Goal: Task Accomplishment & Management: Manage account settings

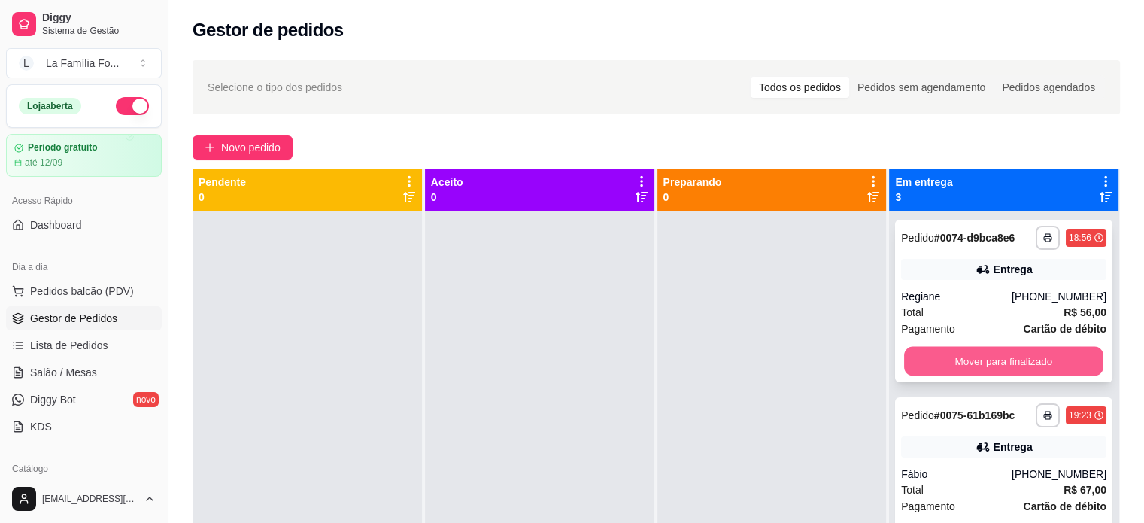
click at [1001, 368] on button "Mover para finalizado" at bounding box center [1003, 361] width 199 height 29
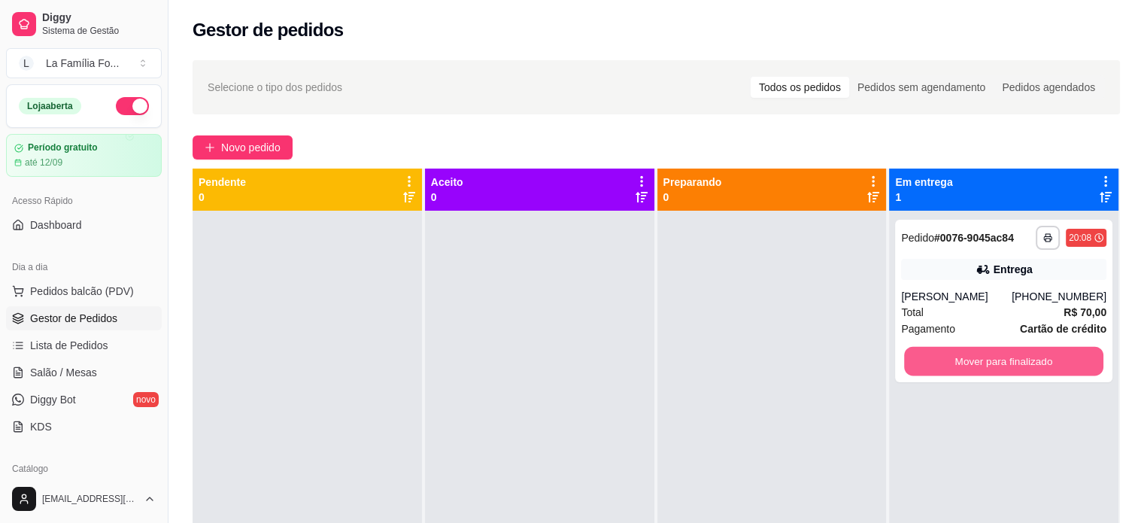
click at [1001, 368] on button "Mover para finalizado" at bounding box center [1003, 361] width 199 height 29
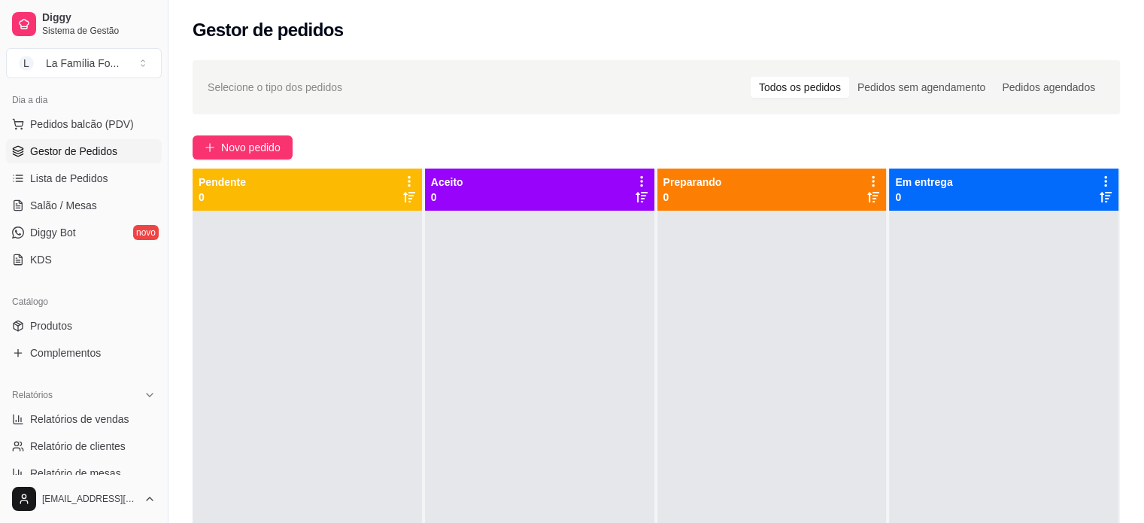
scroll to position [181, 0]
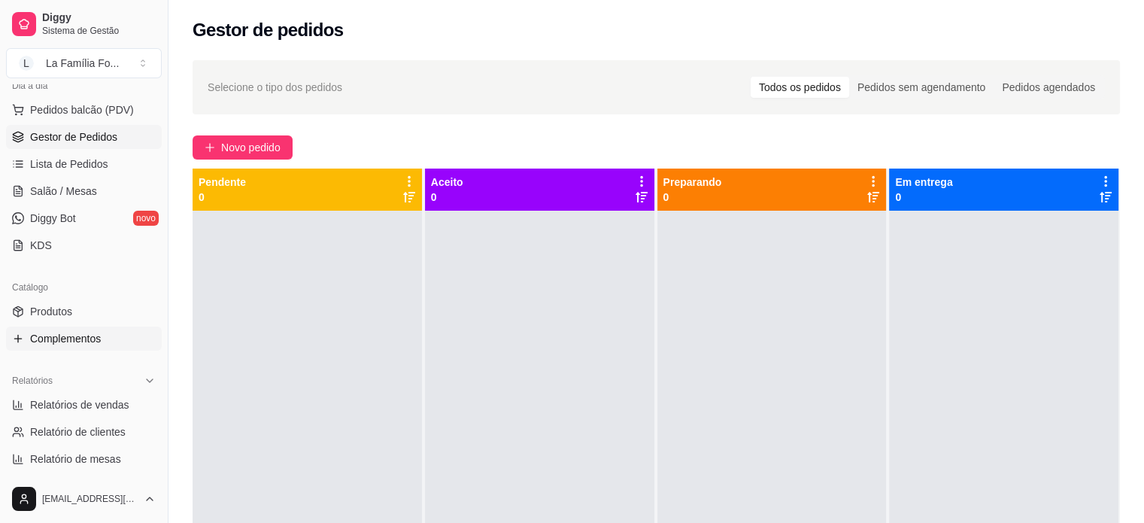
click at [95, 336] on span "Complementos" at bounding box center [65, 338] width 71 height 15
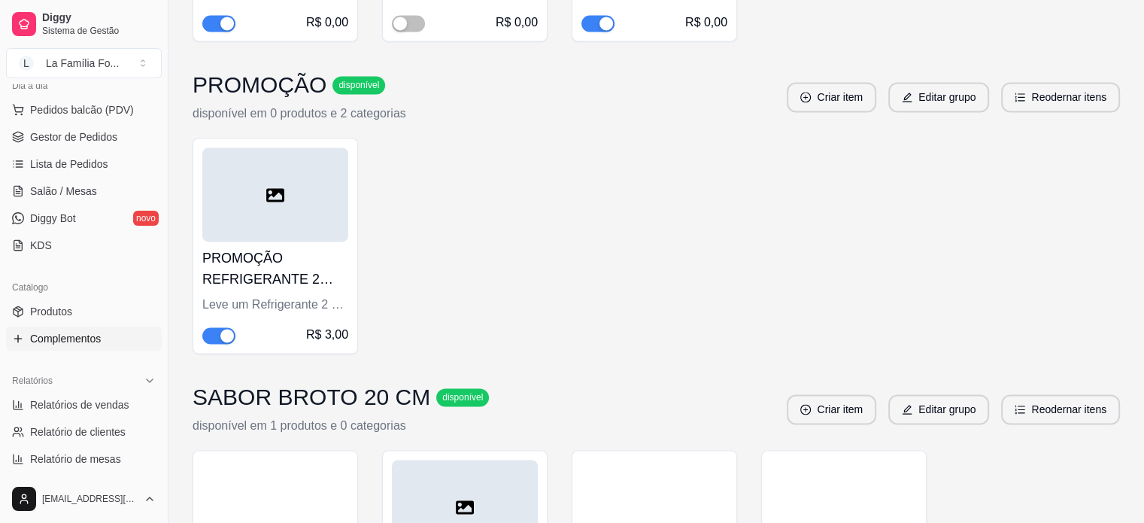
scroll to position [2475, 0]
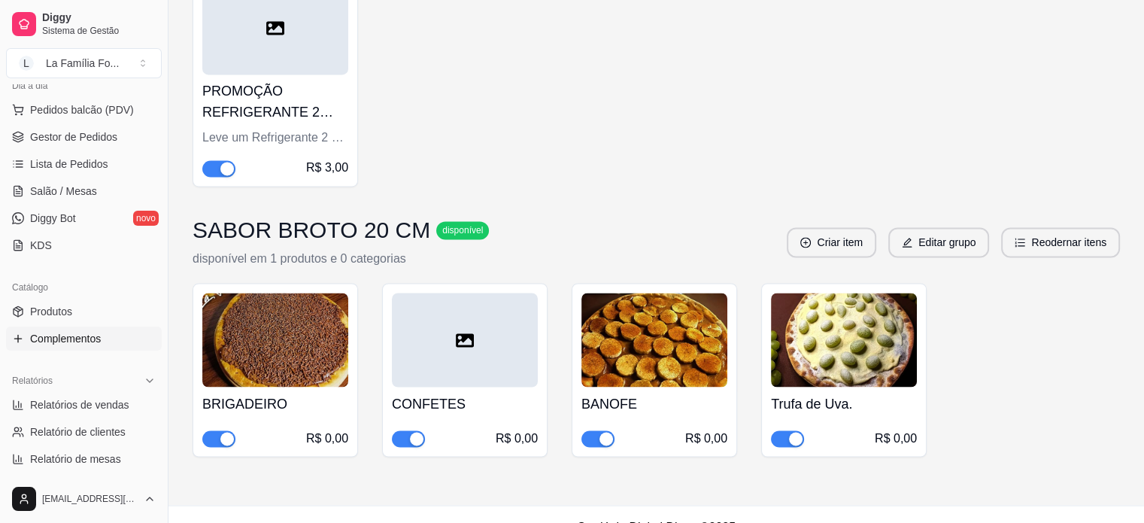
click at [208, 160] on span "button" at bounding box center [218, 168] width 33 height 17
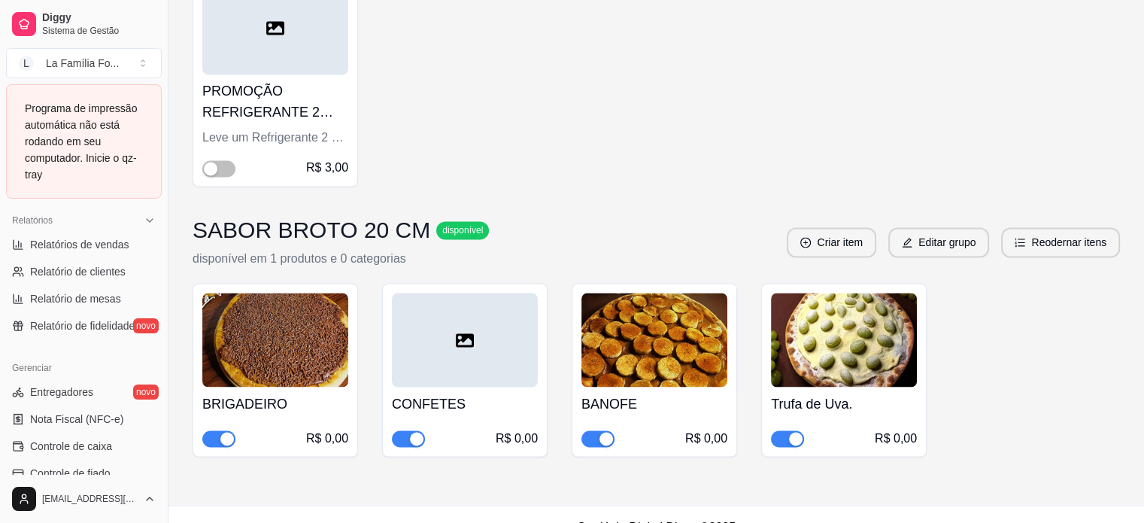
scroll to position [472, 0]
drag, startPoint x: 162, startPoint y: 390, endPoint x: 169, endPoint y: 437, distance: 47.9
click at [169, 437] on button "Toggle Sidebar" at bounding box center [168, 261] width 12 height 523
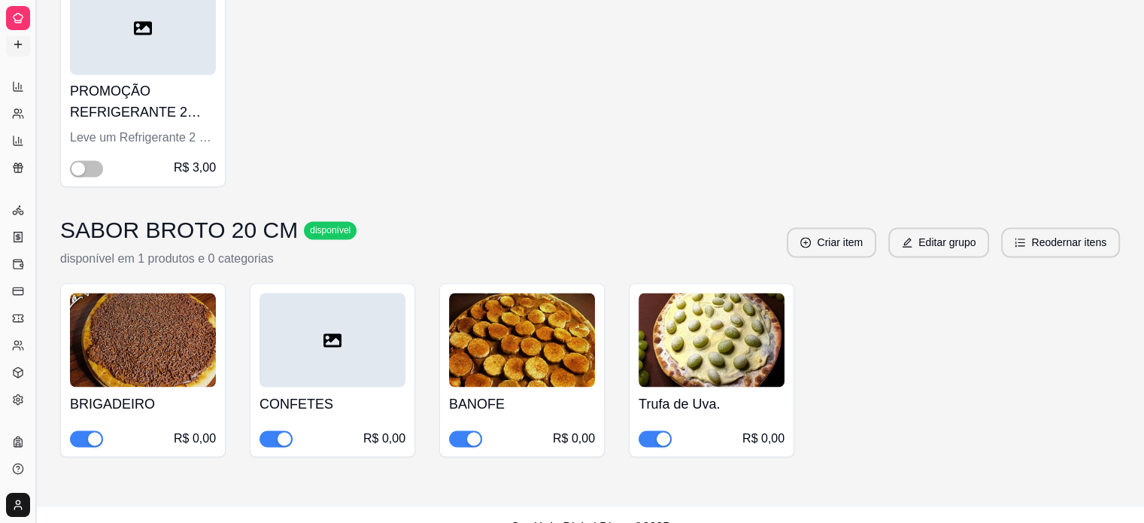
scroll to position [256, 0]
click at [36, 342] on button "Toggle Sidebar" at bounding box center [35, 261] width 12 height 523
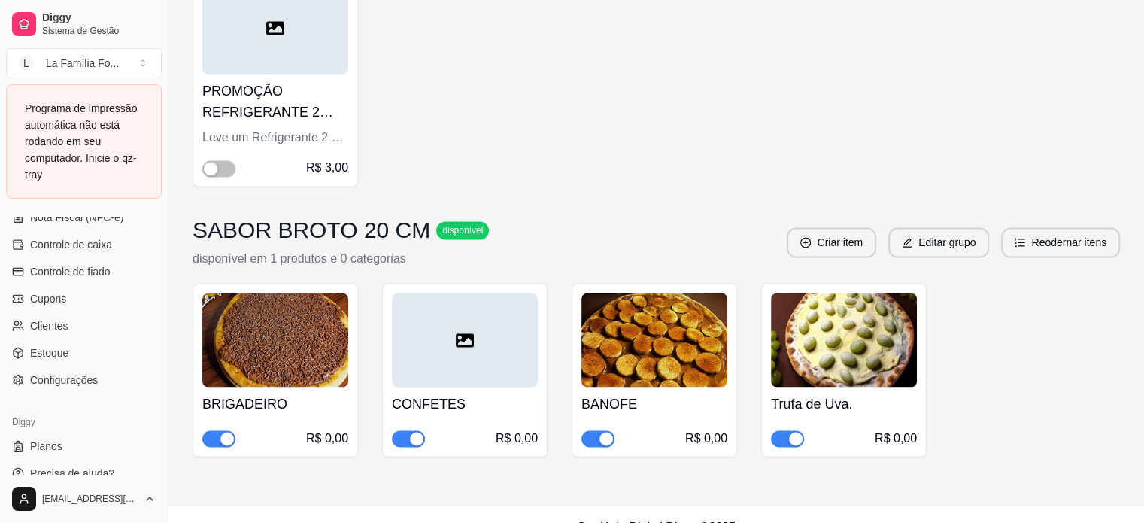
scroll to position [691, 0]
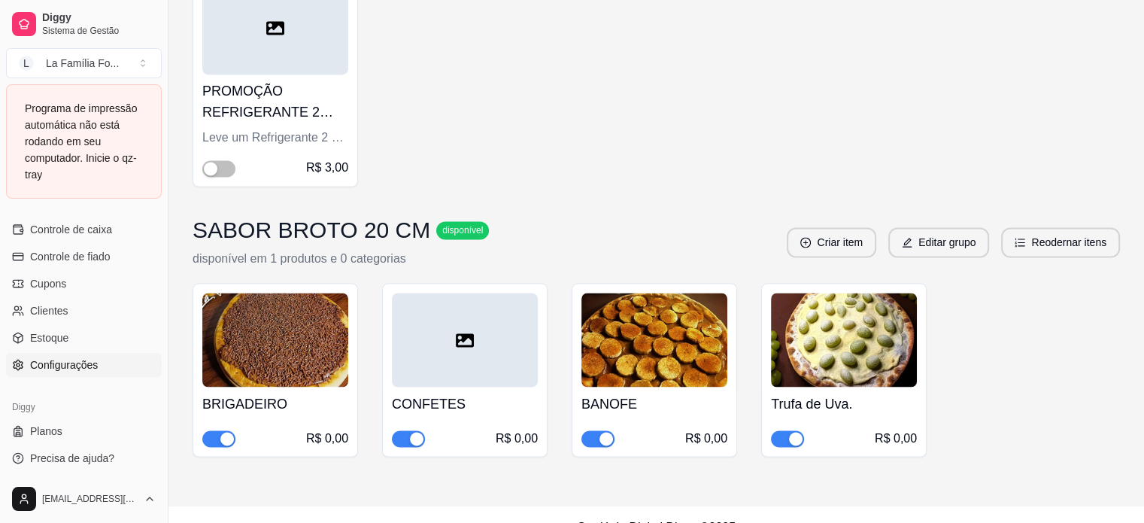
click at [90, 364] on span "Configurações" at bounding box center [64, 364] width 68 height 15
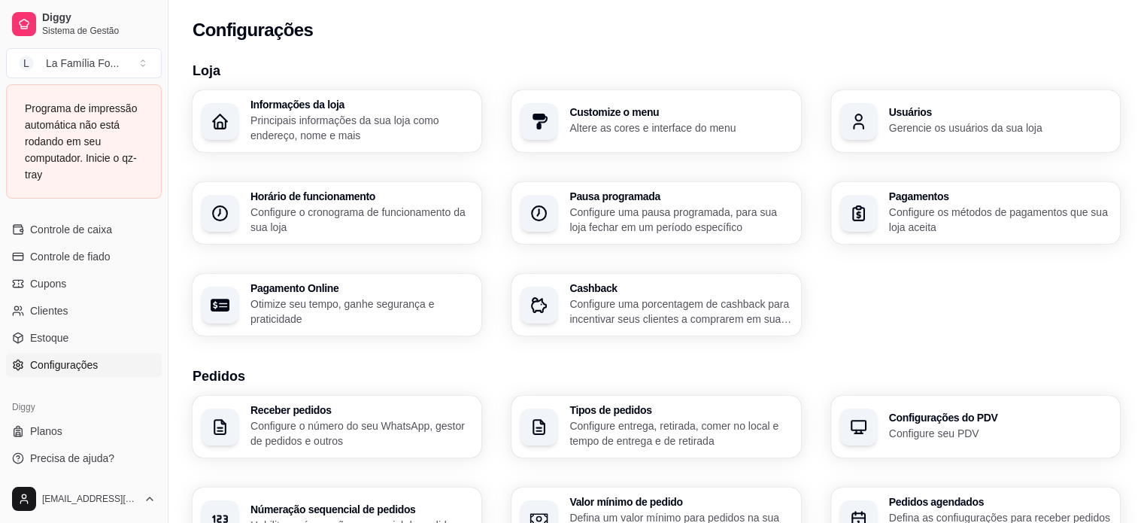
click at [348, 121] on p "Principais informações da sua loja como endereço, nome e mais" at bounding box center [362, 128] width 222 height 30
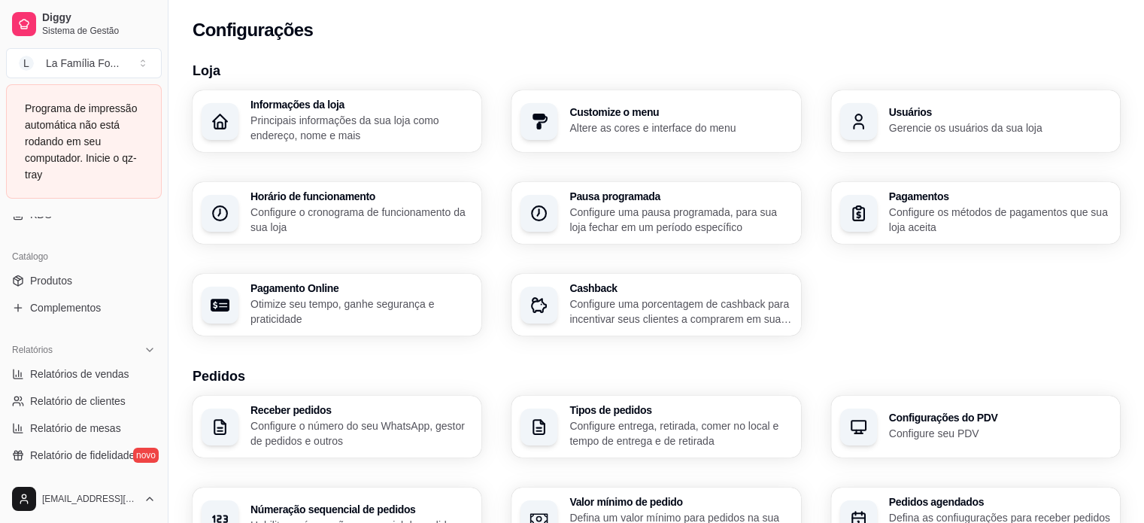
scroll to position [340, 0]
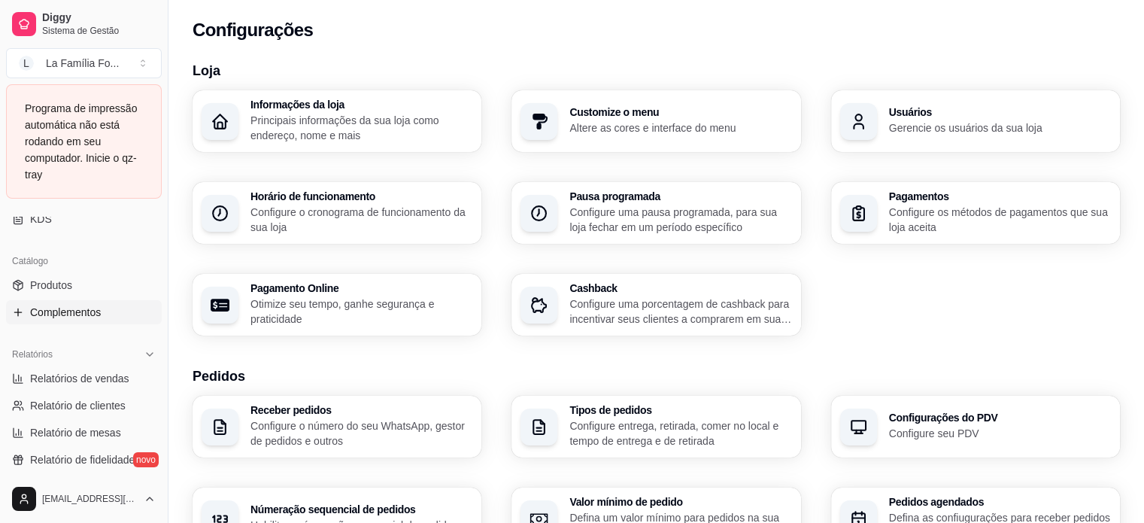
click at [101, 307] on link "Complementos" at bounding box center [84, 312] width 156 height 24
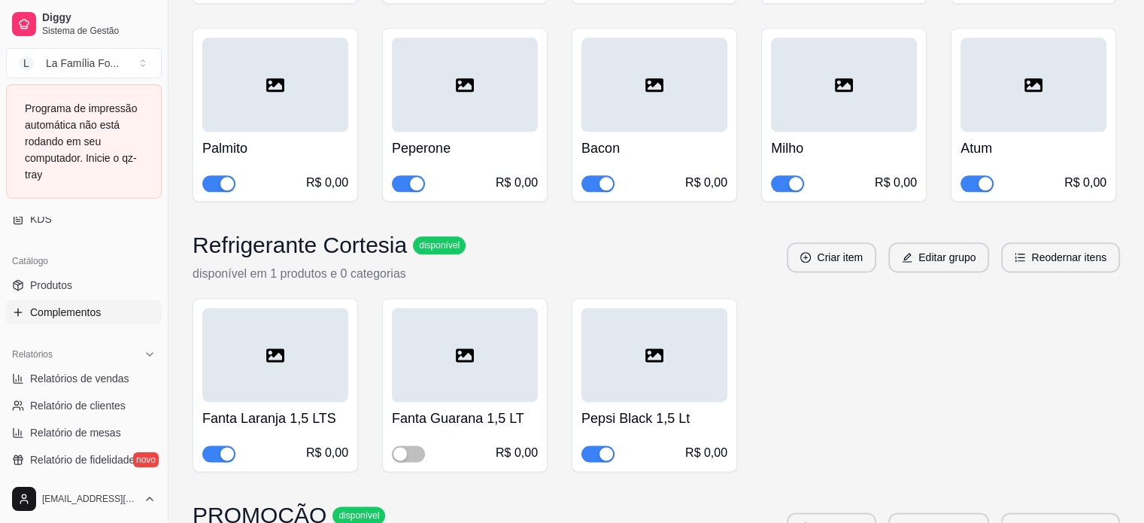
scroll to position [1882, 0]
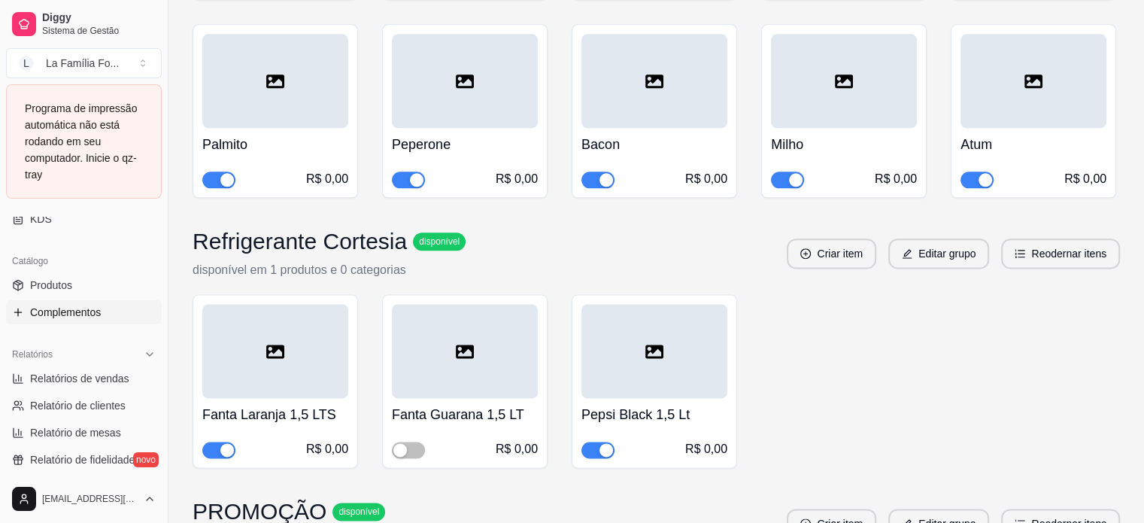
click at [598, 442] on button "button" at bounding box center [598, 450] width 33 height 17
click at [296, 404] on h4 "Fanta Laranja 1,5 LTS" at bounding box center [275, 414] width 146 height 21
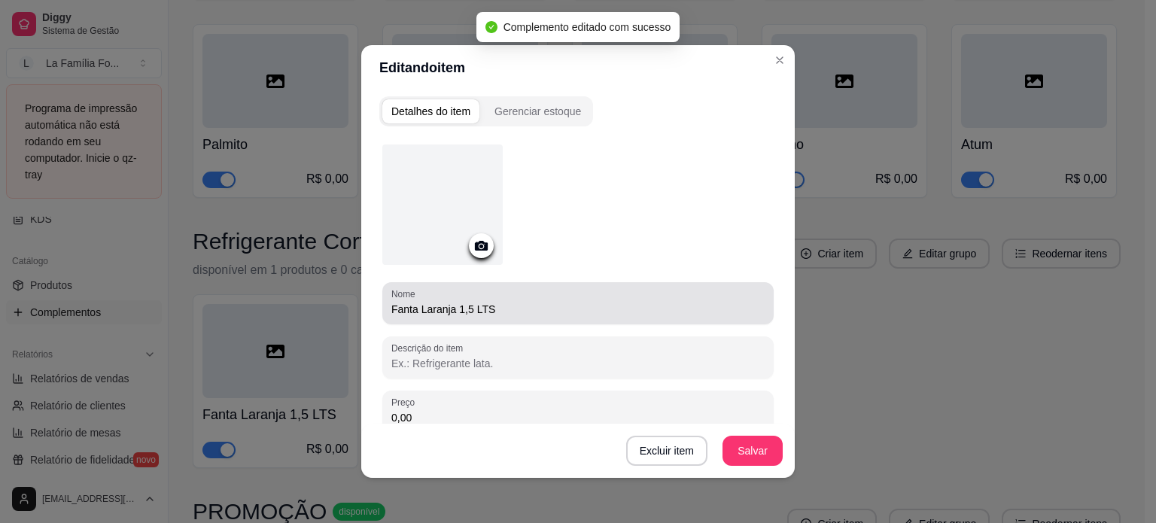
click at [471, 312] on input "Fanta Laranja 1,5 LTS" at bounding box center [577, 309] width 373 height 15
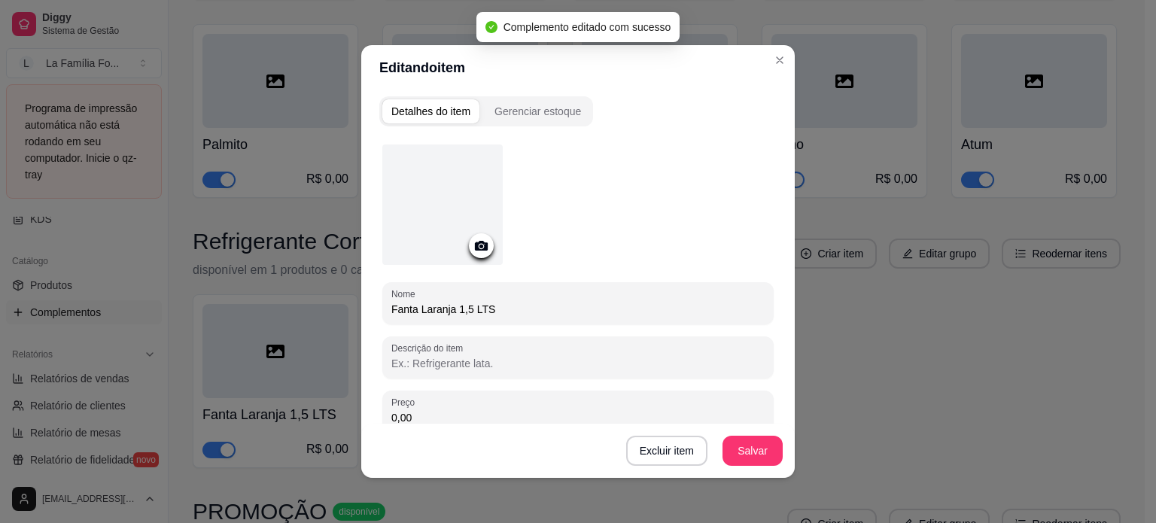
click at [471, 312] on input "Fanta Laranja 1,5 LTS" at bounding box center [577, 309] width 373 height 15
type input "+"
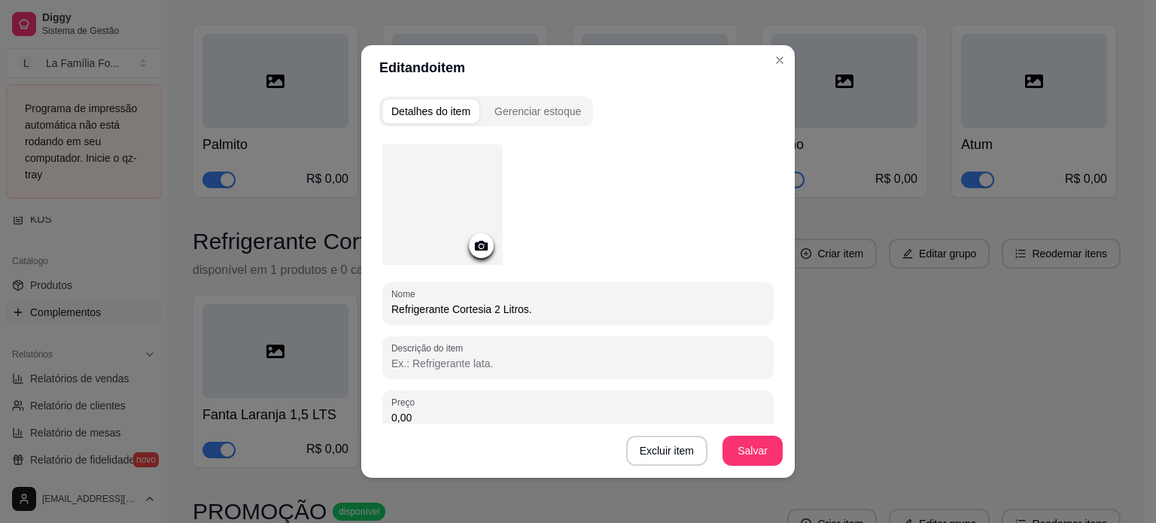
type input "Refrigerante Cortesia 2 Litros."
click at [762, 467] on div "Excluir item Salvar" at bounding box center [577, 451] width 433 height 54
click at [761, 460] on button "Salvar" at bounding box center [752, 451] width 60 height 30
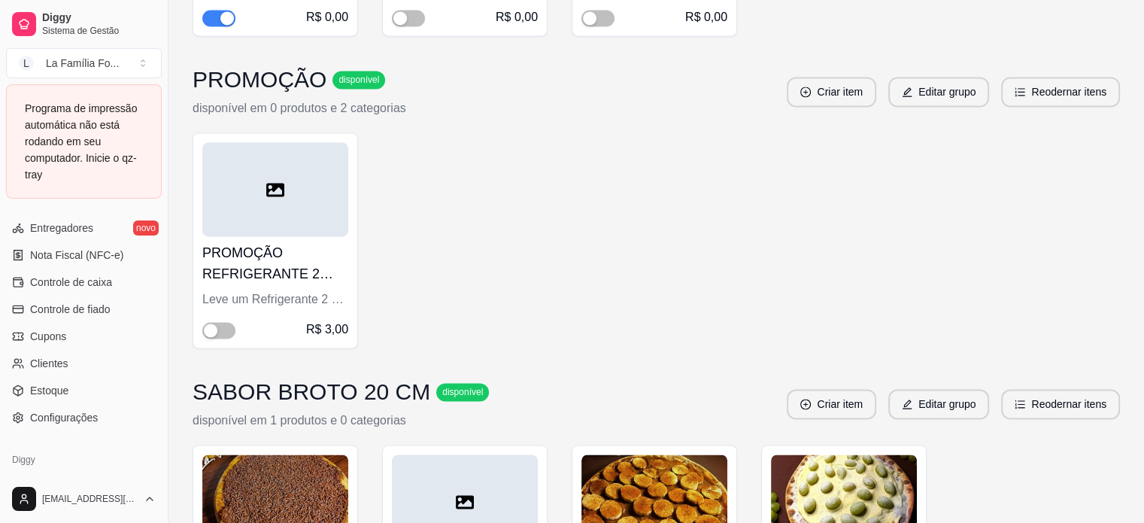
scroll to position [691, 0]
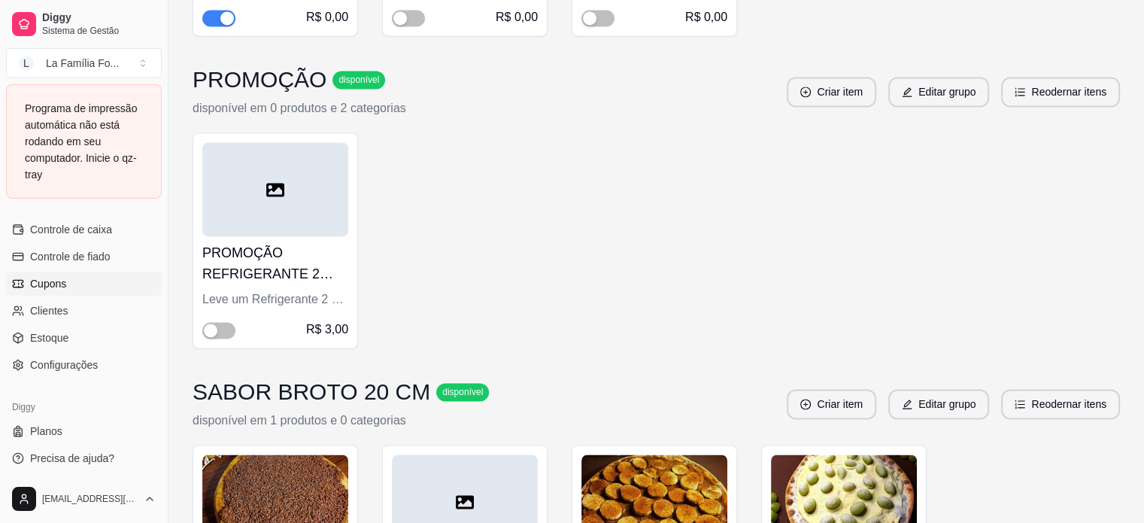
click at [93, 276] on link "Cupons" at bounding box center [84, 284] width 156 height 24
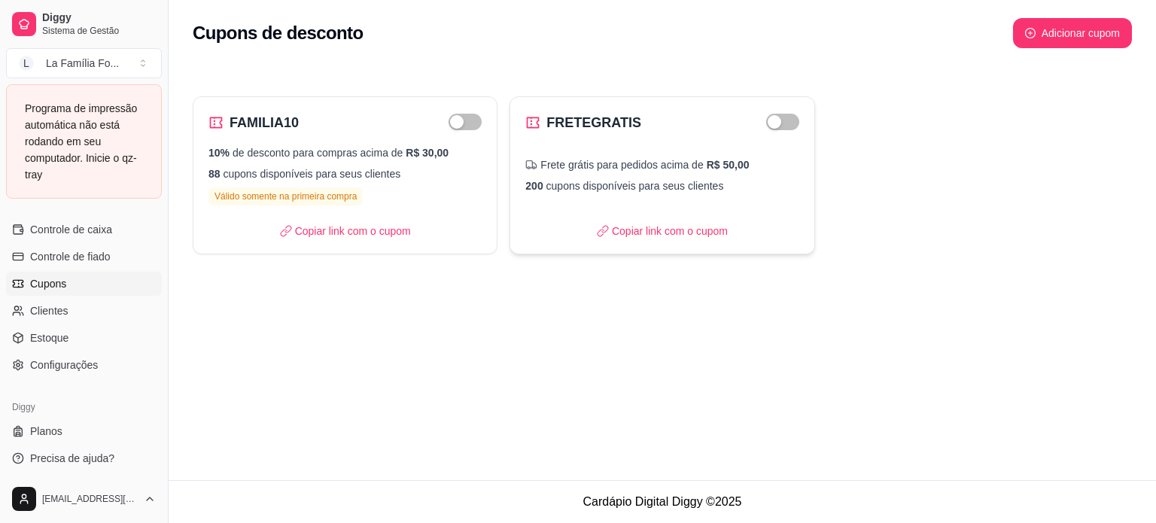
click at [628, 169] on div "Frete grátis para pedidos acima de R$ 50,00" at bounding box center [661, 164] width 273 height 15
select select "FREE_DELIVERY_FEE"
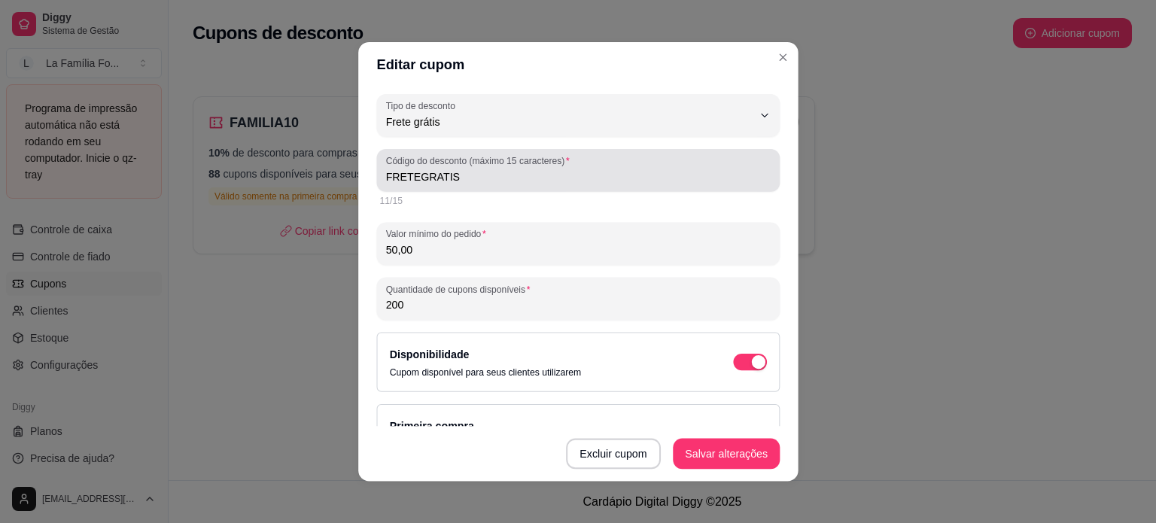
scroll to position [14, 0]
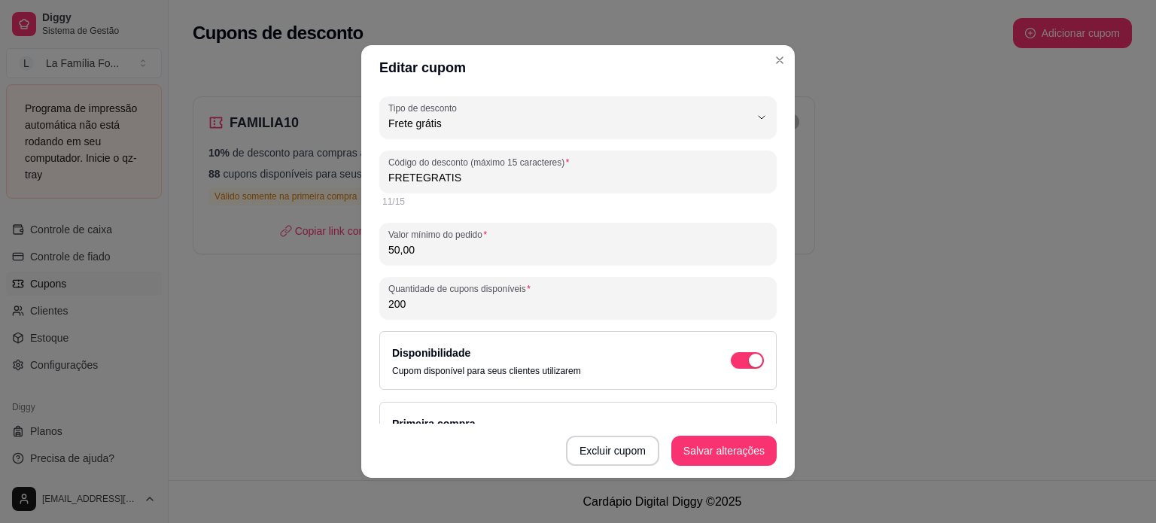
click at [457, 252] on input "50,00" at bounding box center [577, 249] width 379 height 15
type input "100,00"
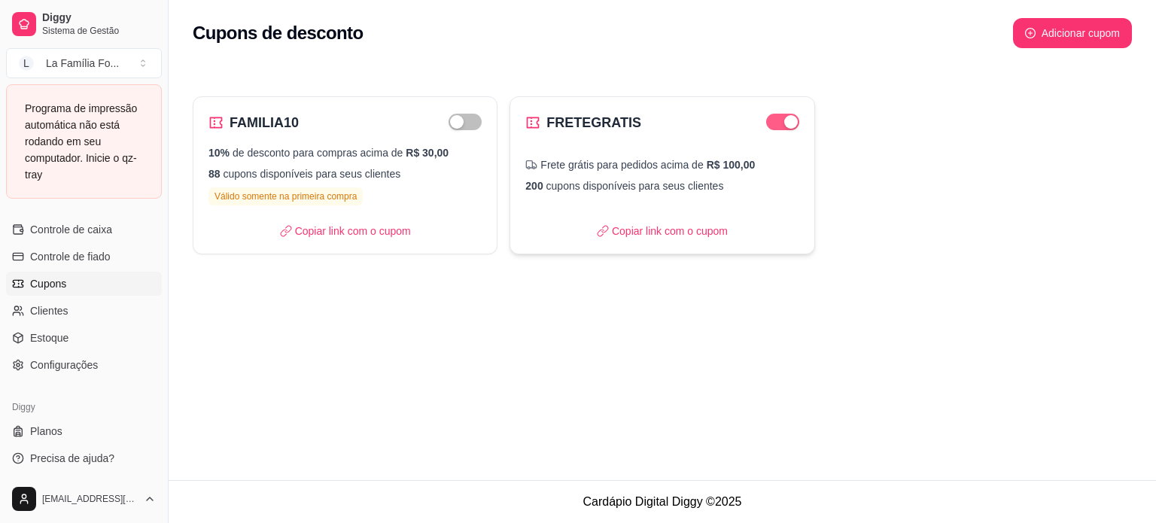
click at [769, 126] on span "button" at bounding box center [782, 122] width 33 height 17
click at [474, 123] on span "button" at bounding box center [464, 122] width 33 height 17
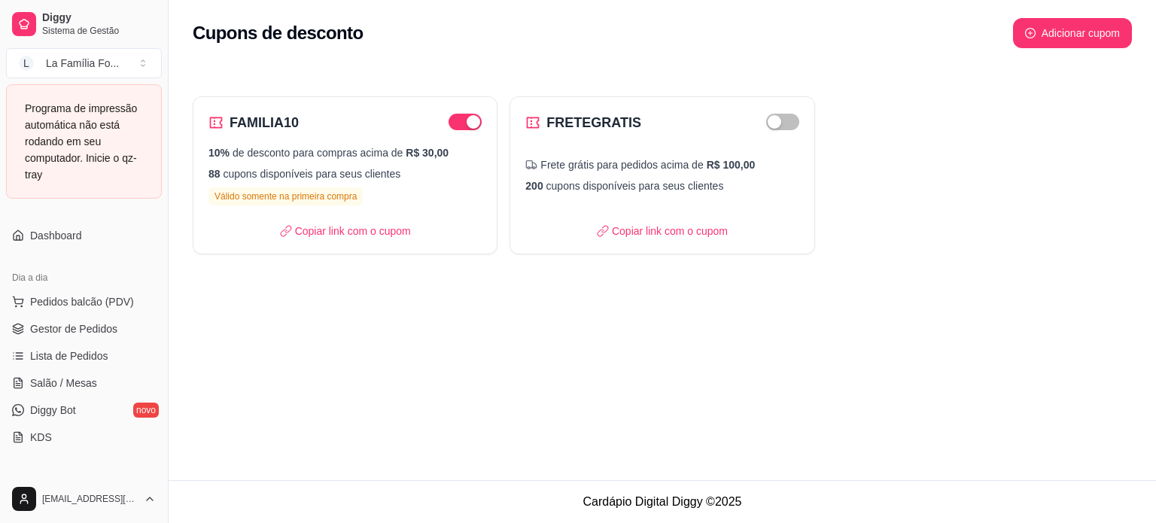
scroll to position [0, 0]
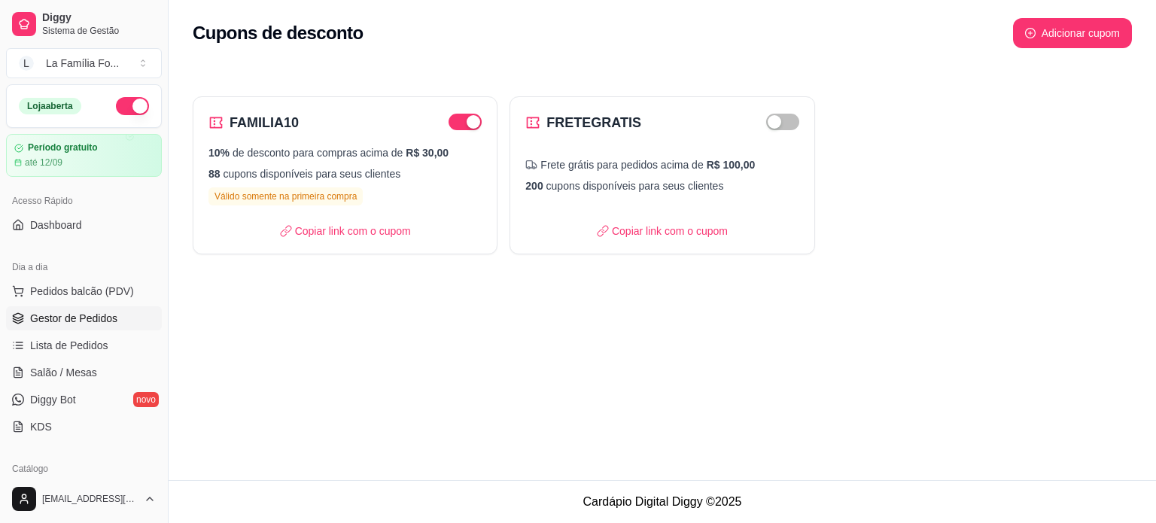
click at [100, 321] on span "Gestor de Pedidos" at bounding box center [73, 318] width 87 height 15
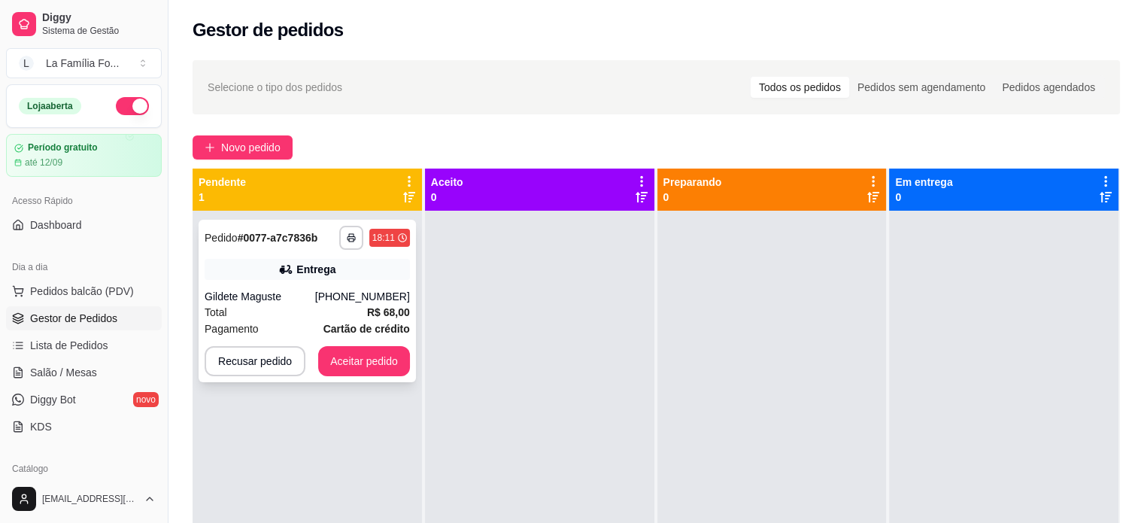
click at [334, 273] on div "Entrega" at bounding box center [307, 269] width 205 height 21
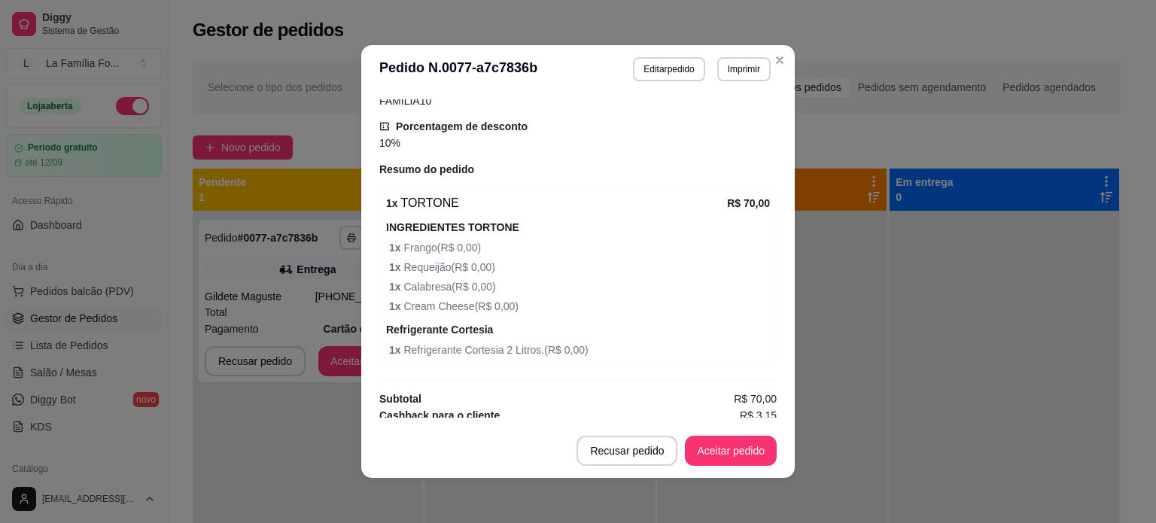
scroll to position [527, 0]
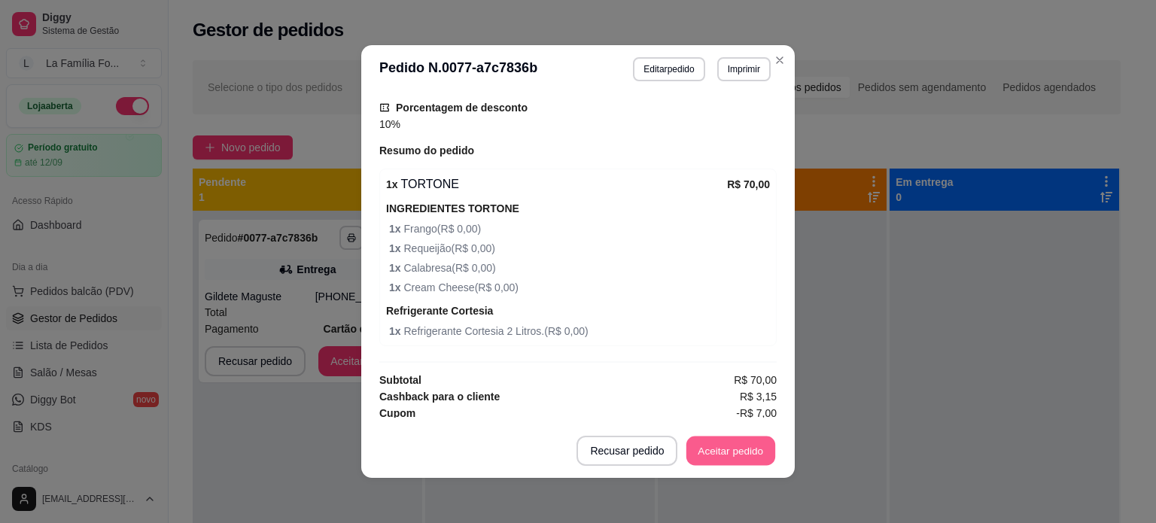
click at [740, 451] on button "Aceitar pedido" at bounding box center [730, 450] width 89 height 29
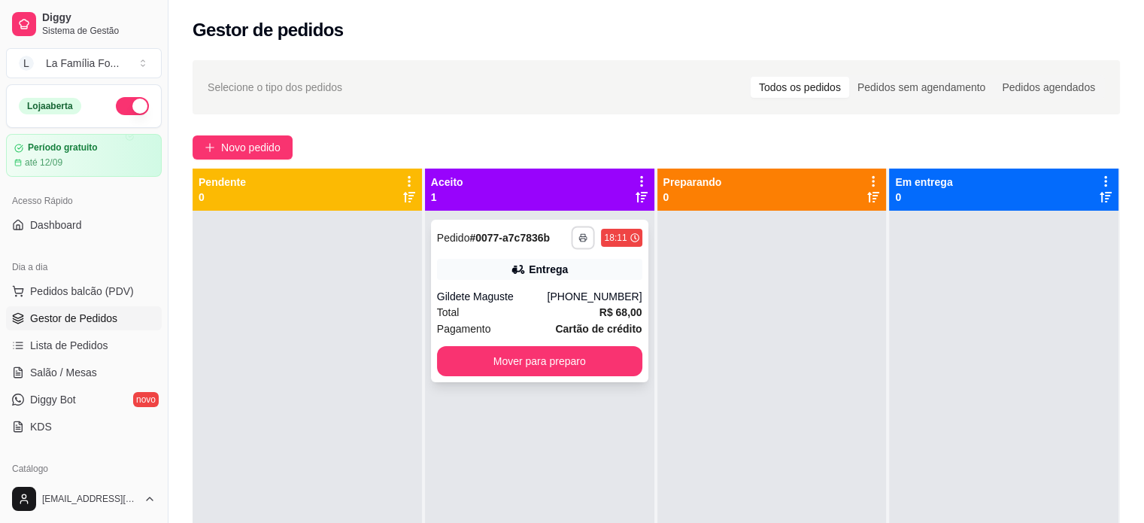
click at [572, 232] on button "button" at bounding box center [583, 237] width 23 height 23
click at [573, 234] on button "button" at bounding box center [583, 237] width 23 height 23
click at [559, 284] on button "IMPRESSORA" at bounding box center [537, 289] width 105 height 23
click at [545, 296] on div "Gildete Maguste" at bounding box center [492, 296] width 111 height 15
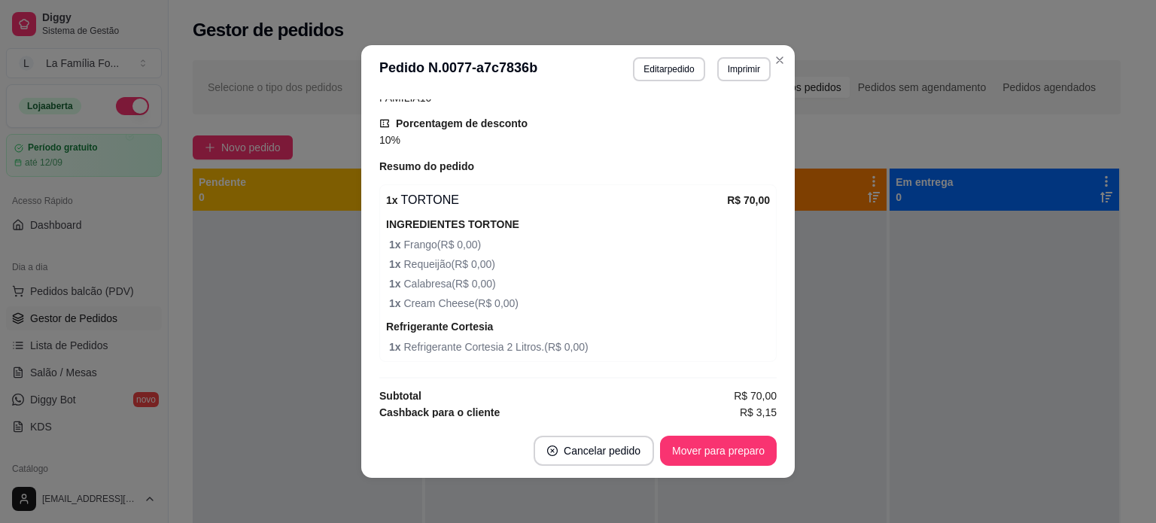
scroll to position [232, 0]
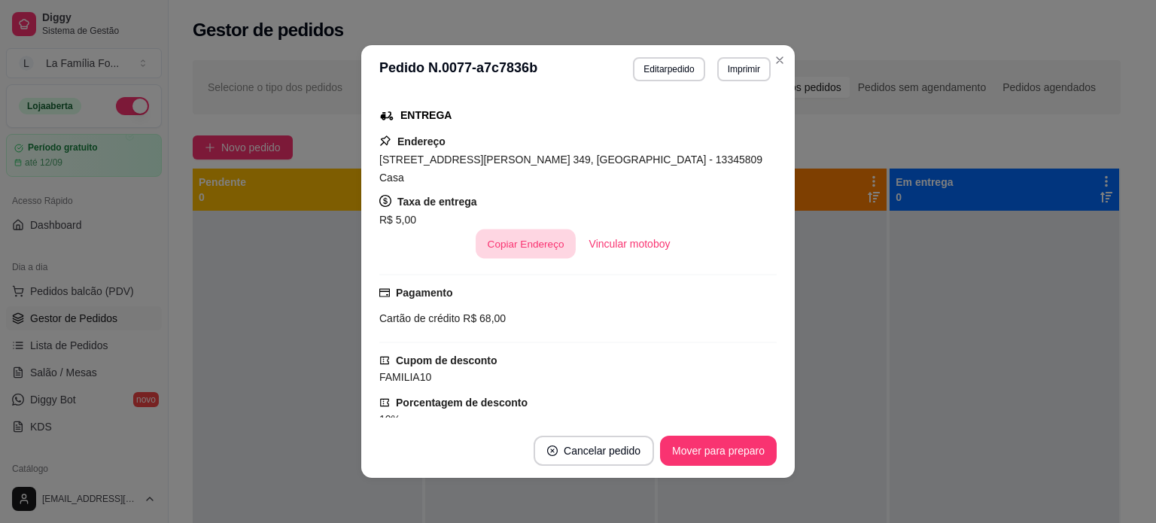
click at [485, 229] on button "Copiar Endereço" at bounding box center [525, 243] width 100 height 29
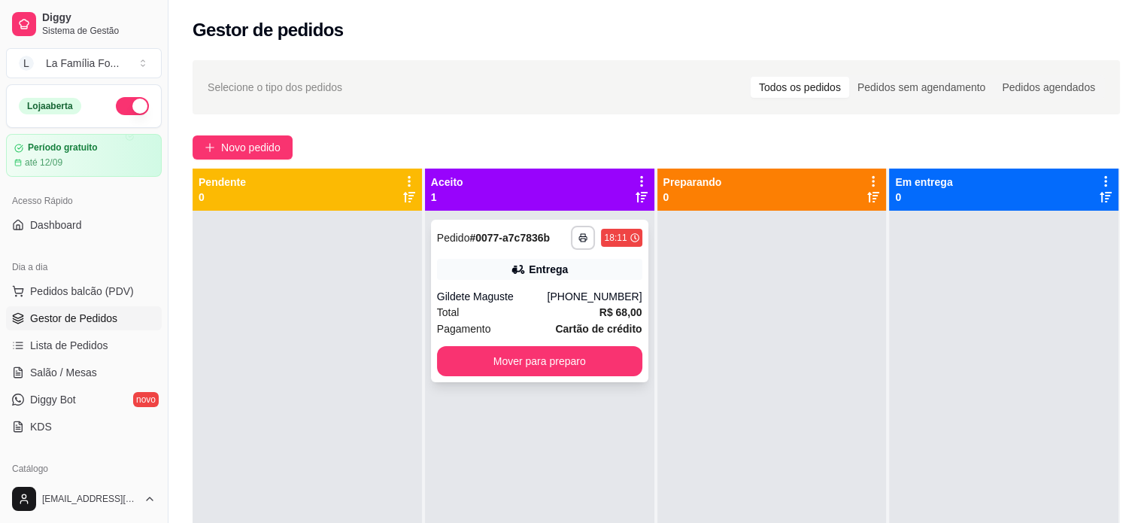
click at [590, 318] on div "Total R$ 68,00" at bounding box center [539, 312] width 205 height 17
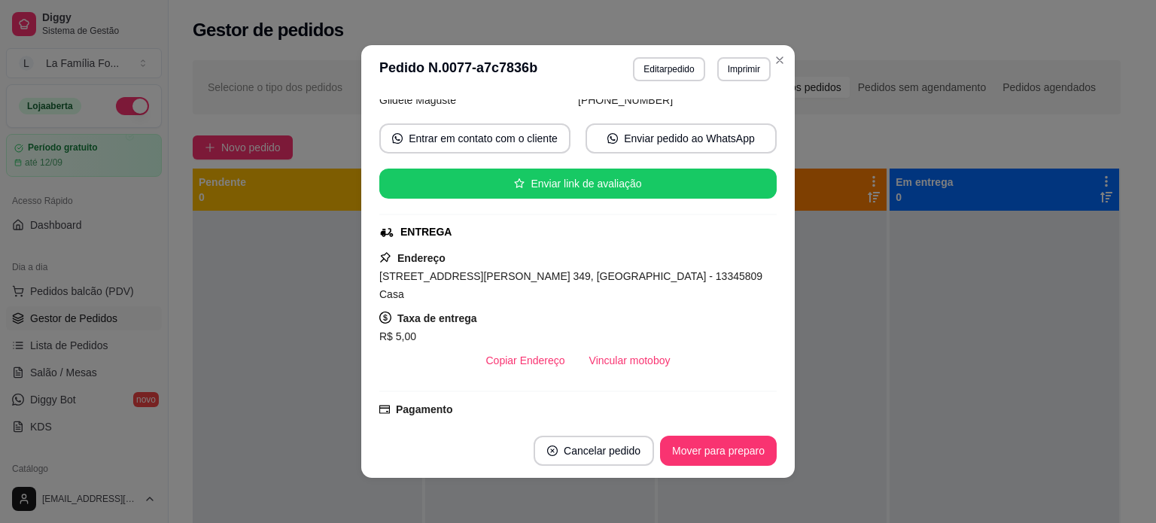
scroll to position [117, 0]
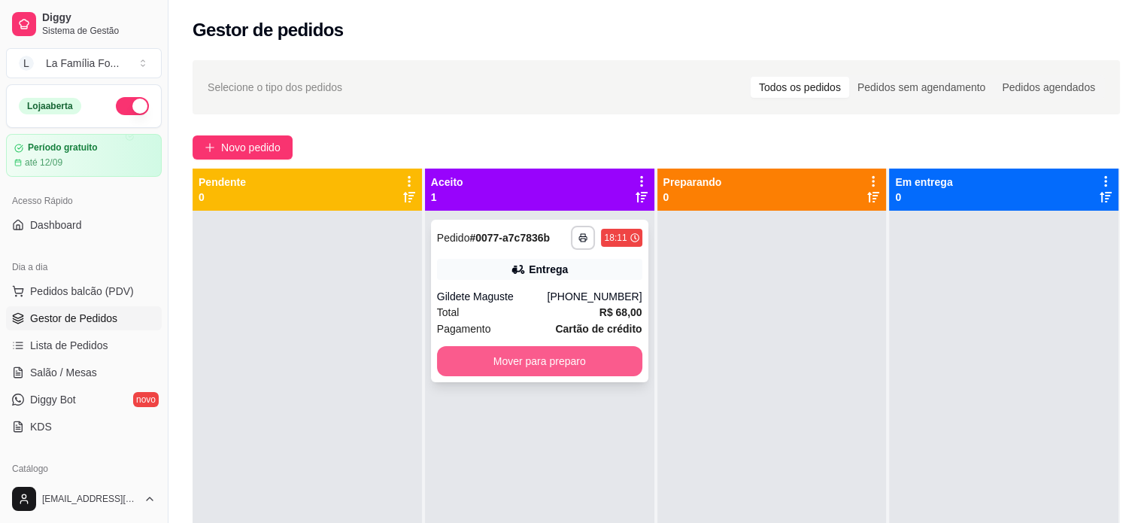
click at [521, 369] on button "Mover para preparo" at bounding box center [539, 361] width 205 height 30
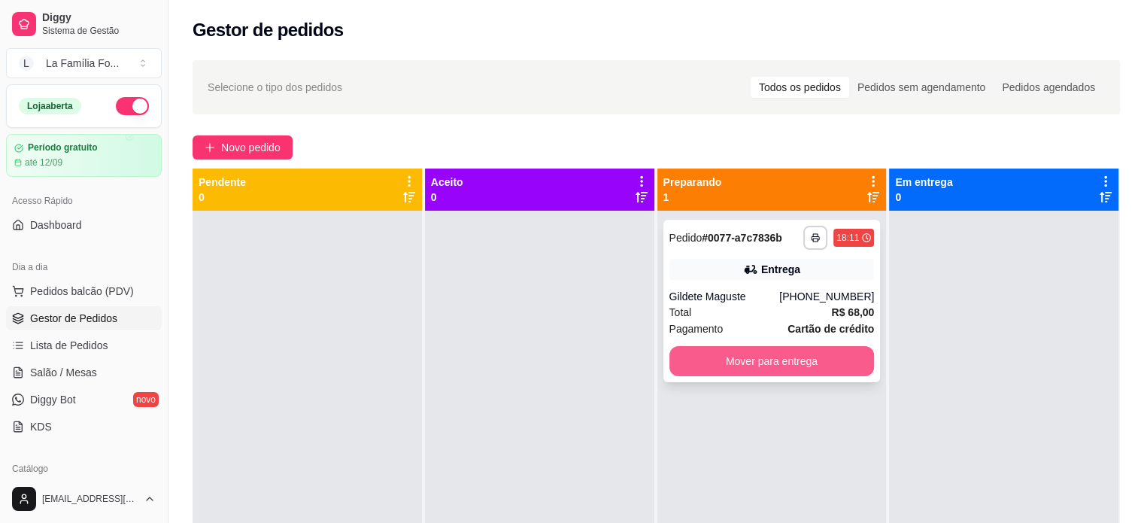
click at [776, 372] on button "Mover para entrega" at bounding box center [772, 361] width 205 height 30
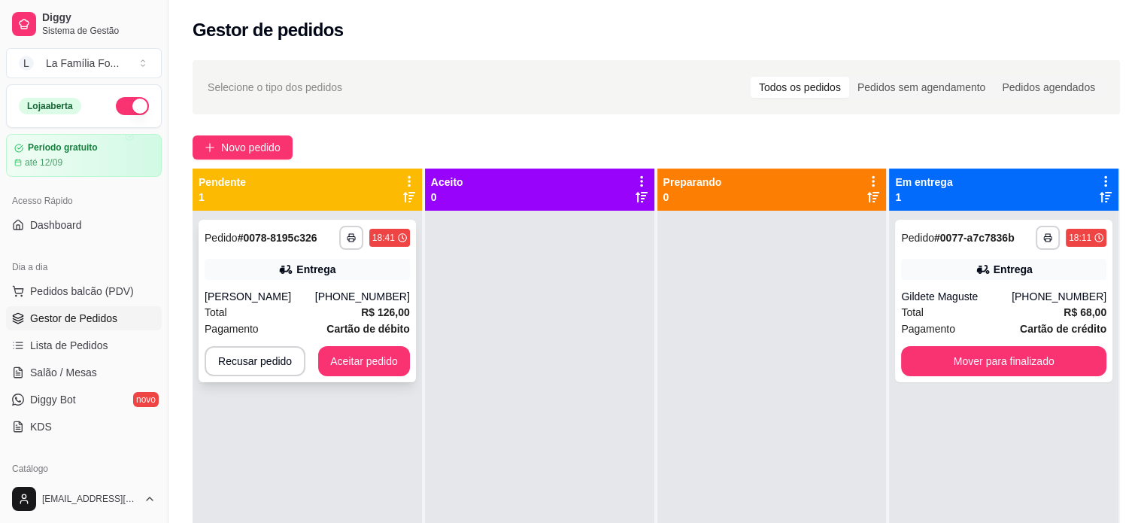
click at [308, 278] on div "Entrega" at bounding box center [307, 269] width 205 height 21
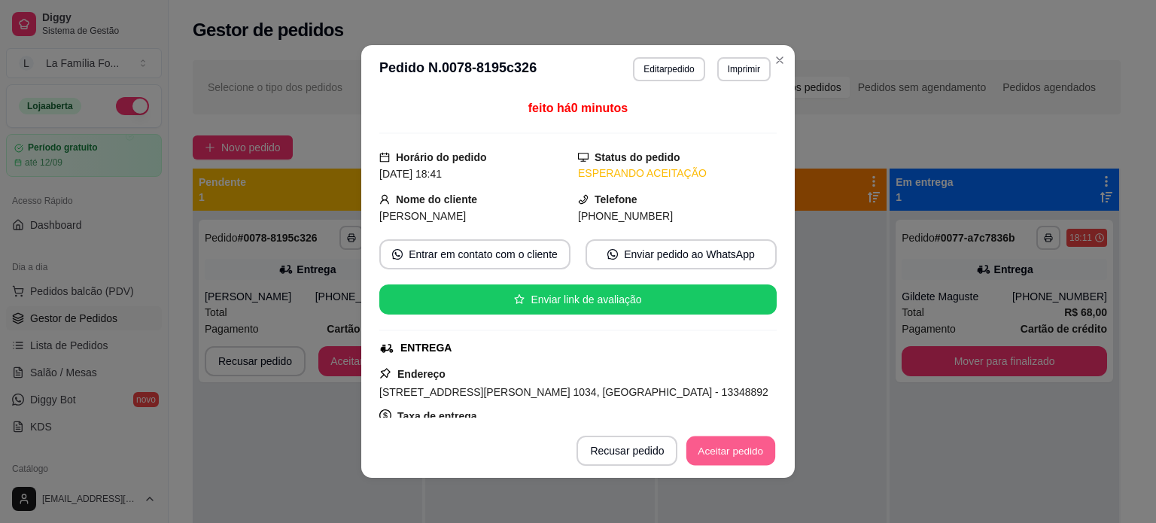
click at [734, 451] on button "Aceitar pedido" at bounding box center [730, 450] width 89 height 29
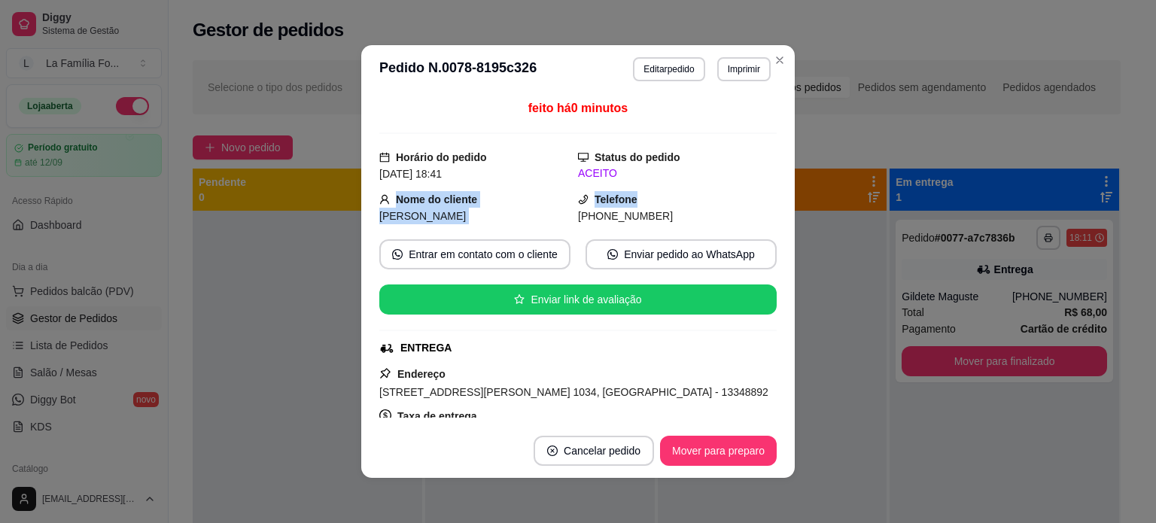
drag, startPoint x: 772, startPoint y: 183, endPoint x: 764, endPoint y: 181, distance: 7.7
click at [764, 181] on div "feito há 0 minutos Horário do pedido [DATE] 18:41 Status do pedido ACEITO Nome …" at bounding box center [577, 258] width 433 height 330
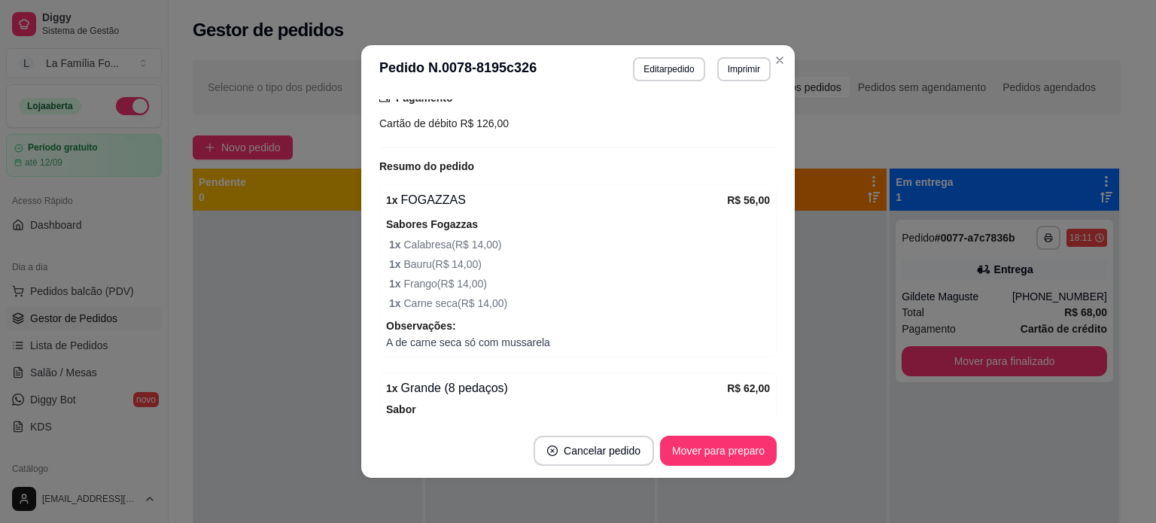
scroll to position [418, 0]
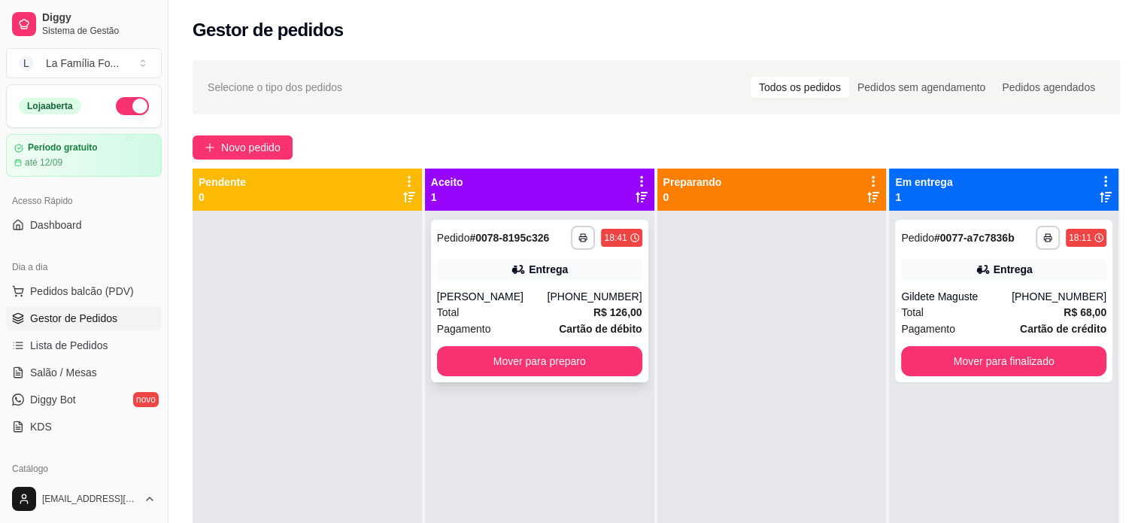
click at [512, 300] on div "[PERSON_NAME]" at bounding box center [492, 296] width 111 height 15
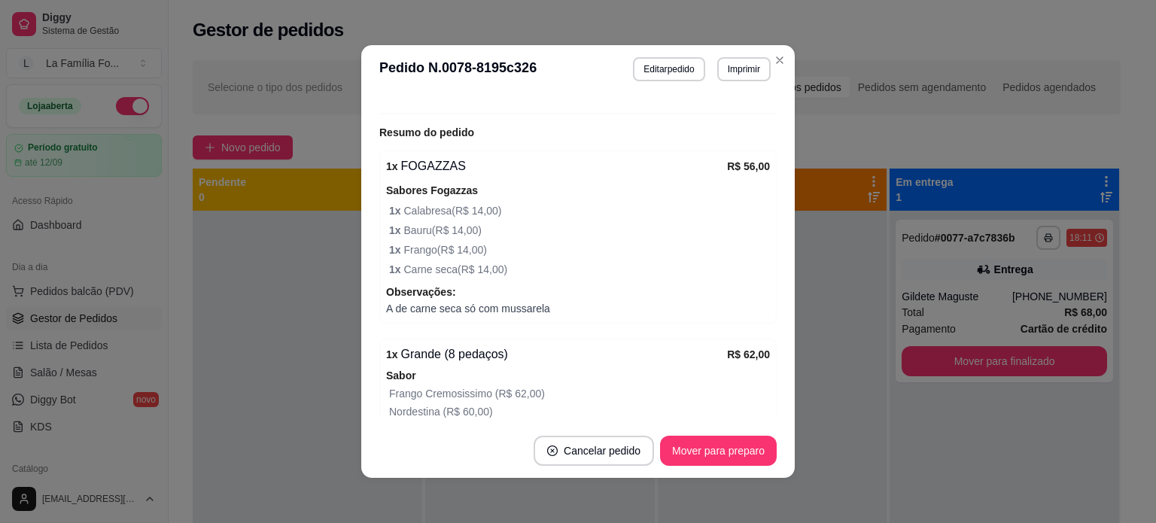
scroll to position [601, 0]
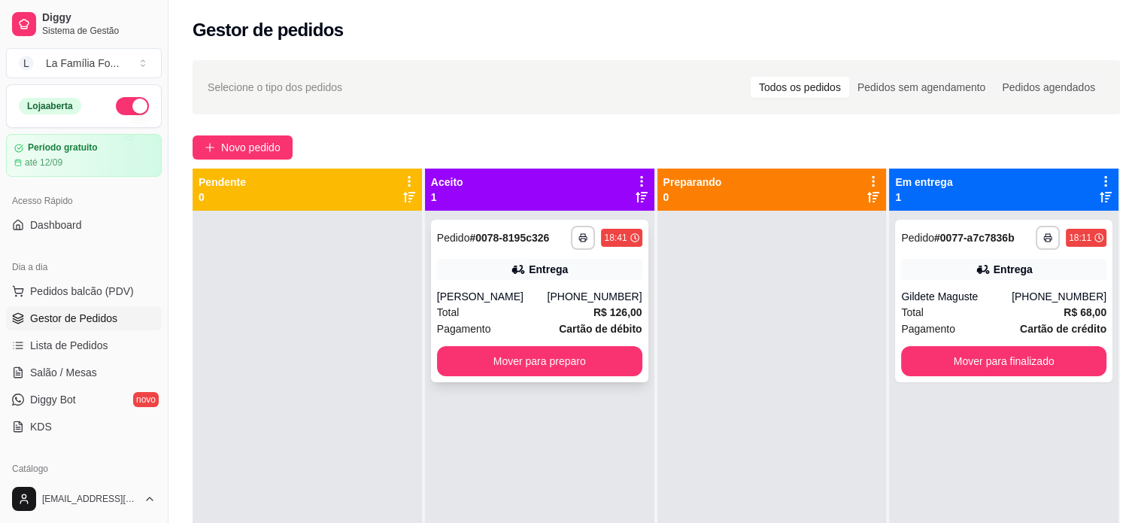
click at [551, 279] on div "Entrega" at bounding box center [539, 269] width 205 height 21
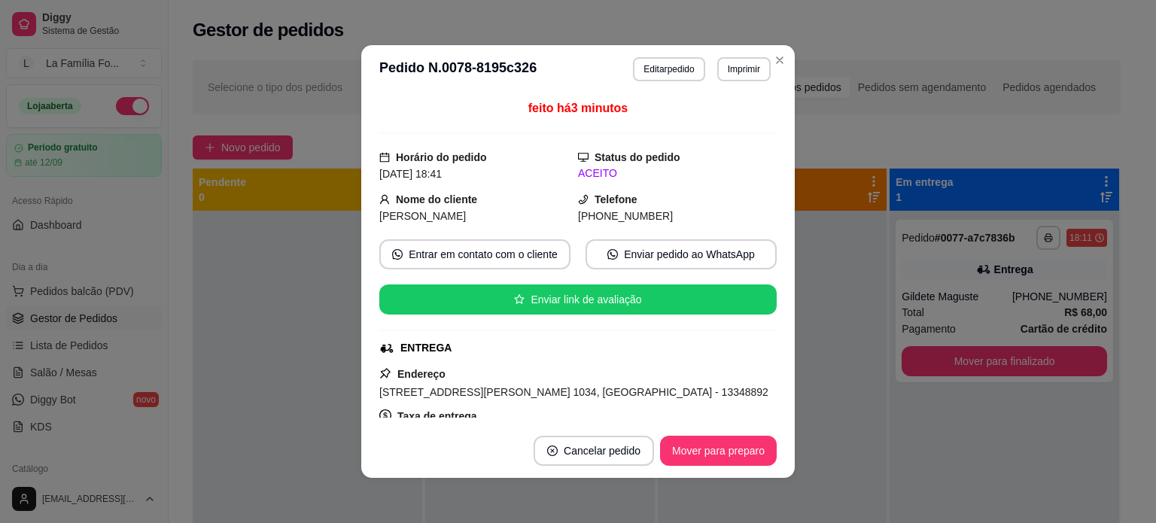
click at [770, 172] on div "feito há 3 minutos Horário do pedido [DATE] 18:41 Status do pedido ACEITO Nome …" at bounding box center [577, 258] width 397 height 318
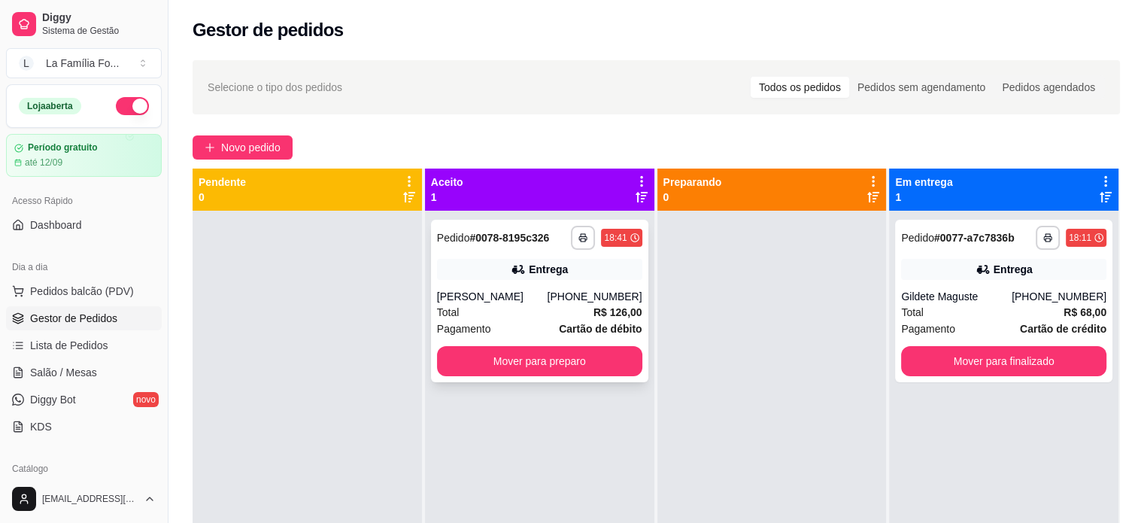
click at [524, 321] on div "Total R$ 126,00" at bounding box center [539, 312] width 205 height 17
click at [606, 284] on div "**********" at bounding box center [539, 301] width 217 height 163
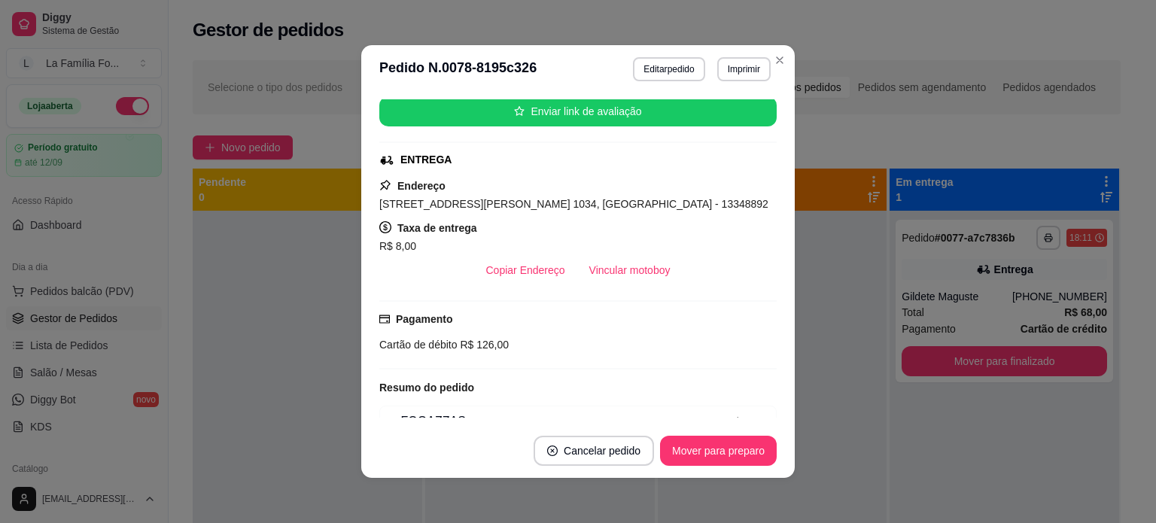
scroll to position [194, 0]
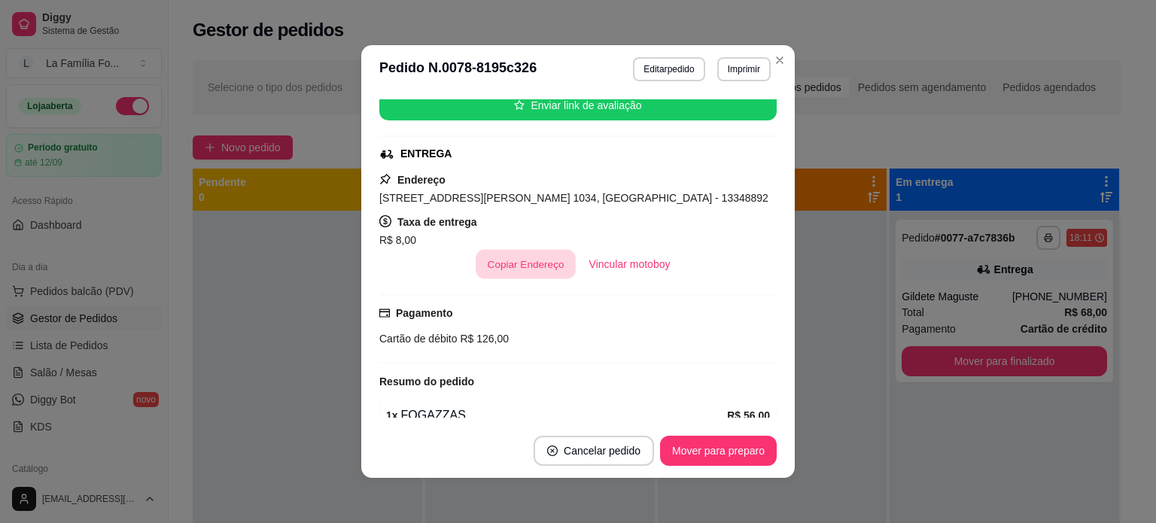
click at [545, 272] on button "Copiar Endereço" at bounding box center [525, 264] width 100 height 29
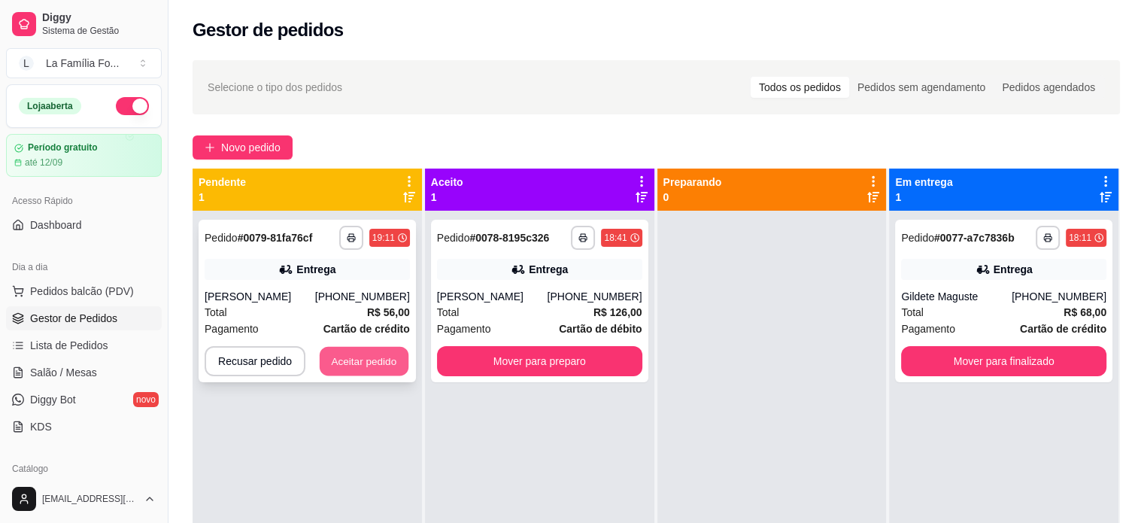
click at [385, 351] on button "Aceitar pedido" at bounding box center [364, 361] width 89 height 29
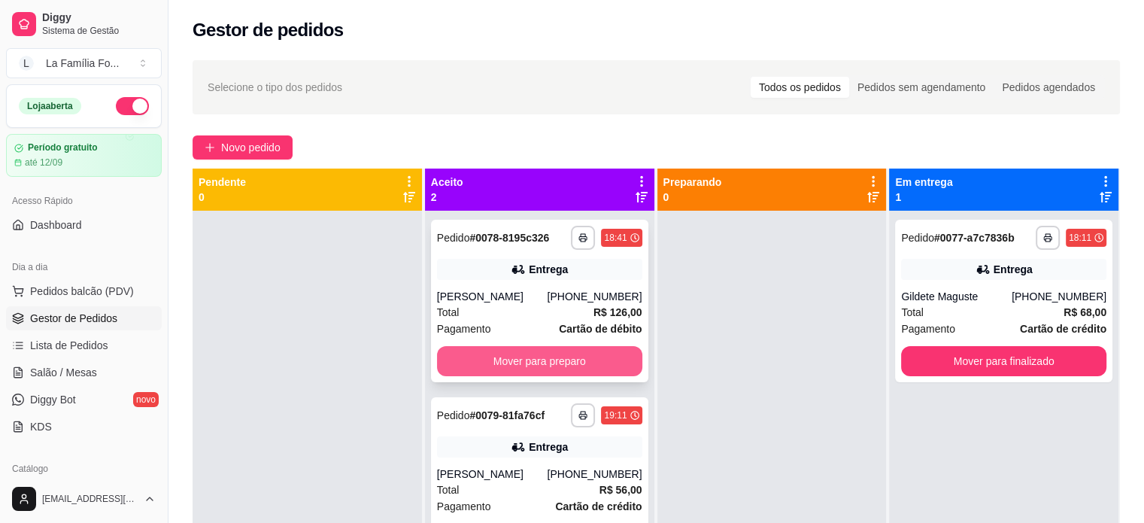
click at [596, 369] on button "Mover para preparo" at bounding box center [539, 361] width 205 height 30
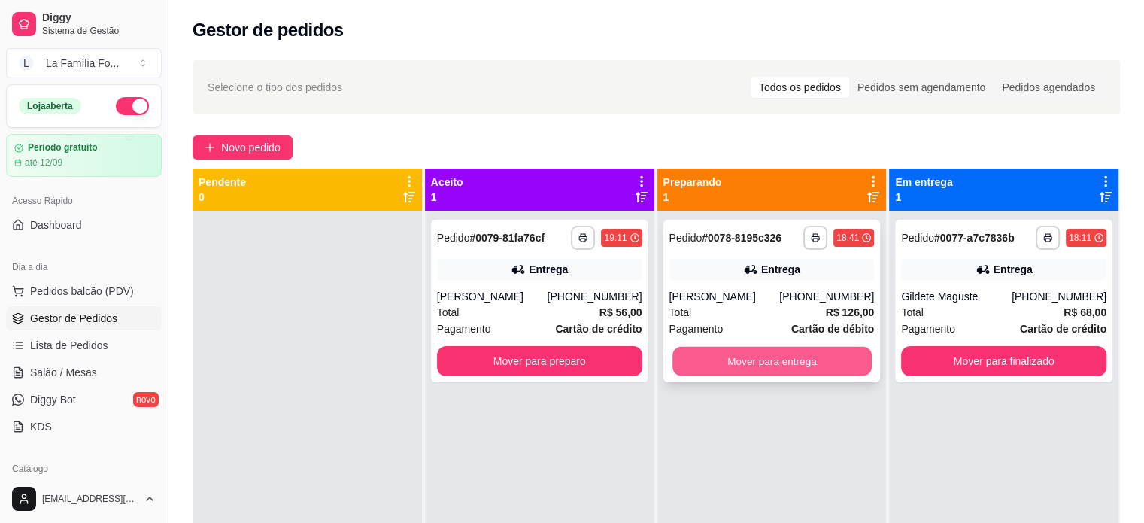
click at [728, 372] on button "Mover para entrega" at bounding box center [772, 361] width 199 height 29
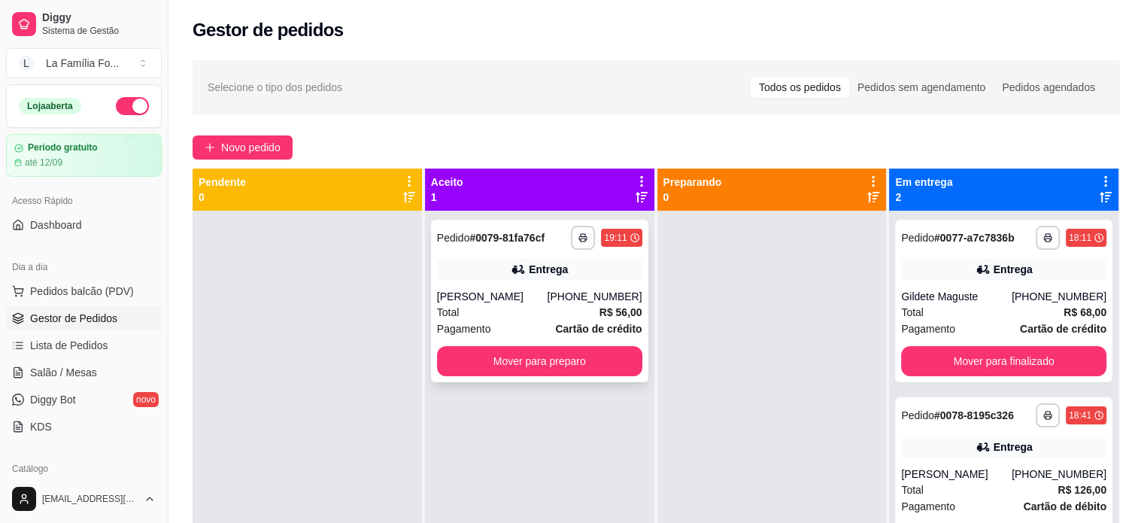
click at [533, 294] on div "[PERSON_NAME]" at bounding box center [492, 296] width 111 height 15
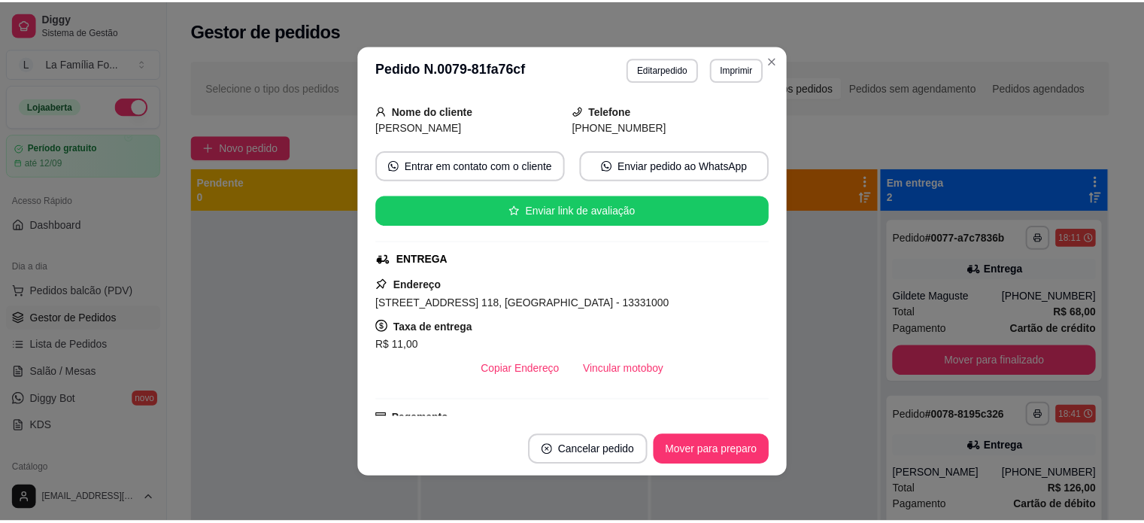
scroll to position [0, 0]
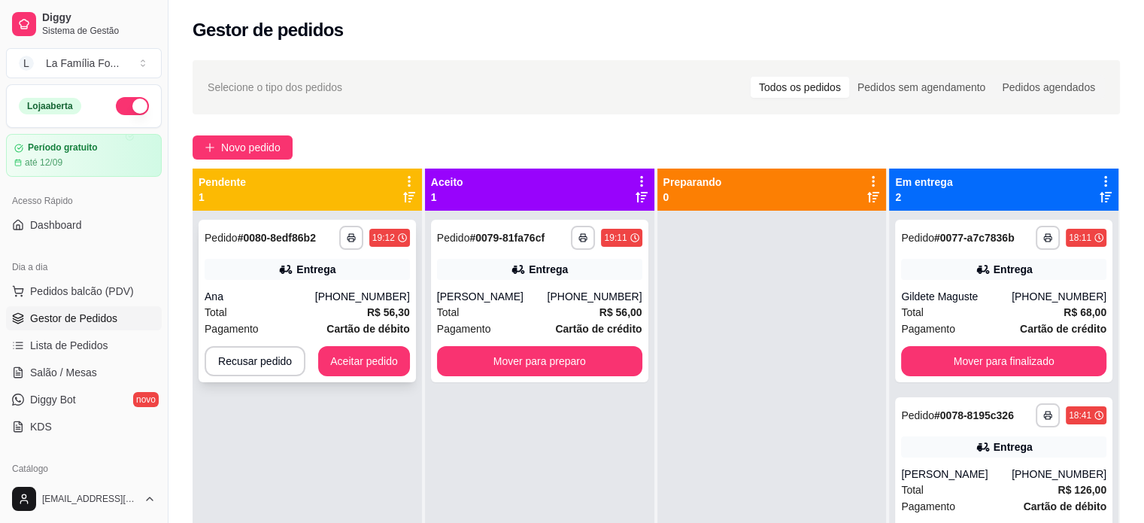
click at [267, 300] on div "Ana" at bounding box center [260, 296] width 111 height 15
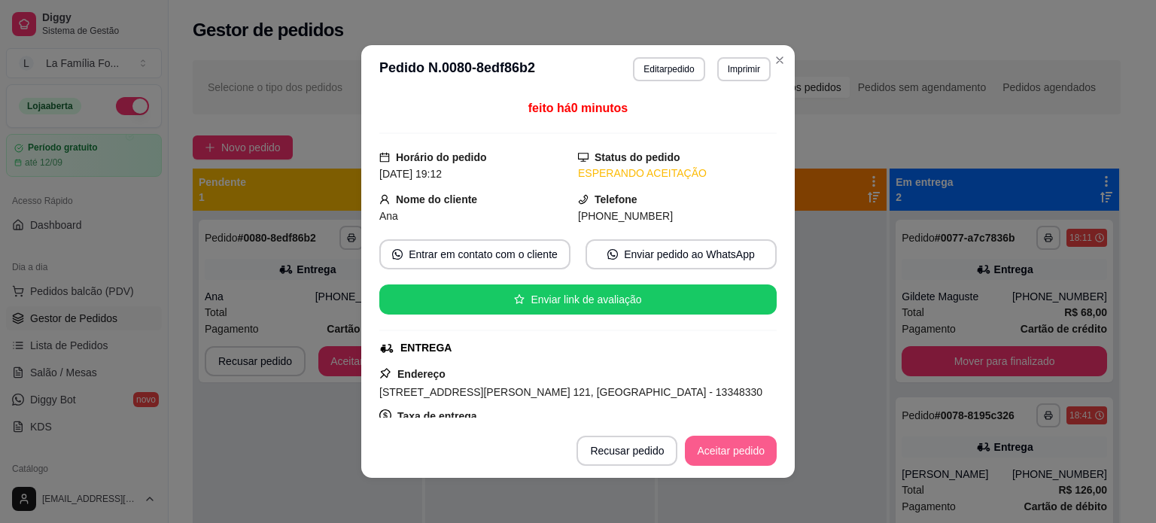
click at [728, 451] on button "Aceitar pedido" at bounding box center [731, 451] width 92 height 30
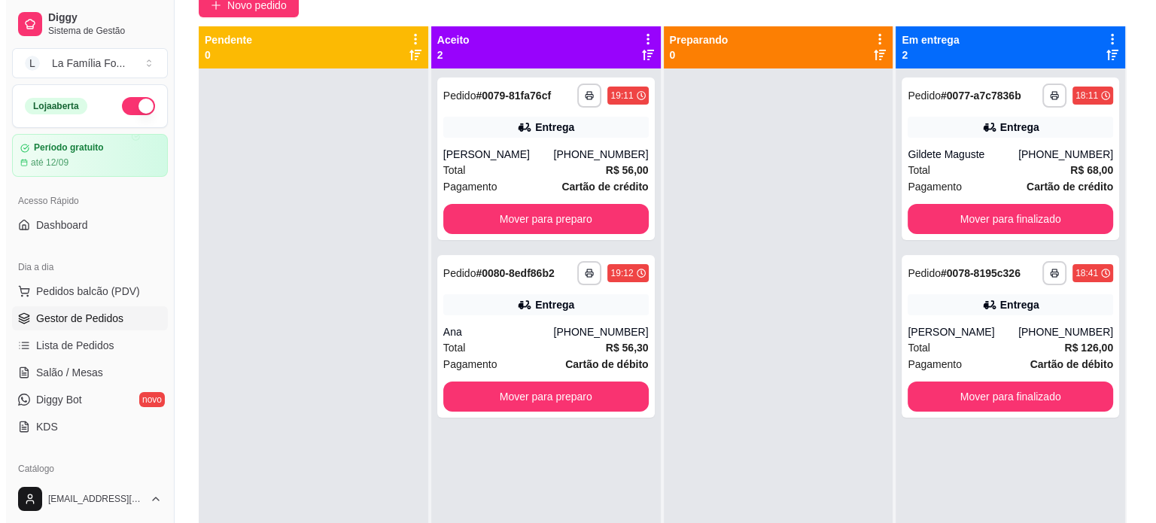
scroll to position [147, 0]
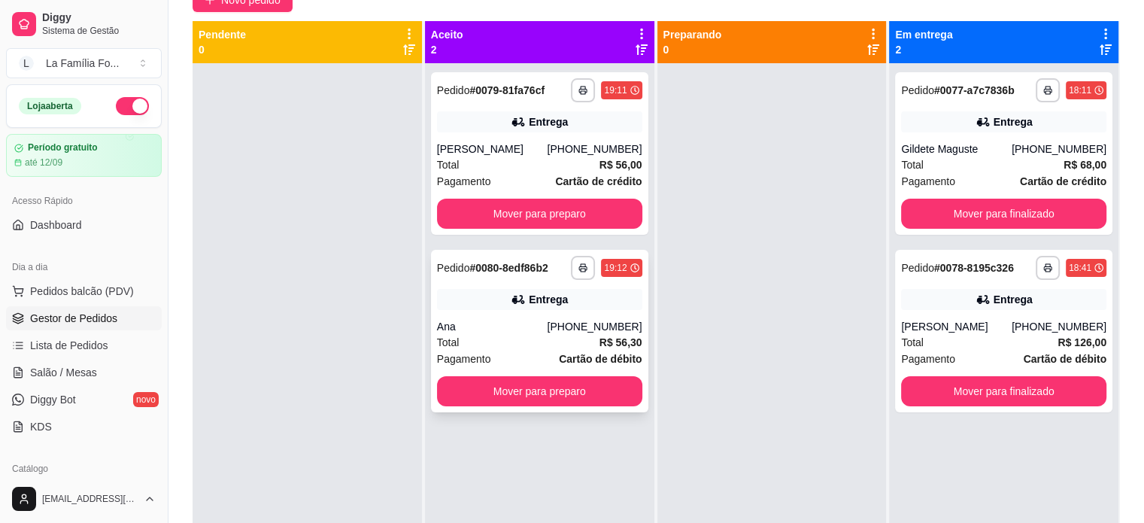
click at [575, 333] on div "[PHONE_NUMBER]" at bounding box center [594, 326] width 95 height 15
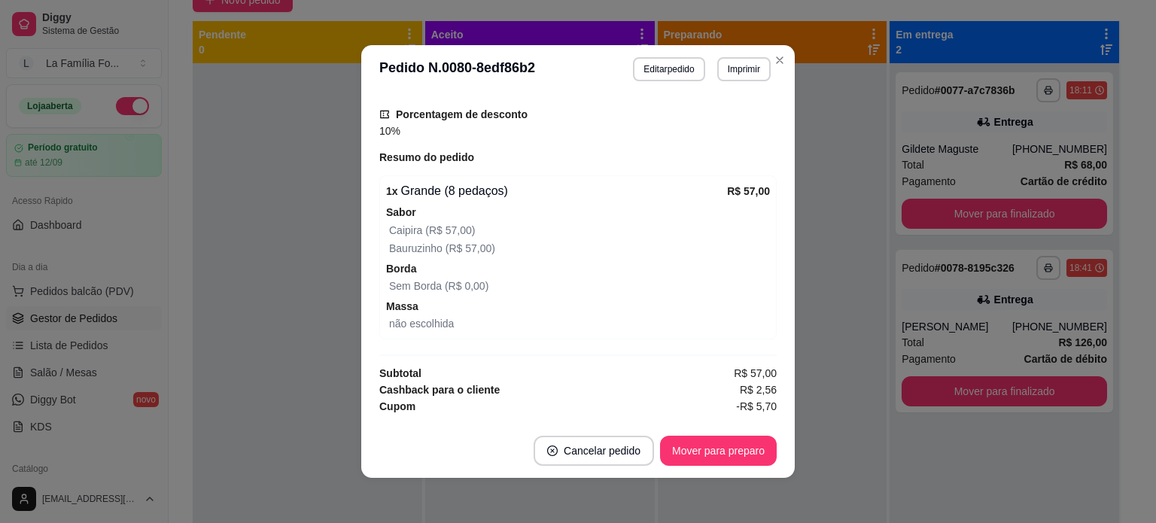
scroll to position [514, 0]
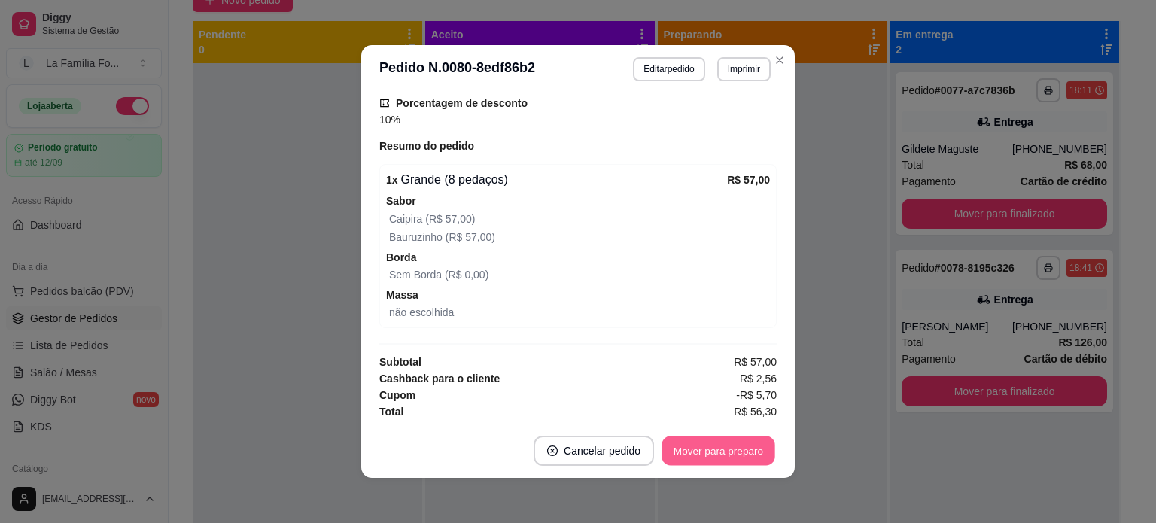
click at [757, 453] on button "Mover para preparo" at bounding box center [717, 450] width 113 height 29
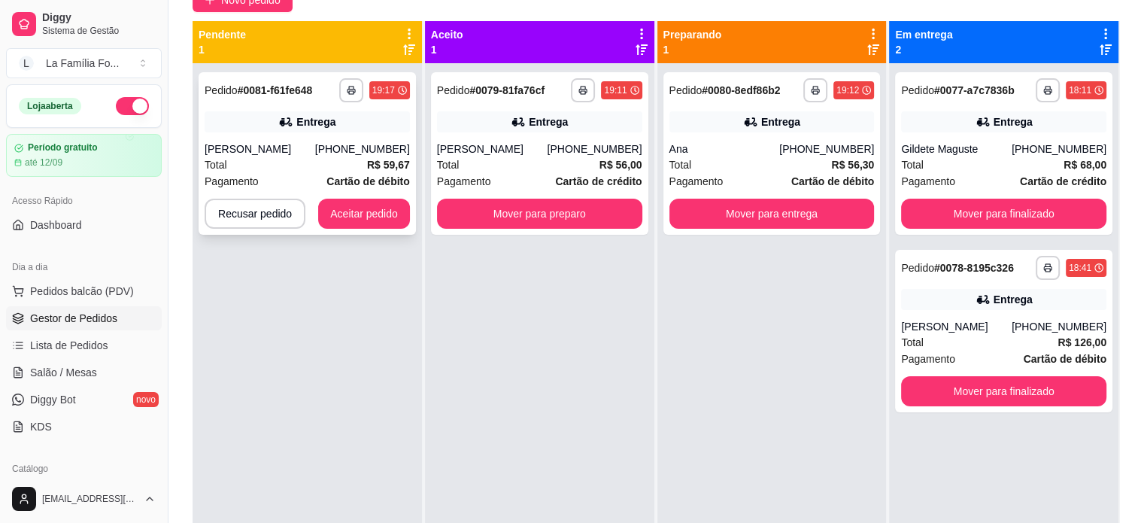
click at [317, 130] on div "Entrega" at bounding box center [307, 121] width 205 height 21
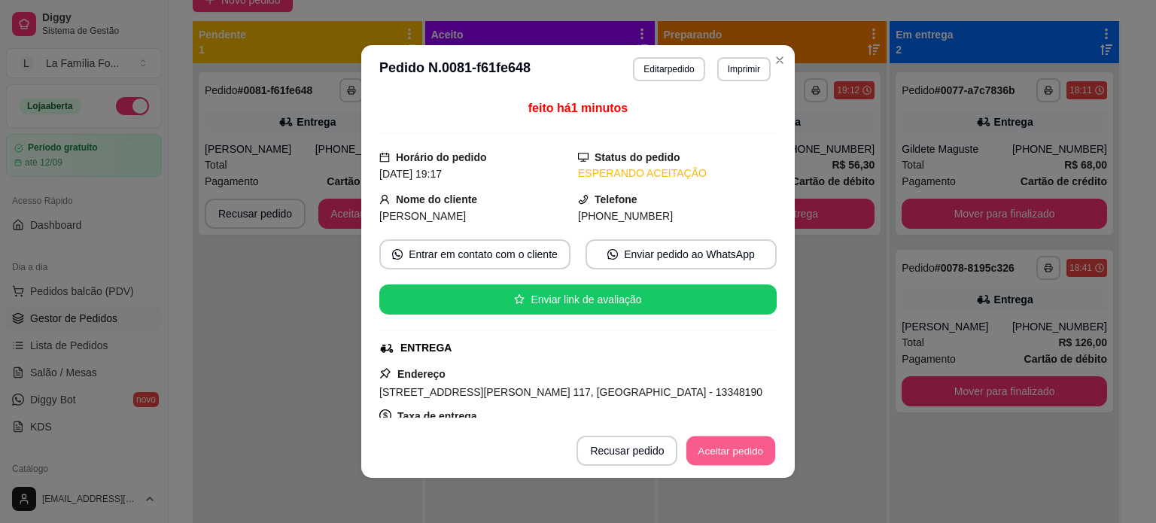
click at [740, 445] on button "Aceitar pedido" at bounding box center [730, 450] width 89 height 29
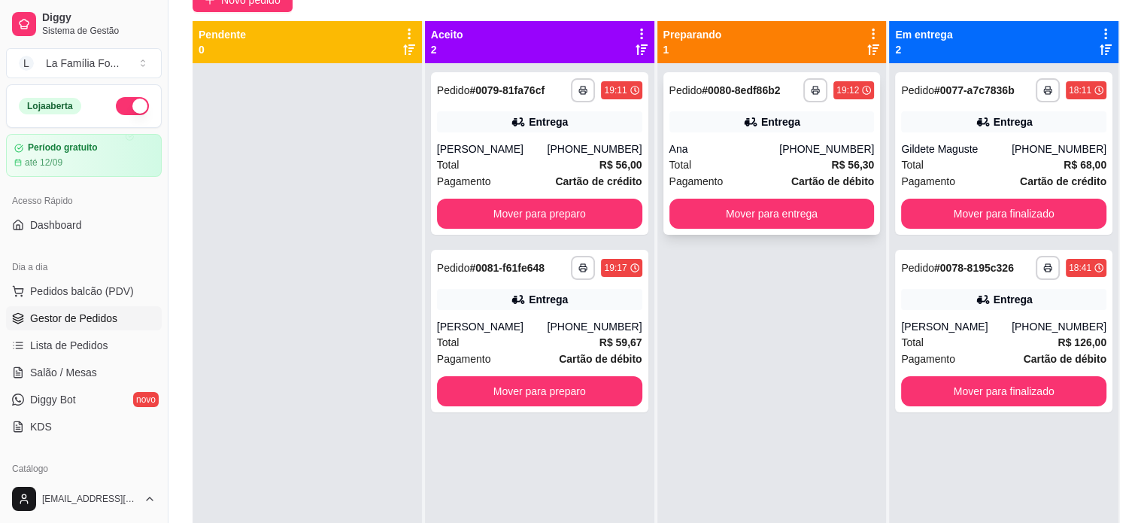
click at [791, 157] on div "Total R$ 56,30" at bounding box center [772, 164] width 205 height 17
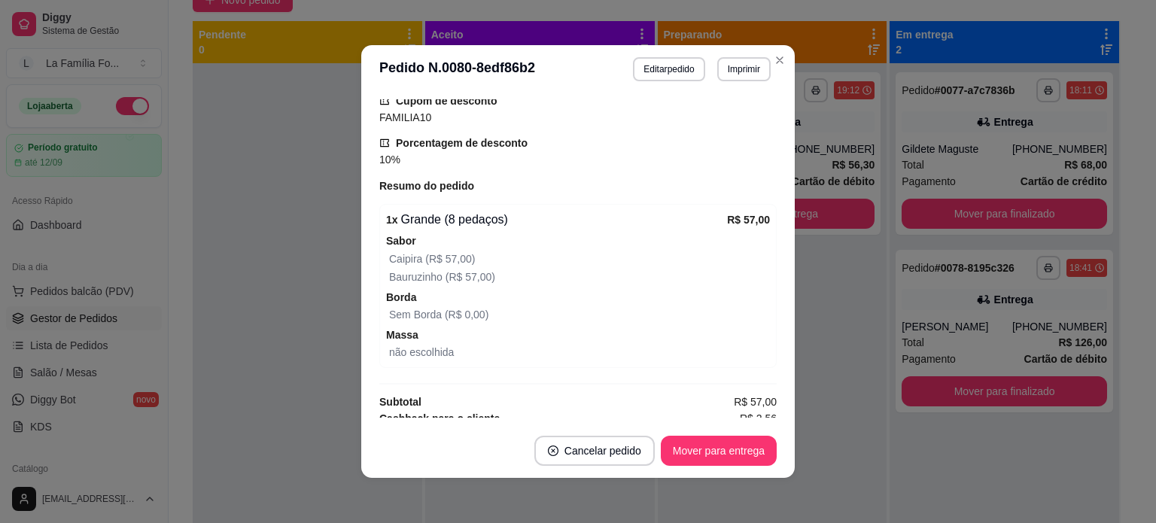
scroll to position [475, 0]
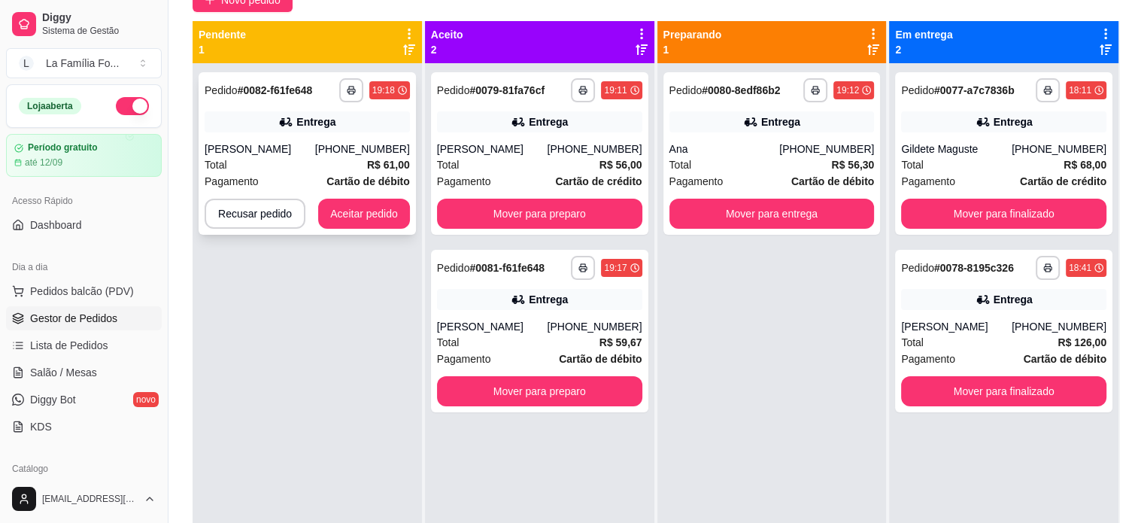
click at [372, 162] on strong "R$ 61,00" at bounding box center [388, 165] width 43 height 12
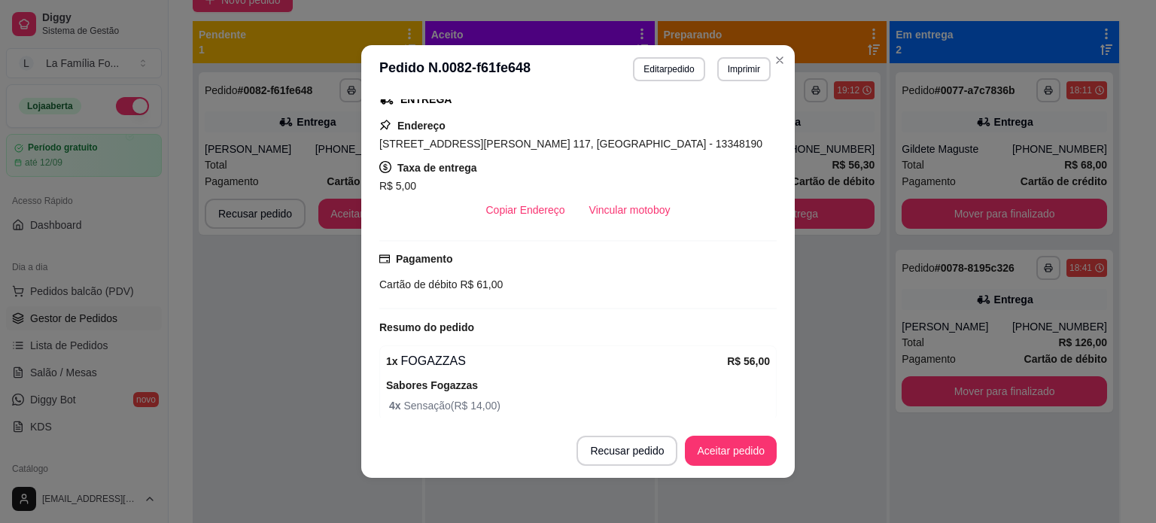
scroll to position [324, 0]
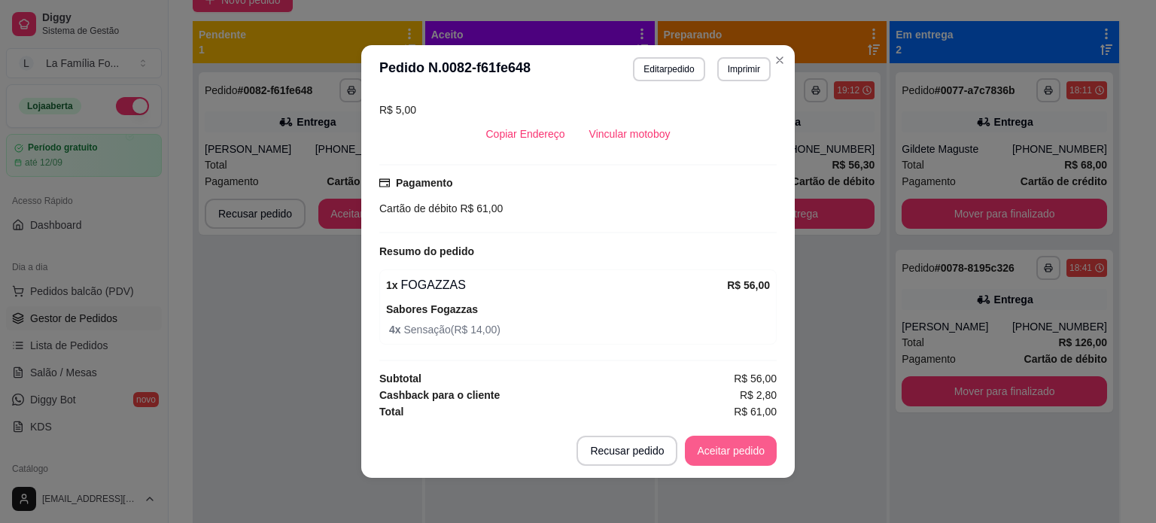
click at [745, 453] on button "Aceitar pedido" at bounding box center [731, 451] width 92 height 30
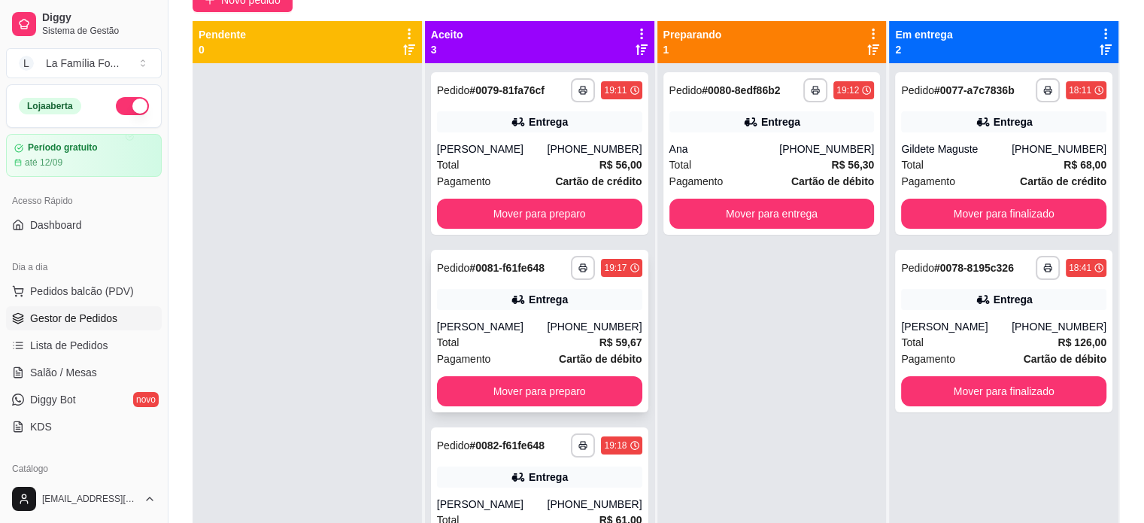
click at [556, 333] on div "[PHONE_NUMBER]" at bounding box center [594, 326] width 95 height 15
click at [564, 140] on div "**********" at bounding box center [539, 153] width 217 height 163
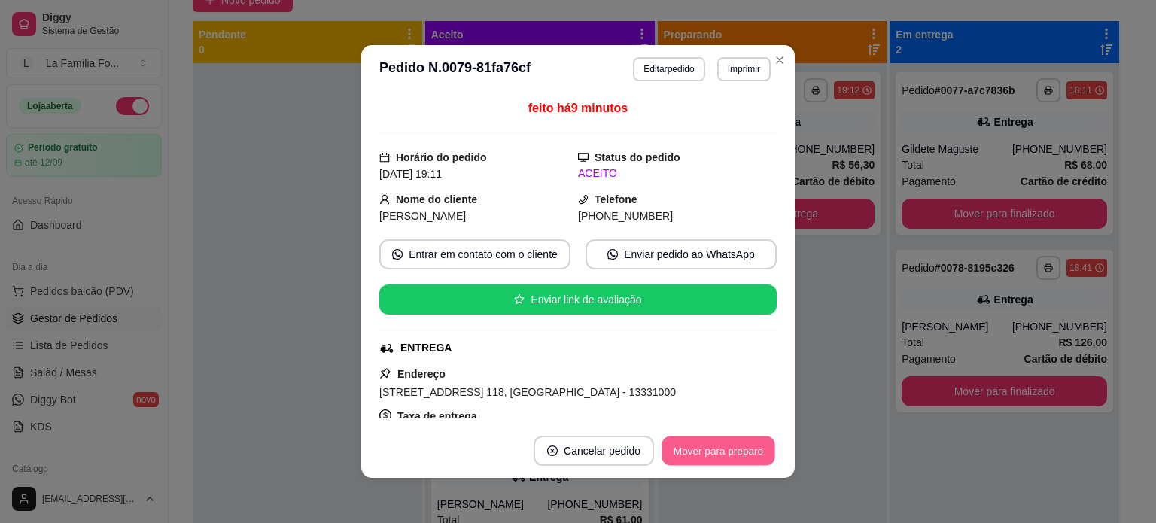
click at [727, 447] on button "Mover para preparo" at bounding box center [717, 450] width 113 height 29
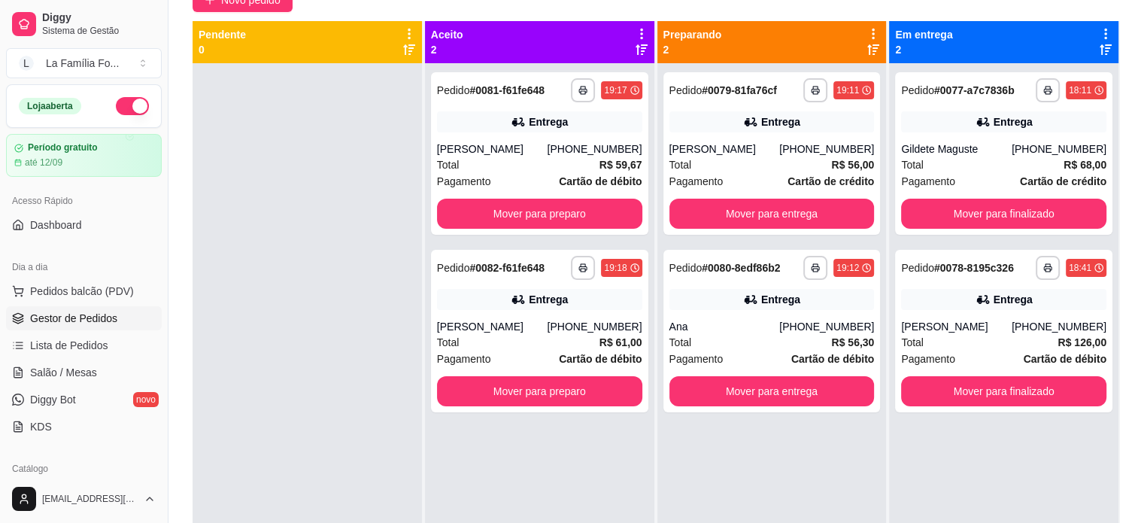
click at [826, 331] on div "[PHONE_NUMBER]" at bounding box center [826, 326] width 95 height 15
click at [811, 163] on div "Total R$ 56,00" at bounding box center [772, 164] width 205 height 17
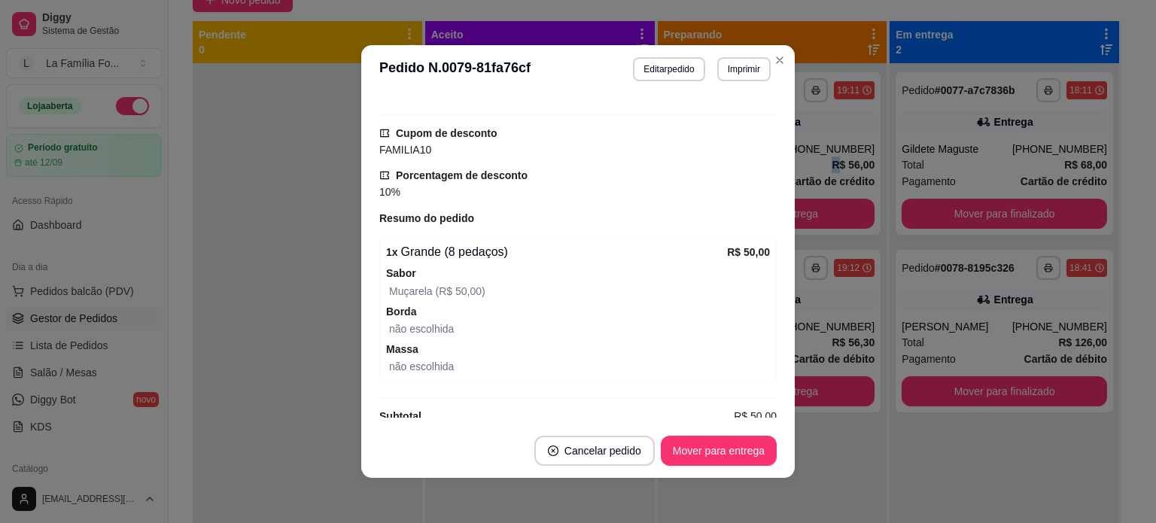
scroll to position [443, 0]
drag, startPoint x: 785, startPoint y: 330, endPoint x: 759, endPoint y: 317, distance: 29.3
click at [759, 317] on div "feito há 10 minutos Horário do pedido [DATE] 19:11 Status do pedido PREPARANDO …" at bounding box center [577, 258] width 433 height 330
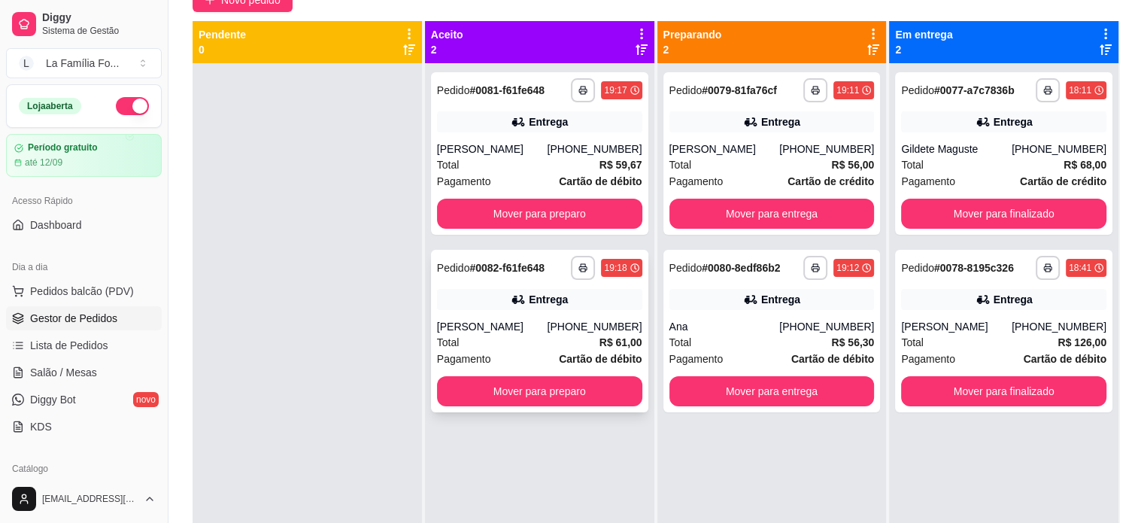
click at [474, 322] on div "[PERSON_NAME]" at bounding box center [492, 326] width 111 height 15
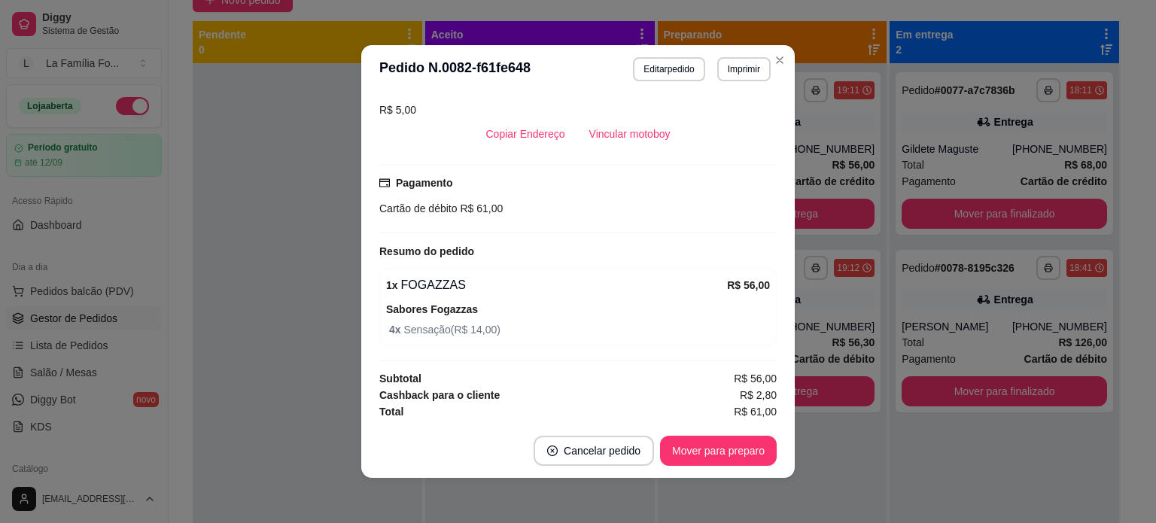
scroll to position [288, 0]
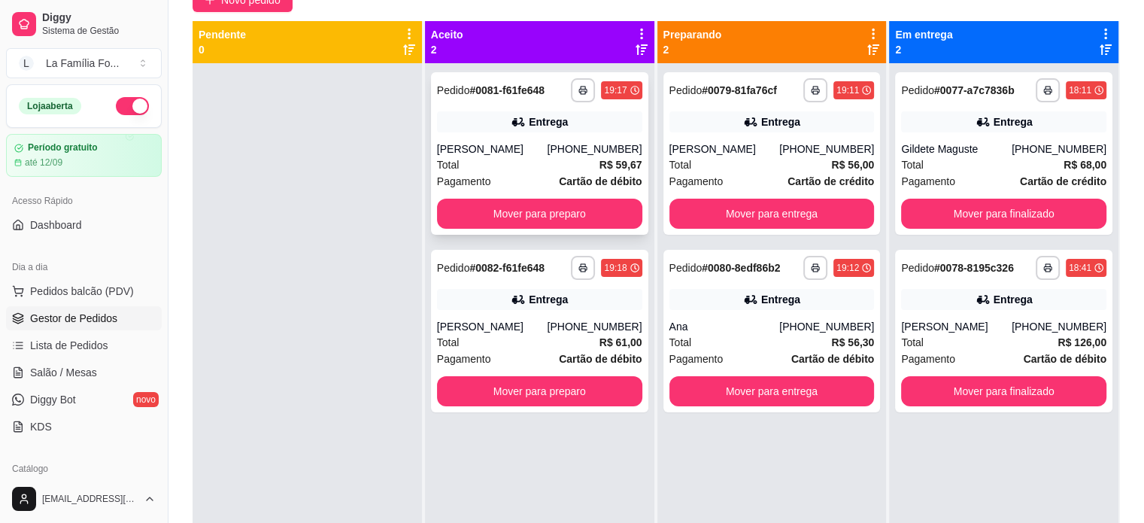
click at [545, 139] on div "**********" at bounding box center [539, 153] width 217 height 163
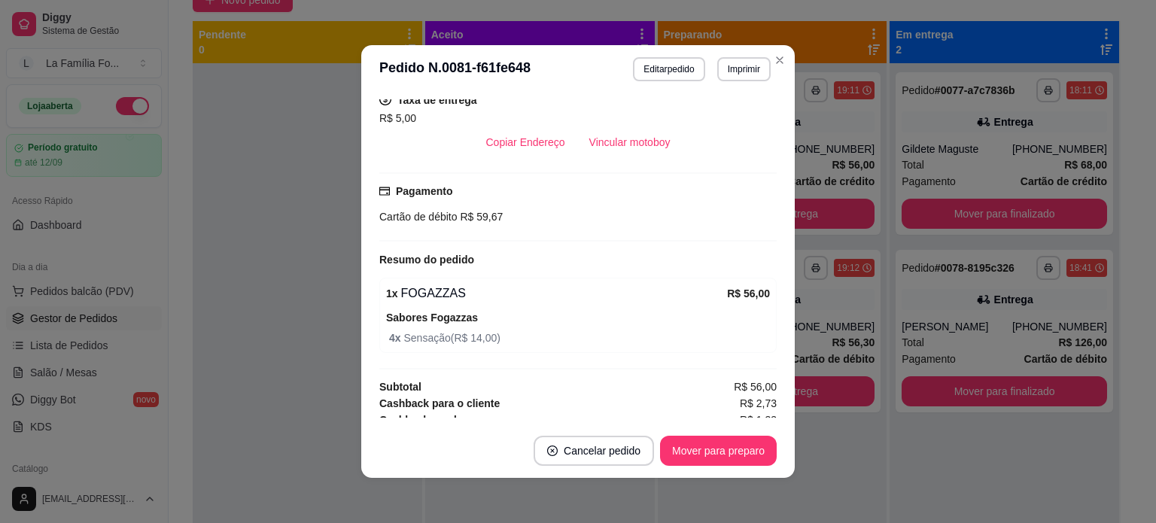
scroll to position [341, 0]
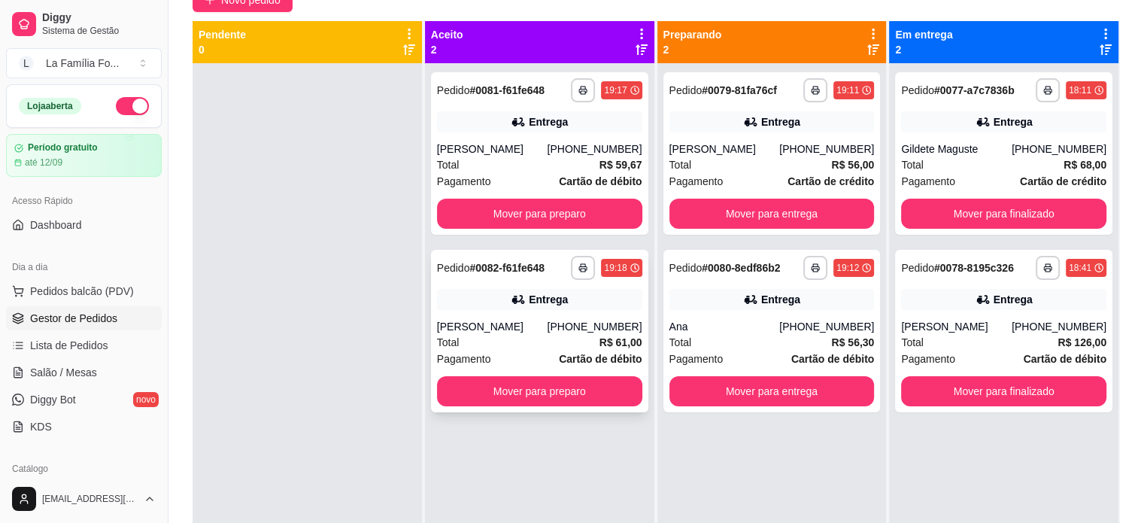
click at [620, 317] on div "**********" at bounding box center [539, 331] width 217 height 163
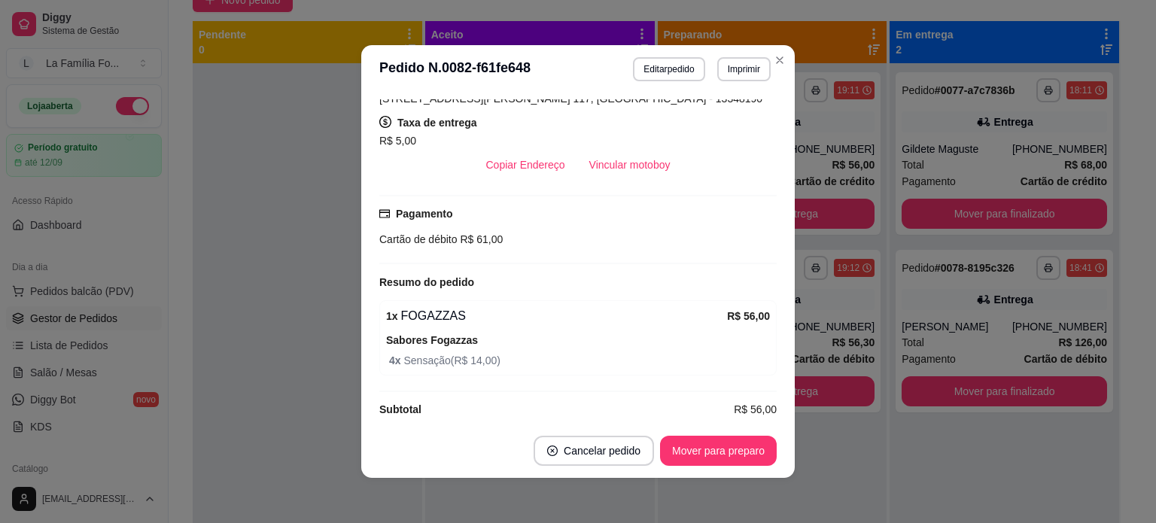
scroll to position [324, 0]
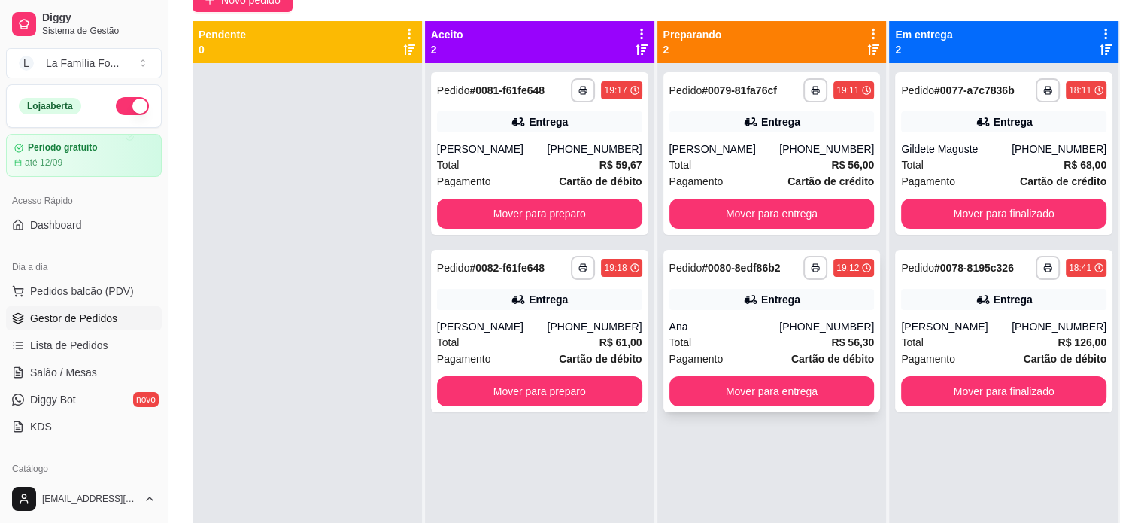
click at [858, 336] on strong "R$ 56,30" at bounding box center [852, 342] width 43 height 12
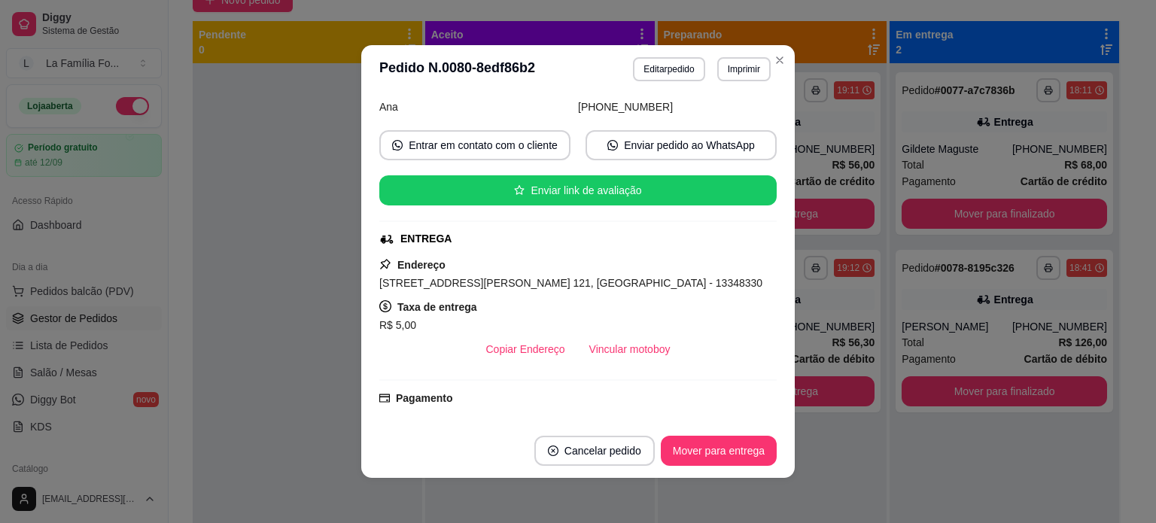
scroll to position [120, 0]
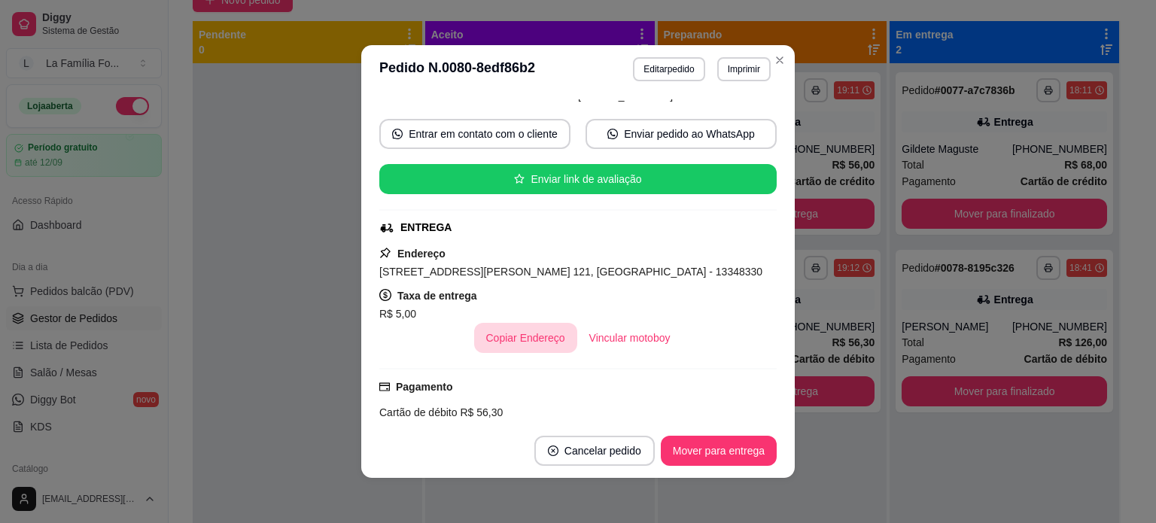
click at [482, 336] on button "Copiar Endereço" at bounding box center [525, 338] width 103 height 30
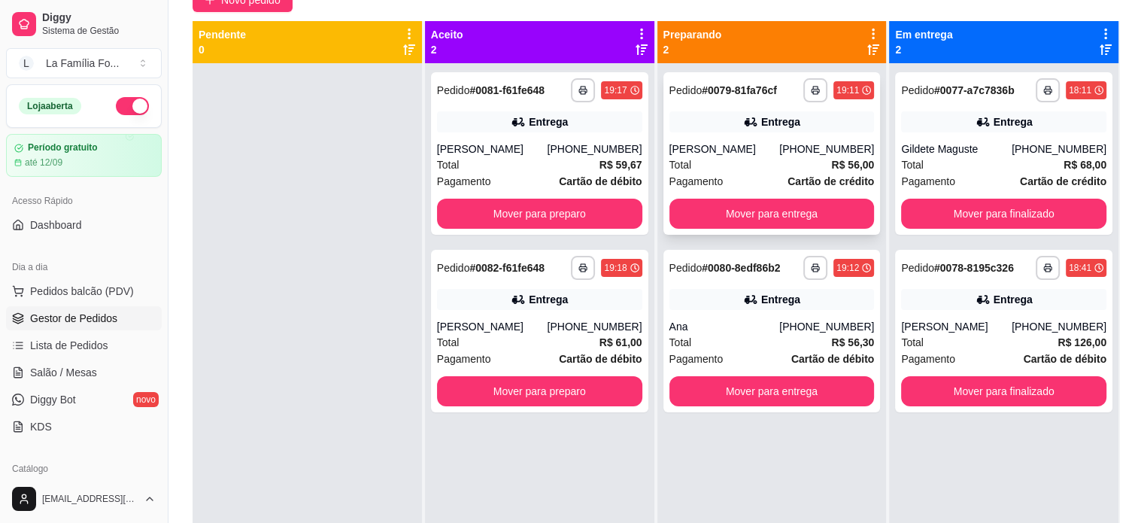
click at [702, 171] on div "Total R$ 56,00" at bounding box center [772, 164] width 205 height 17
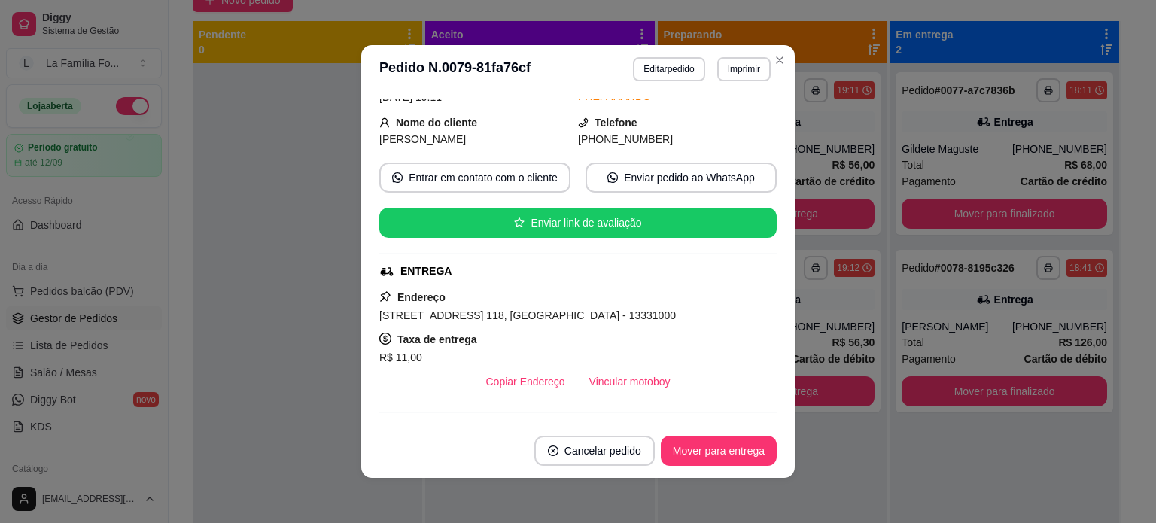
scroll to position [90, 0]
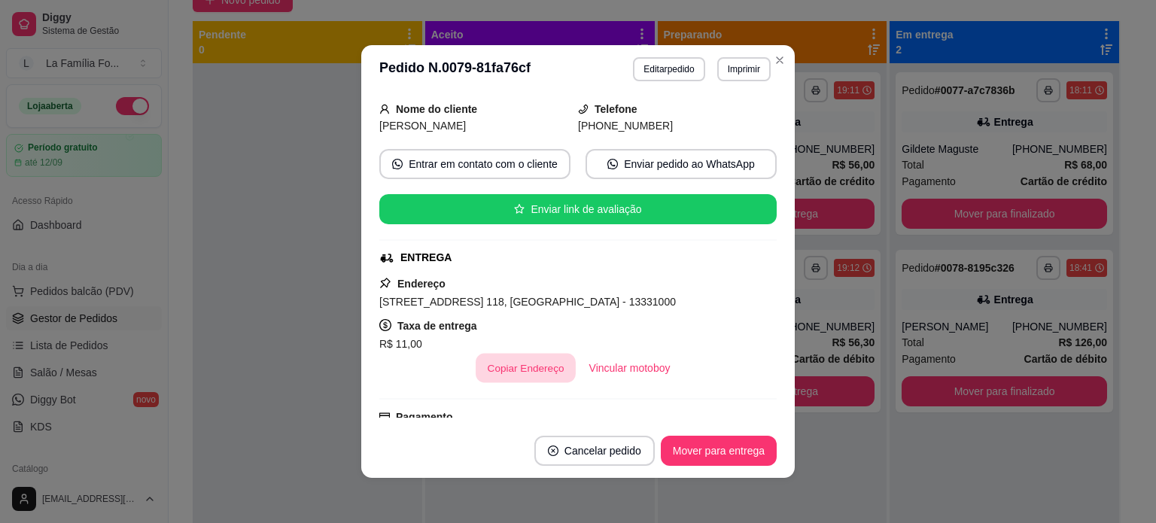
click at [519, 372] on button "Copiar Endereço" at bounding box center [525, 368] width 100 height 29
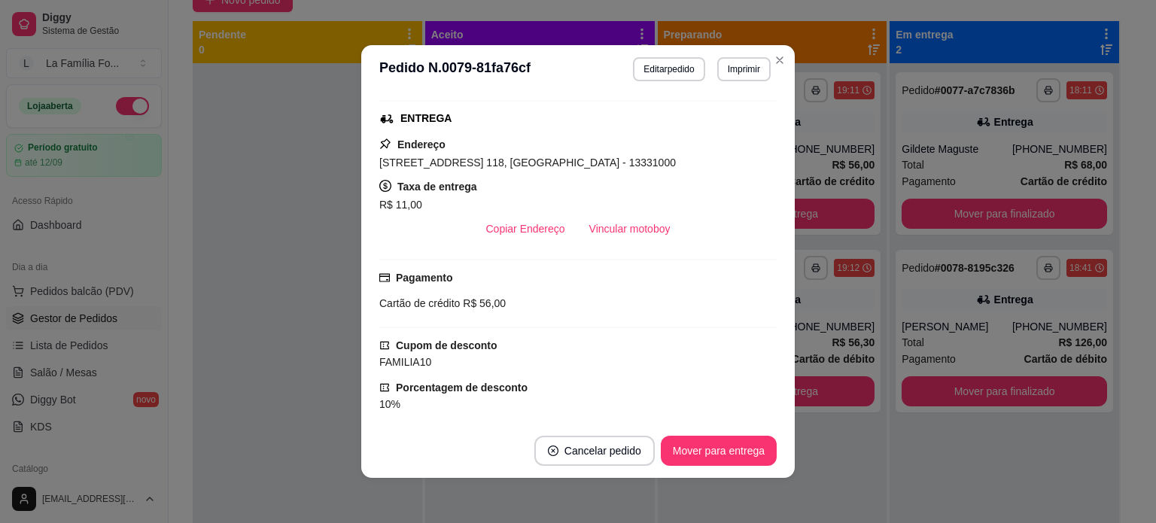
scroll to position [227, 0]
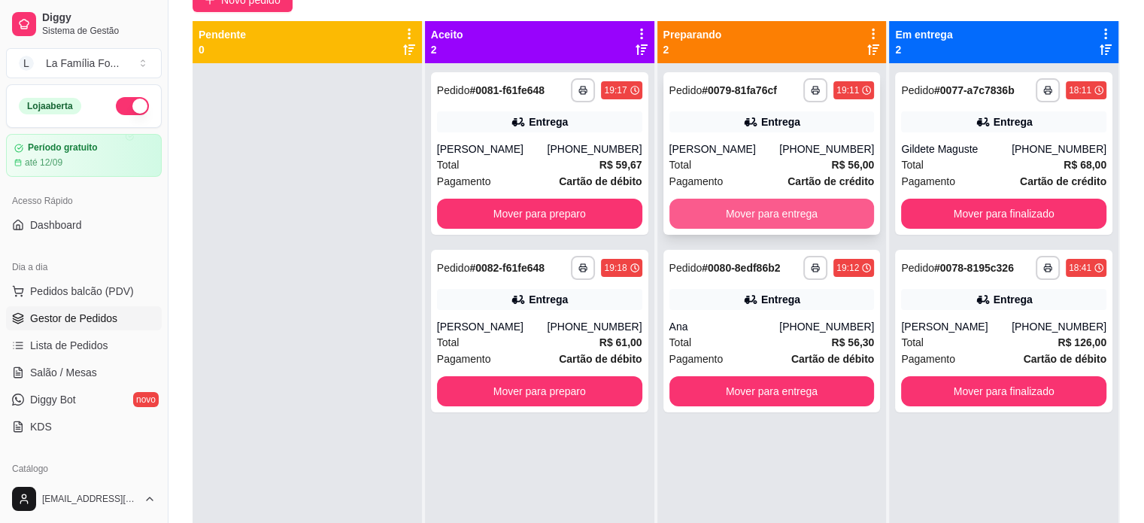
click at [755, 214] on button "Mover para entrega" at bounding box center [772, 214] width 205 height 30
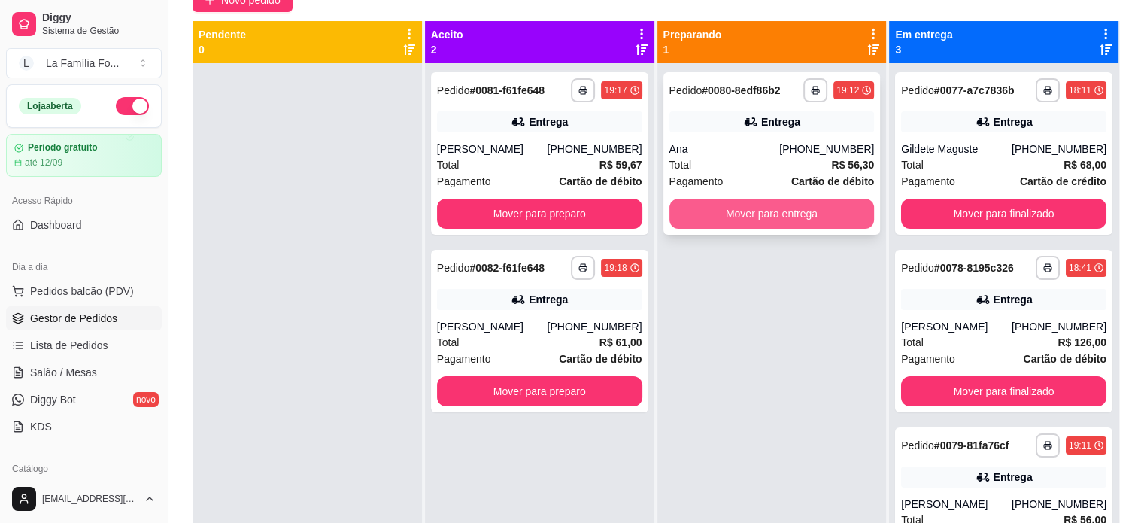
click at [756, 213] on button "Mover para entrega" at bounding box center [772, 214] width 205 height 30
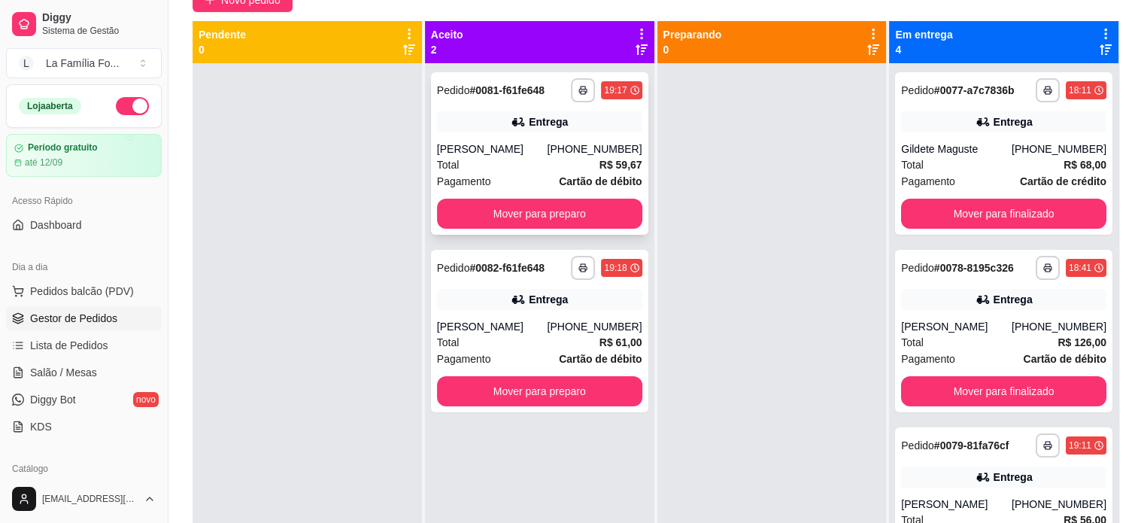
click at [503, 132] on div "**********" at bounding box center [539, 153] width 217 height 163
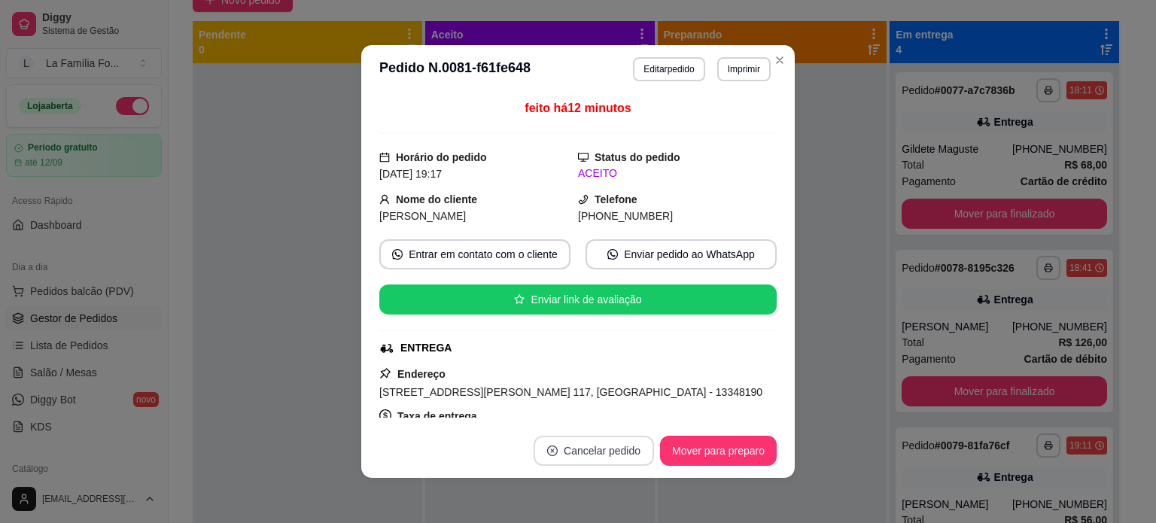
click at [615, 455] on button "Cancelar pedido" at bounding box center [593, 451] width 120 height 30
click at [618, 422] on button "Sim" at bounding box center [630, 414] width 60 height 30
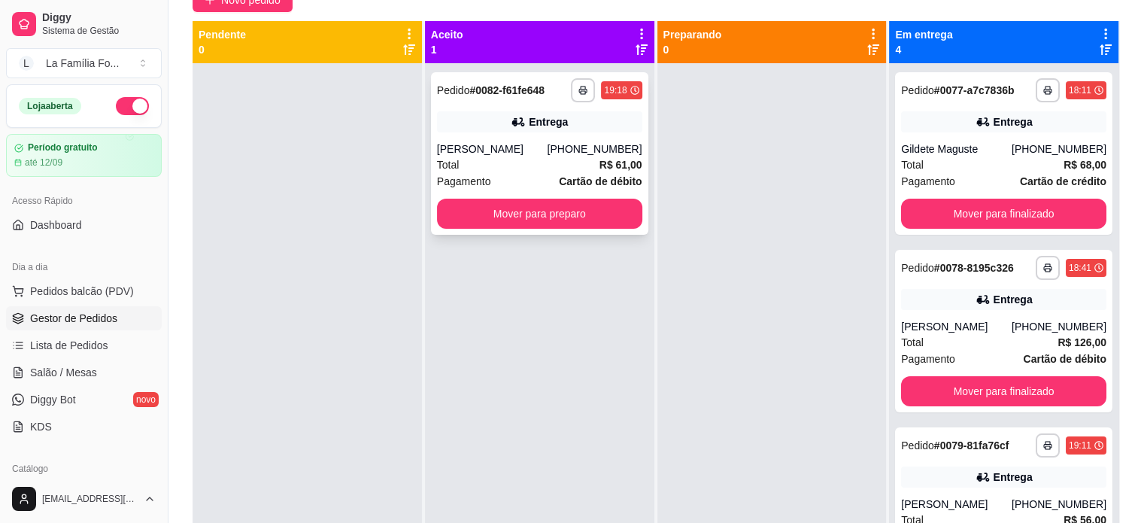
click at [620, 152] on div "[PHONE_NUMBER]" at bounding box center [594, 148] width 95 height 15
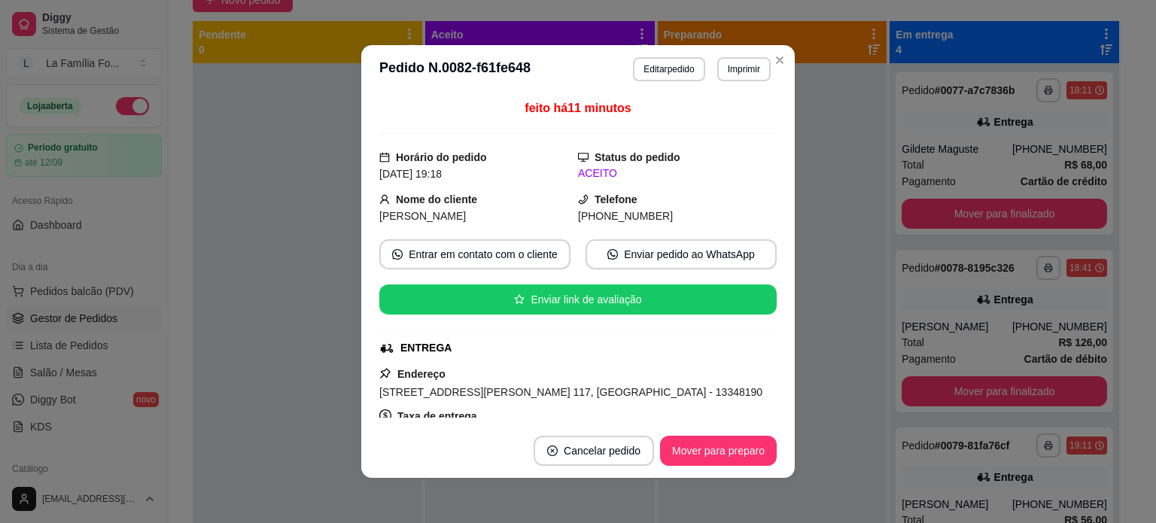
click at [767, 71] on header "**********" at bounding box center [577, 69] width 433 height 48
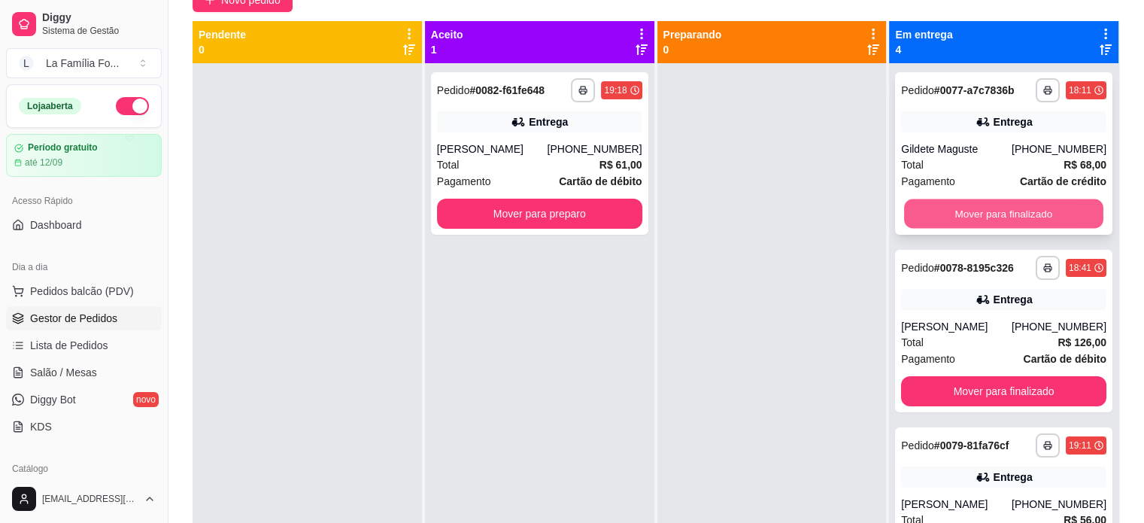
click at [993, 215] on button "Mover para finalizado" at bounding box center [1003, 213] width 199 height 29
click at [994, 222] on button "Mover para finalizado" at bounding box center [1003, 214] width 205 height 30
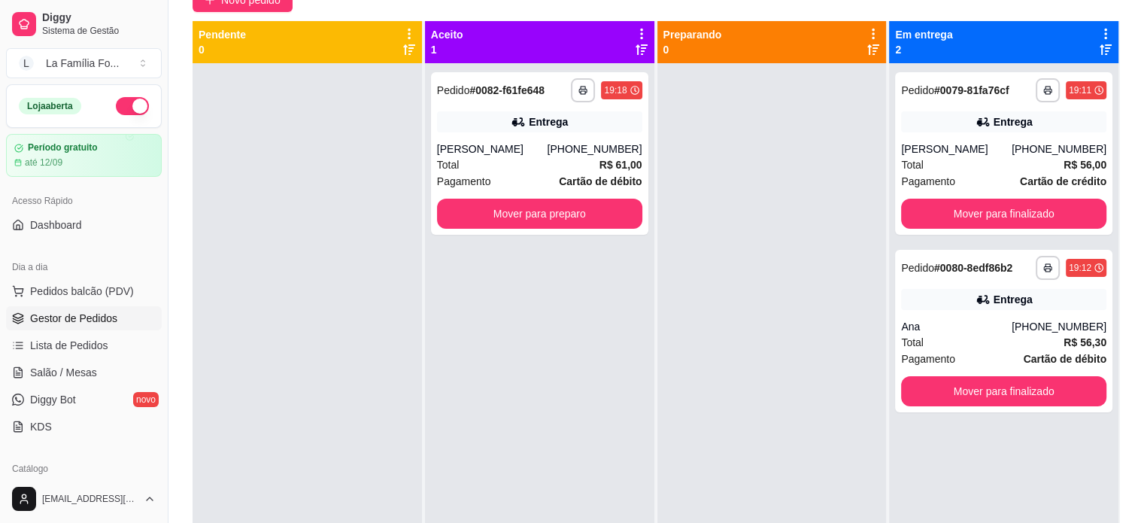
click at [715, 387] on div at bounding box center [772, 324] width 229 height 523
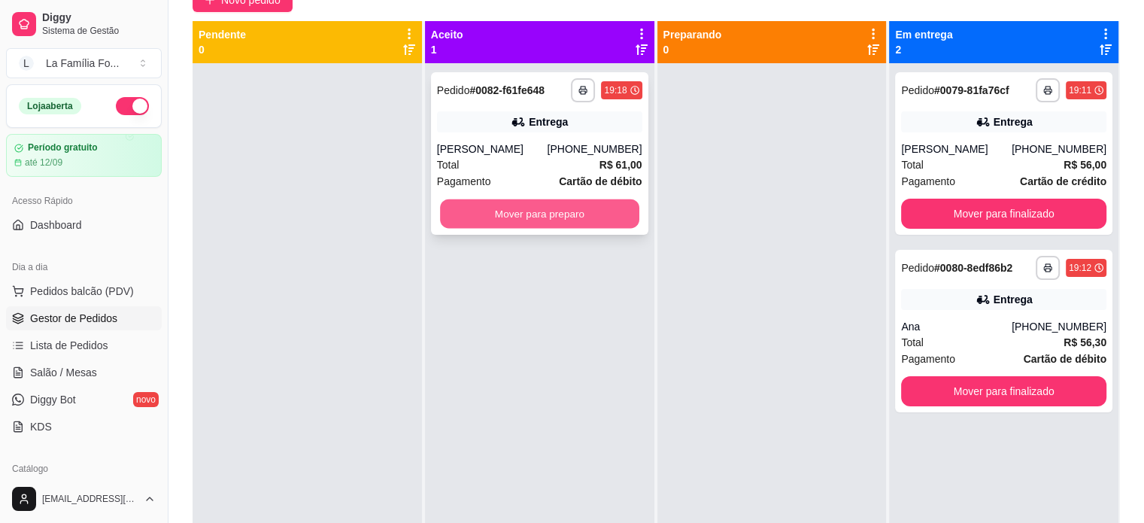
click at [553, 216] on button "Mover para preparo" at bounding box center [539, 213] width 199 height 29
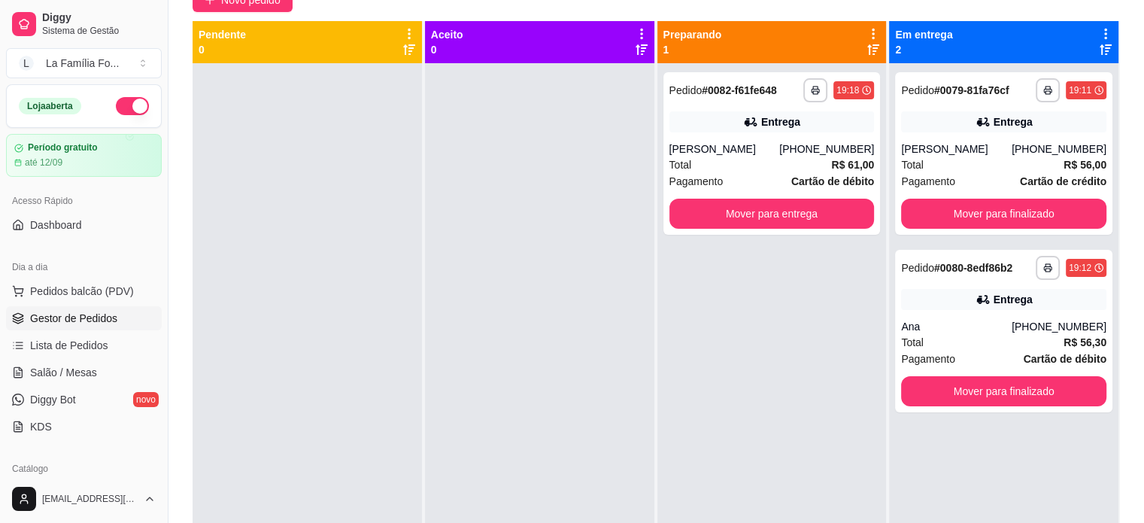
click at [714, 317] on div "**********" at bounding box center [772, 324] width 229 height 523
click at [782, 129] on div "Entrega" at bounding box center [772, 121] width 205 height 21
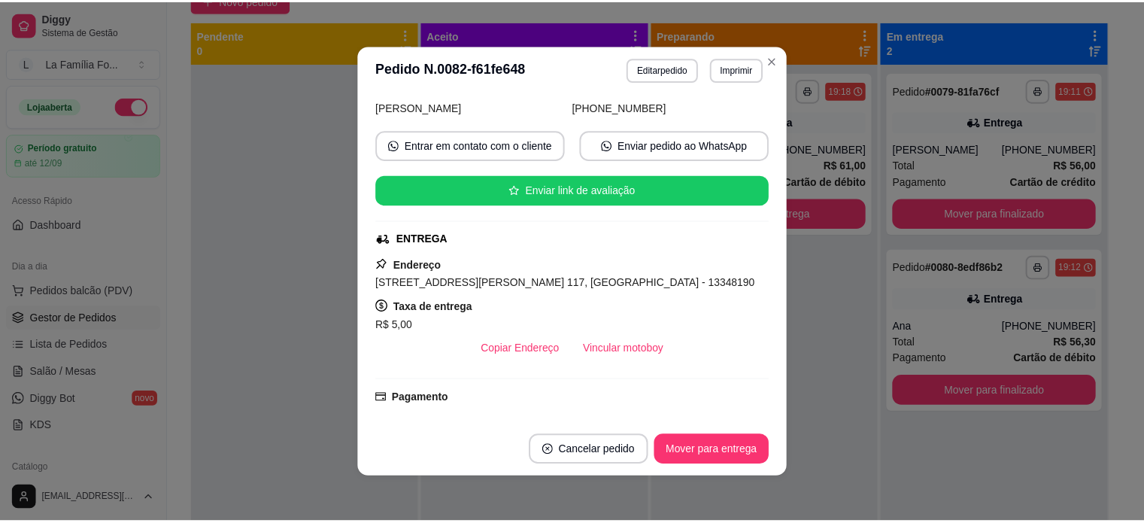
scroll to position [120, 0]
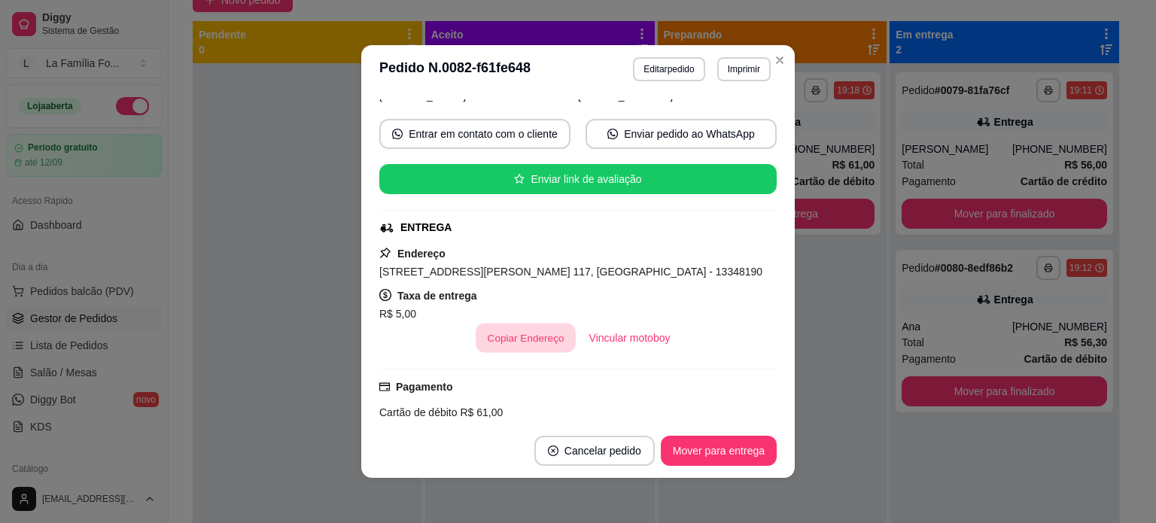
click at [507, 340] on button "Copiar Endereço" at bounding box center [525, 338] width 100 height 29
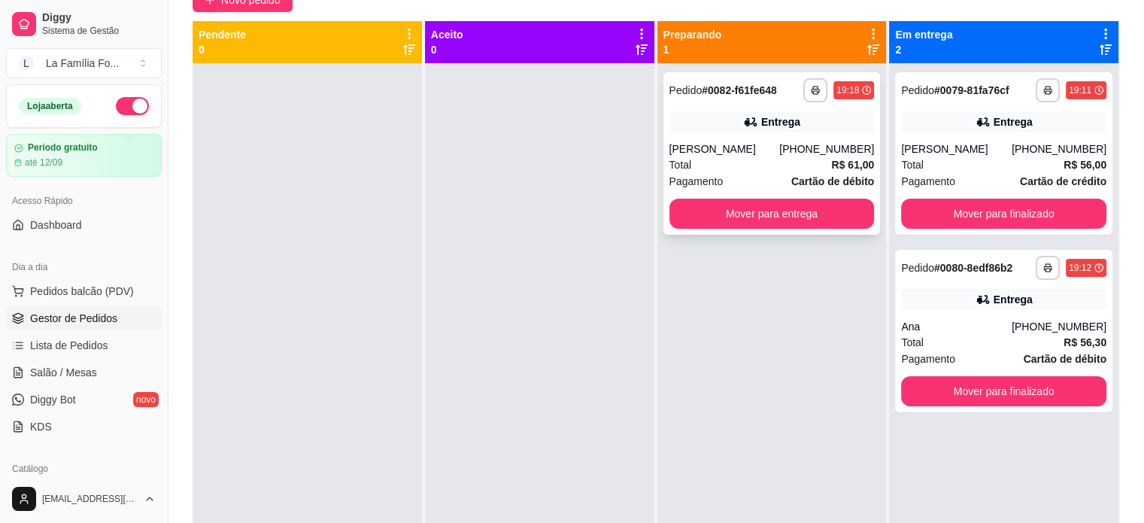
click at [746, 117] on icon at bounding box center [749, 121] width 11 height 9
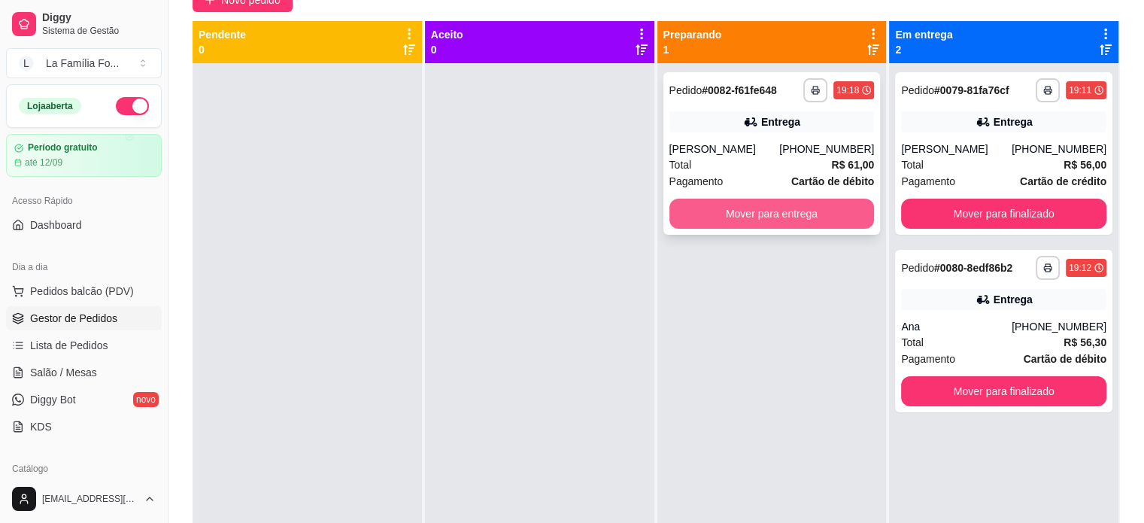
click at [798, 214] on button "Mover para entrega" at bounding box center [772, 214] width 205 height 30
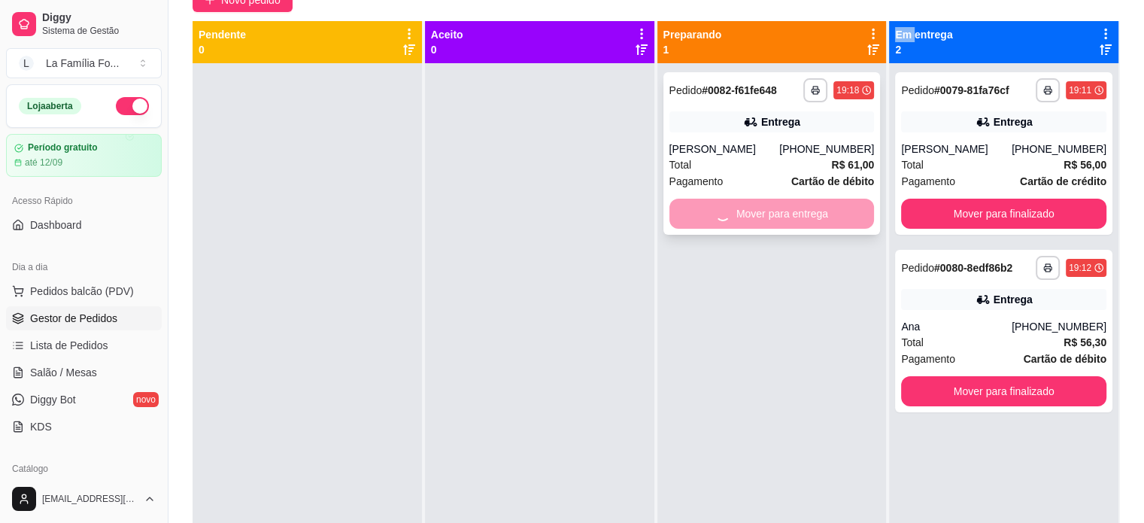
click at [798, 214] on div "Mover para entrega" at bounding box center [772, 214] width 205 height 30
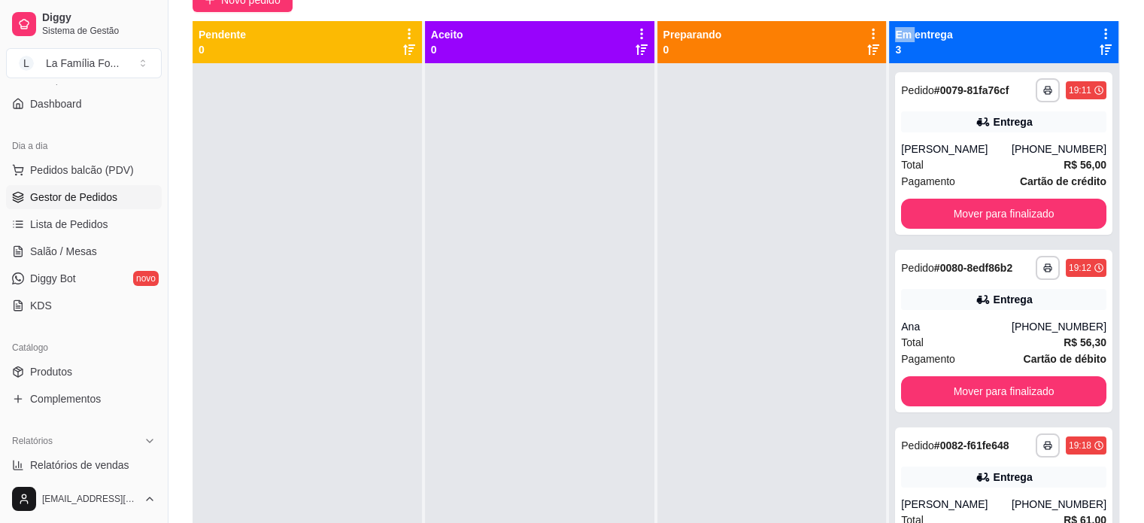
scroll to position [156, 0]
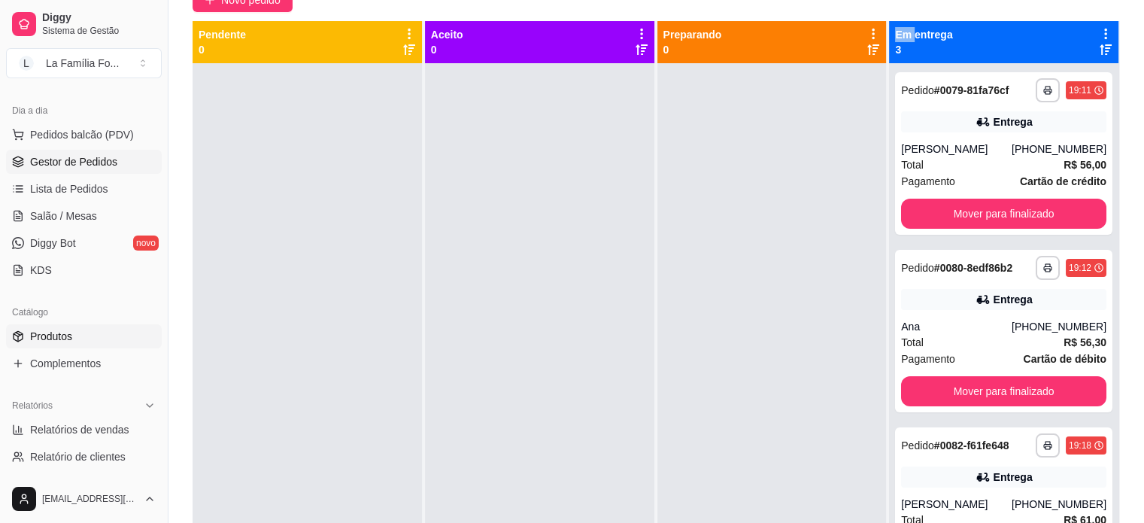
click at [107, 331] on link "Produtos" at bounding box center [84, 336] width 156 height 24
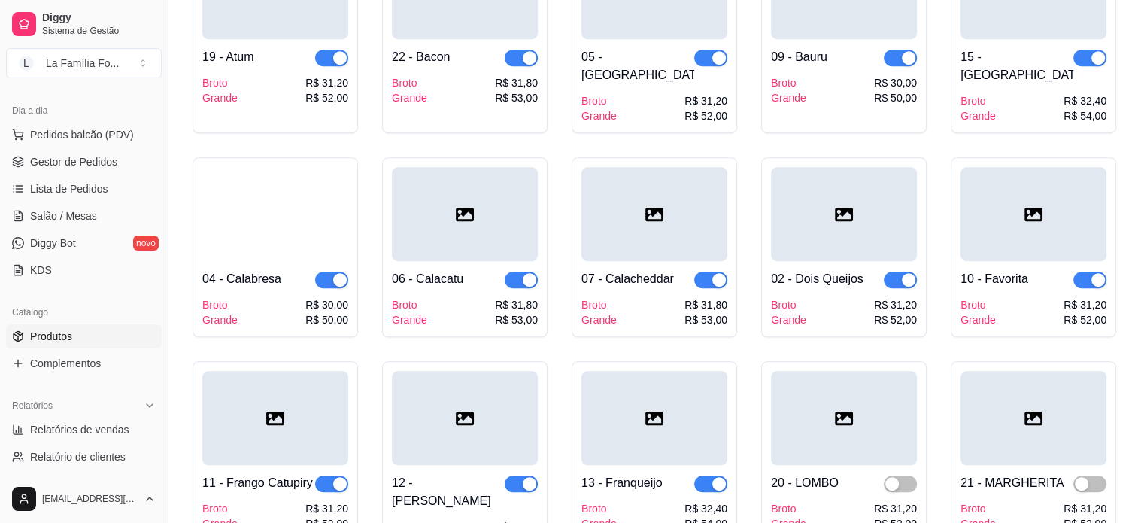
scroll to position [954, 0]
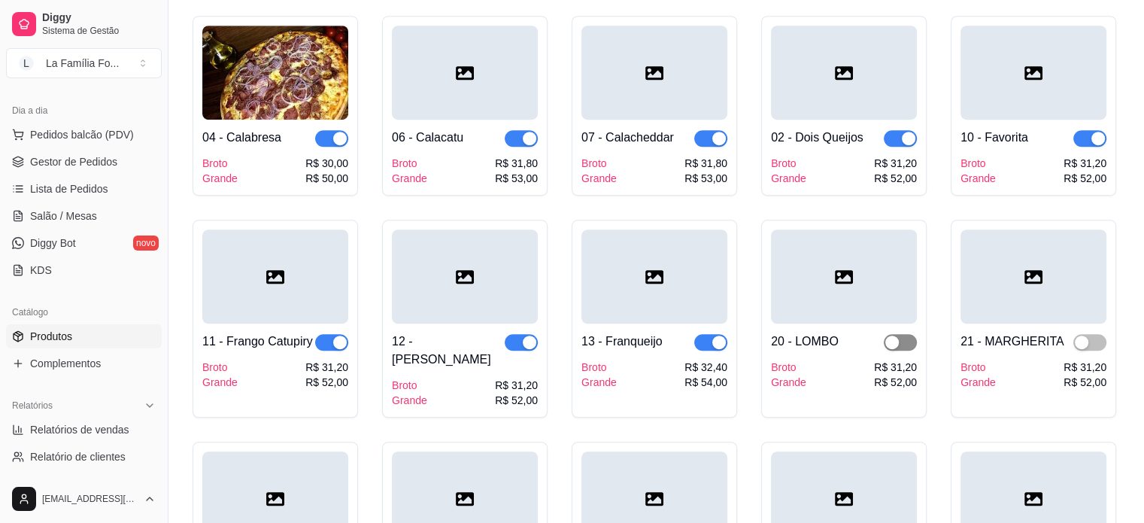
click at [908, 334] on span "button" at bounding box center [900, 342] width 33 height 17
click at [1095, 334] on span "button" at bounding box center [1090, 342] width 33 height 17
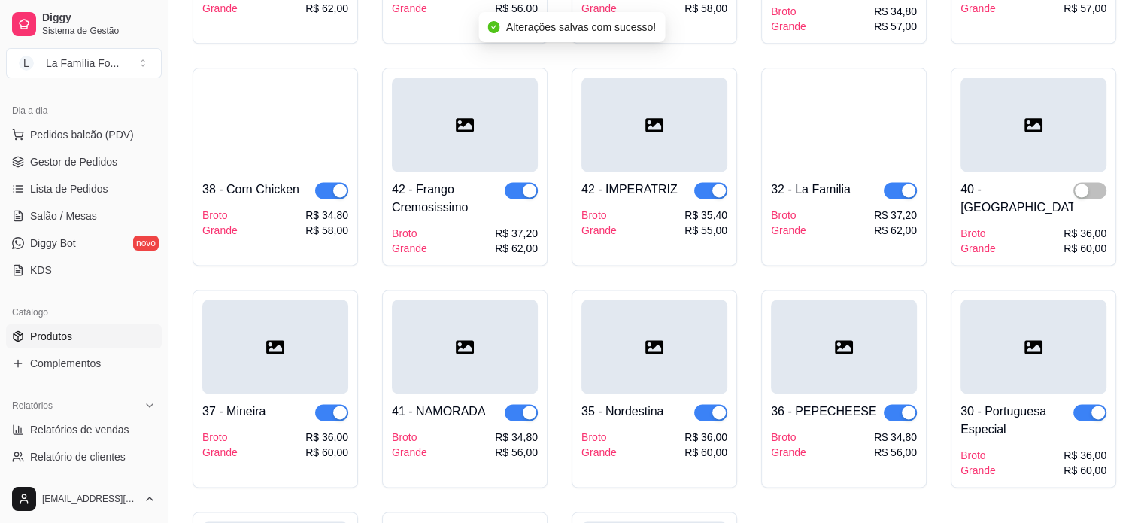
scroll to position [2059, 0]
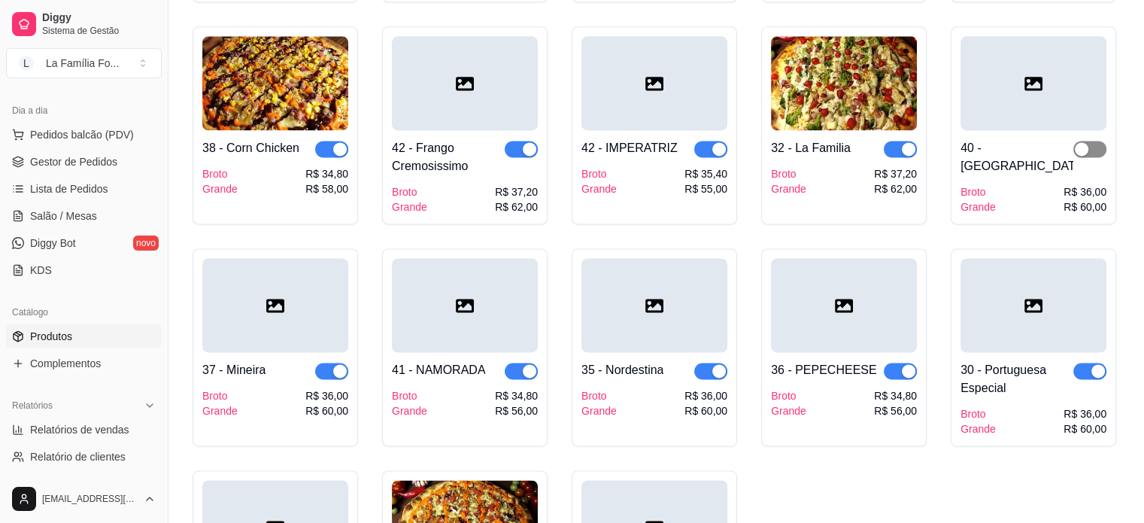
click at [1100, 141] on span "button" at bounding box center [1090, 149] width 33 height 17
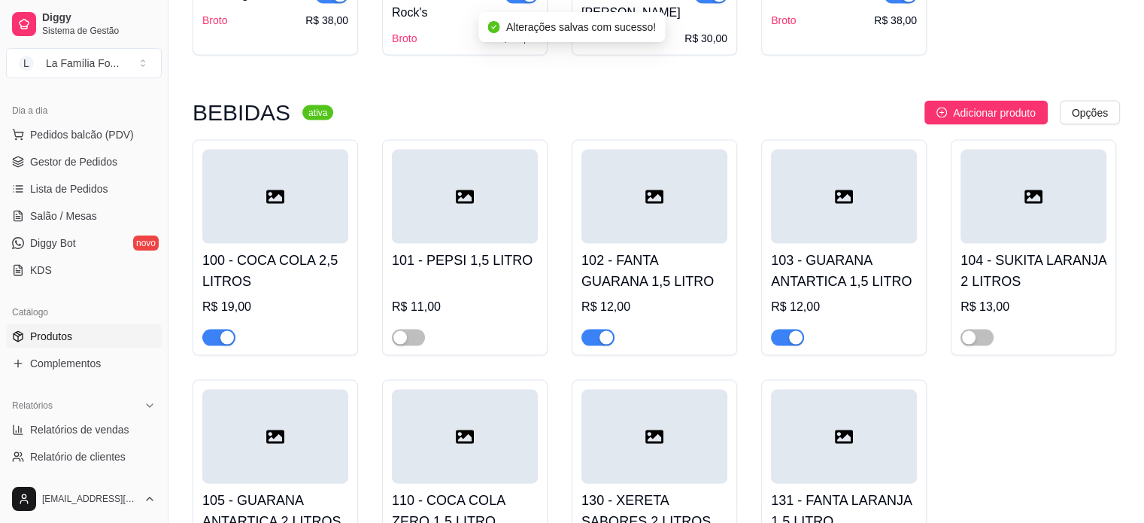
scroll to position [3160, 0]
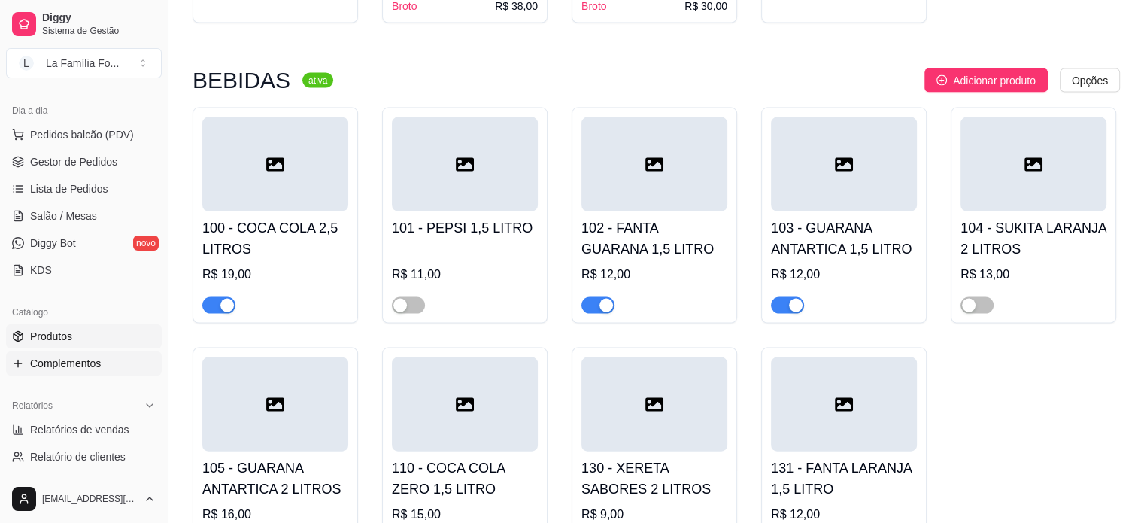
click at [60, 359] on span "Complementos" at bounding box center [65, 363] width 71 height 15
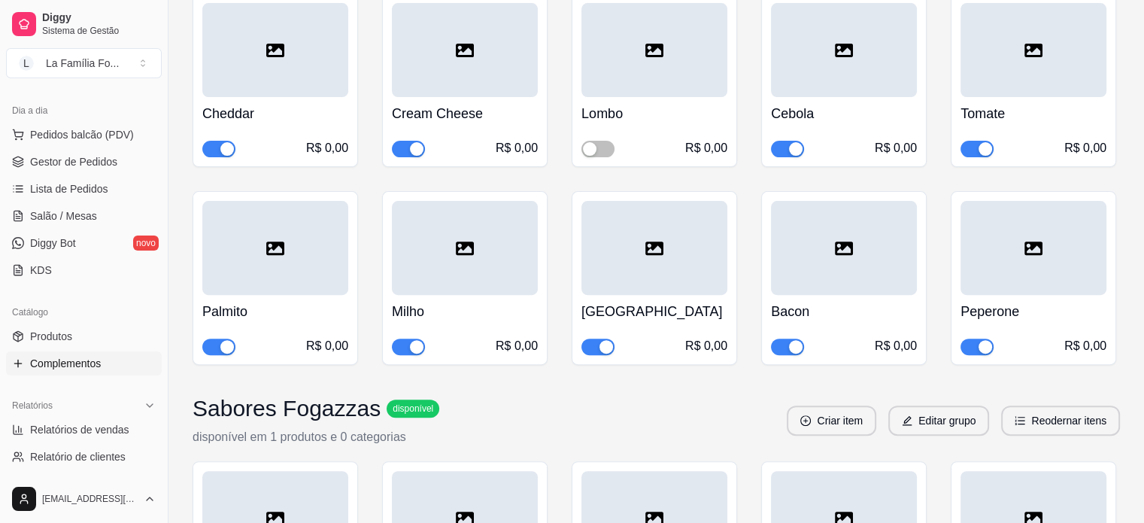
scroll to position [500, 0]
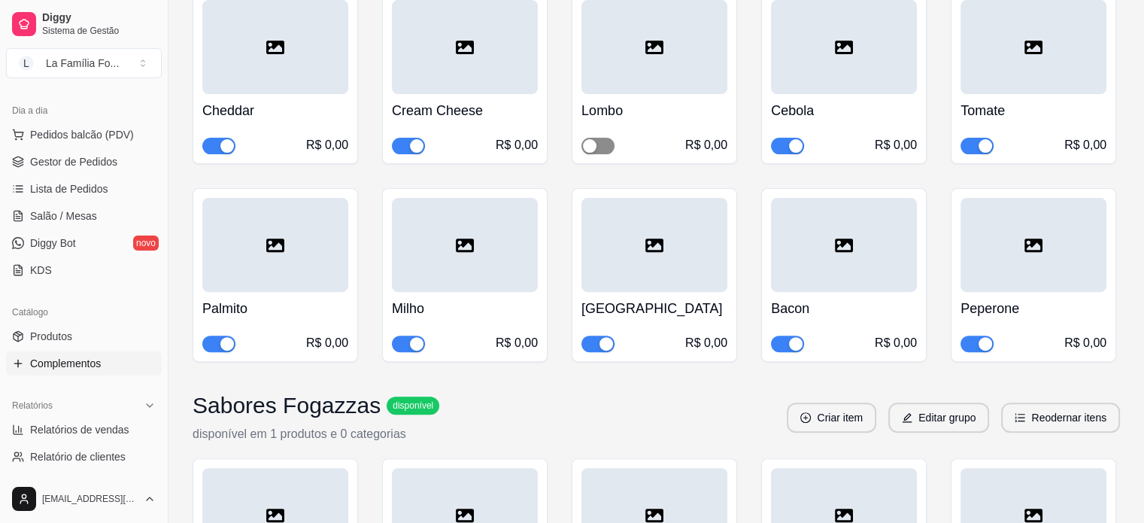
click at [612, 141] on span "button" at bounding box center [598, 146] width 33 height 17
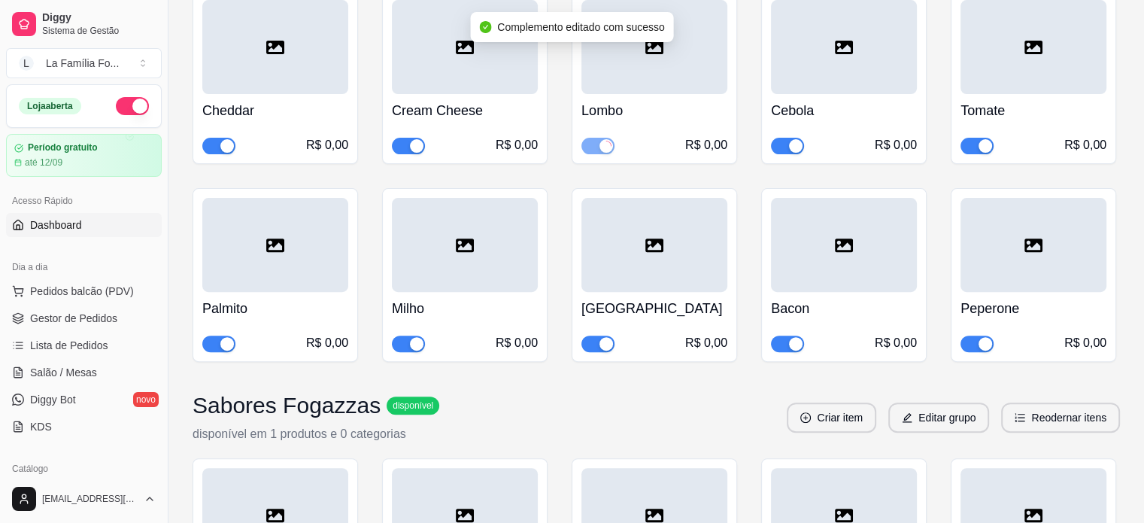
click at [104, 223] on link "Dashboard" at bounding box center [84, 225] width 156 height 24
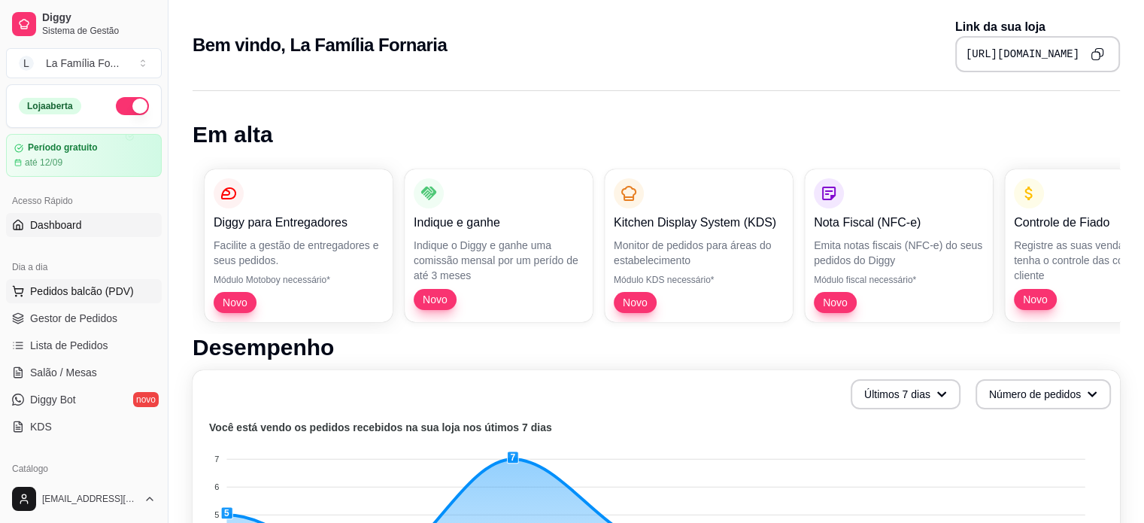
click at [93, 286] on span "Pedidos balcão (PDV)" at bounding box center [82, 291] width 104 height 15
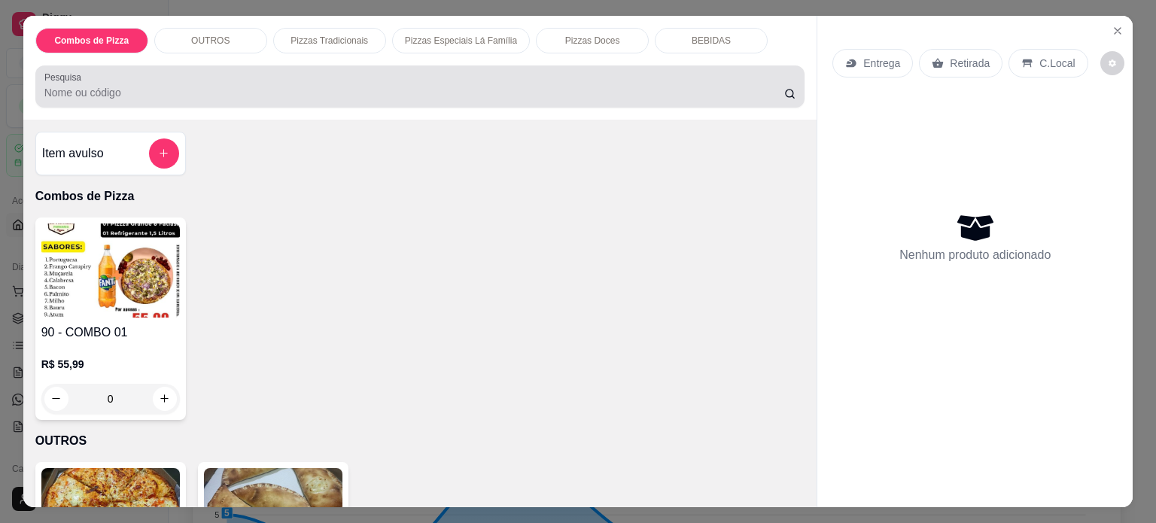
click at [482, 71] on div at bounding box center [420, 86] width 752 height 30
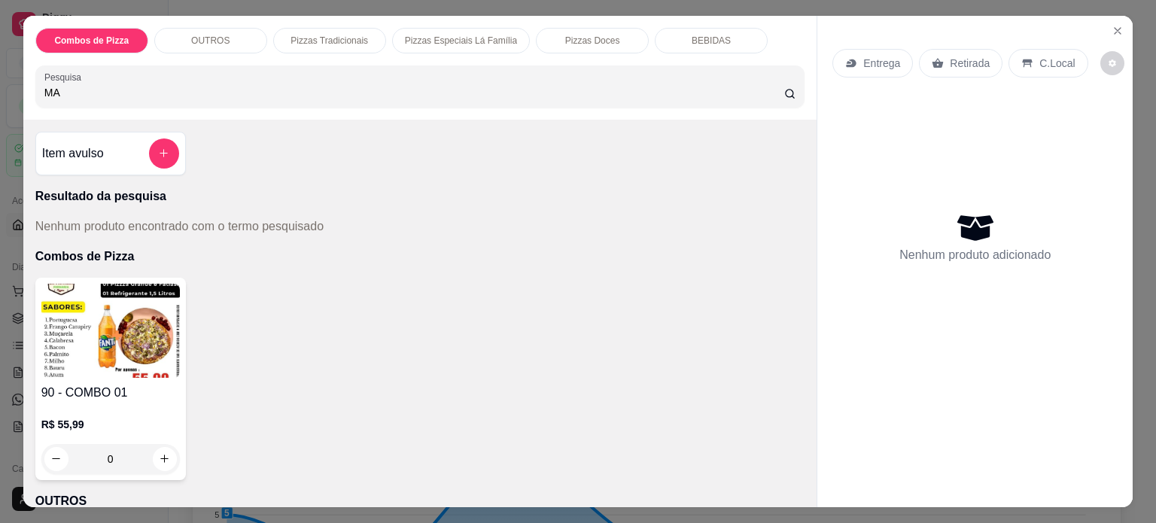
type input "M"
type input "MAR"
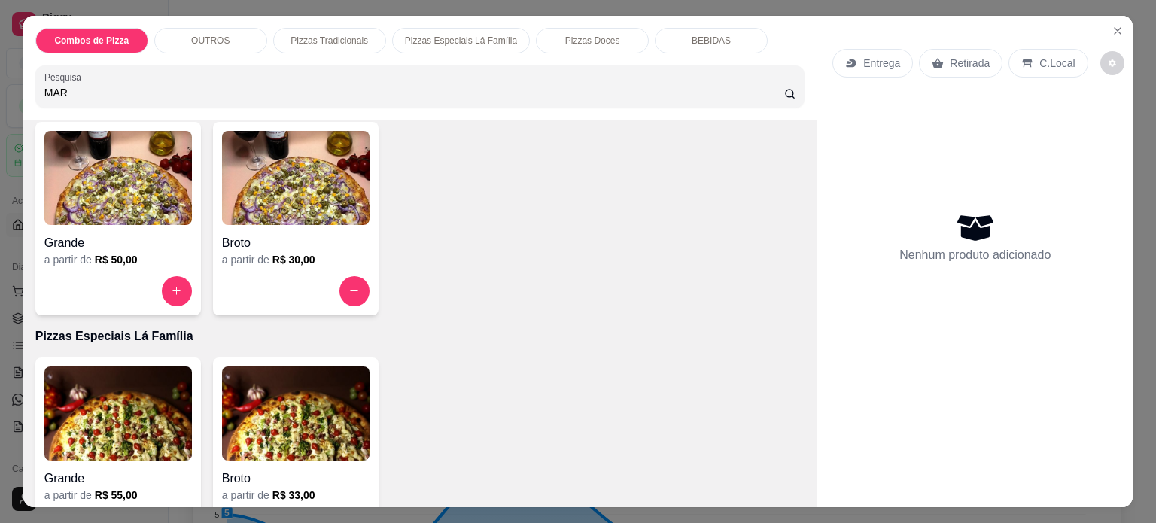
scroll to position [669, 0]
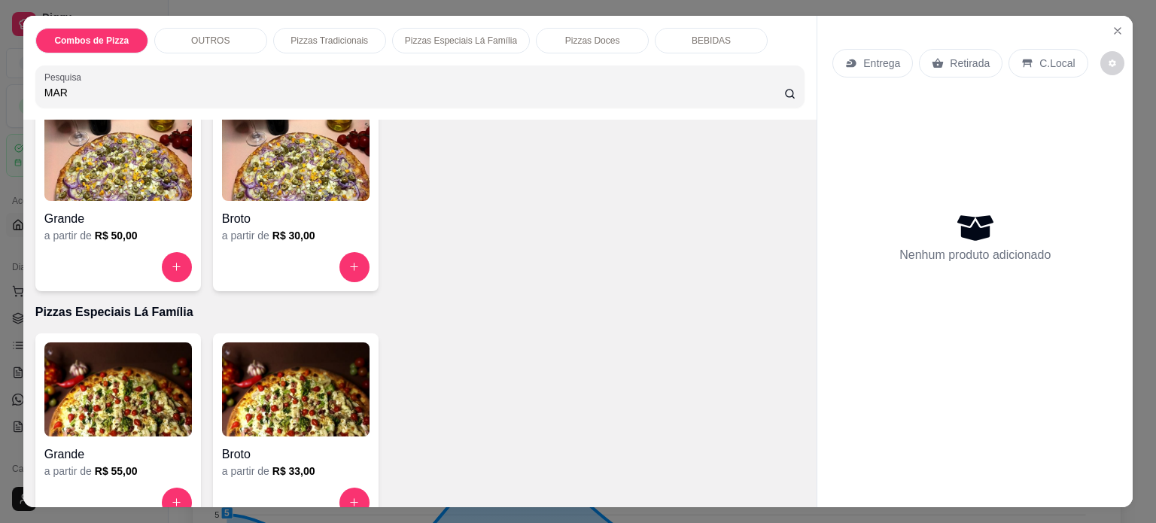
click at [111, 217] on h4 "Grande" at bounding box center [117, 219] width 147 height 18
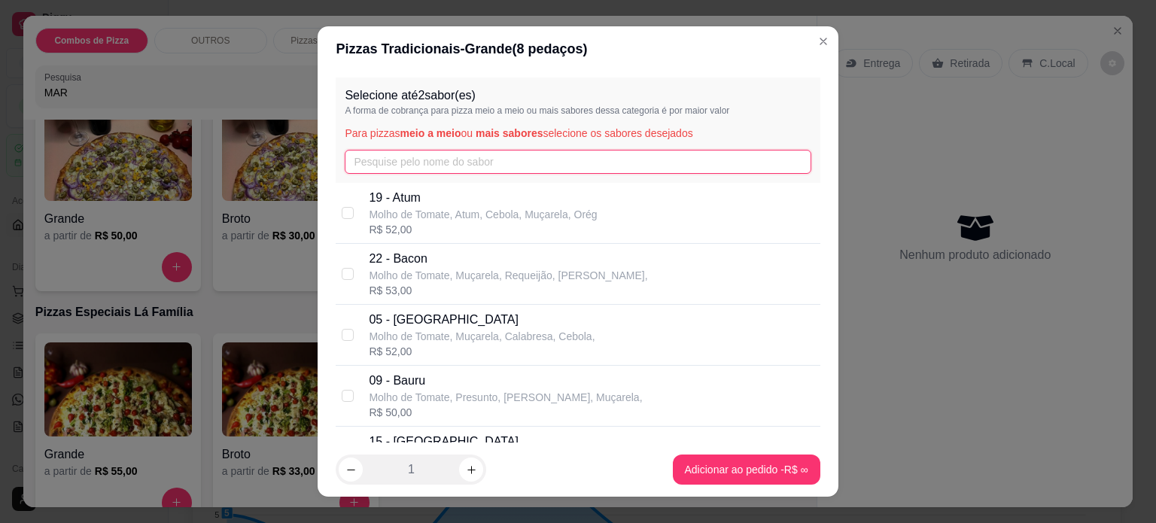
click at [564, 156] on input "text" at bounding box center [578, 162] width 466 height 24
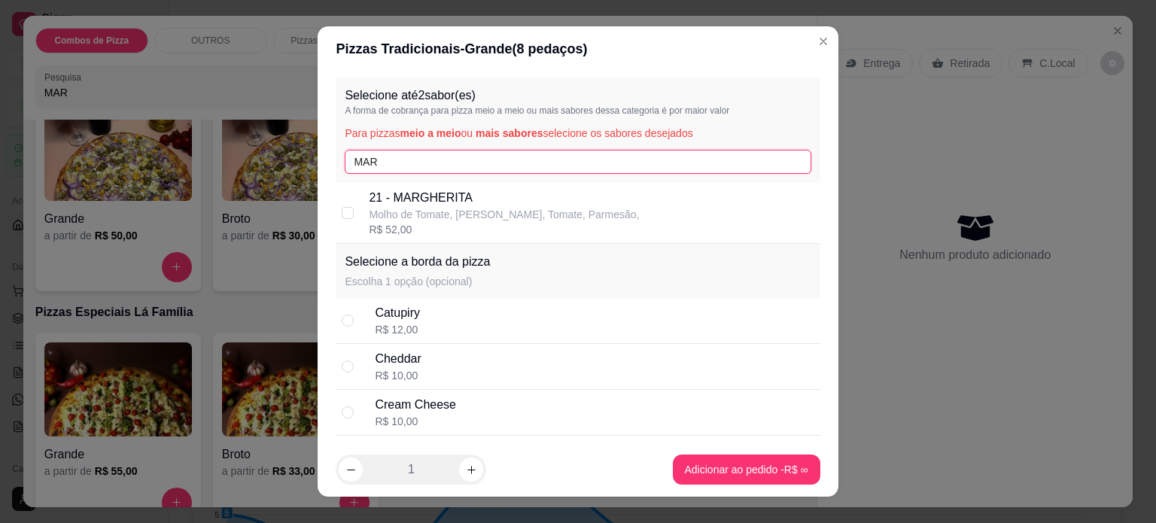
type input "MAR"
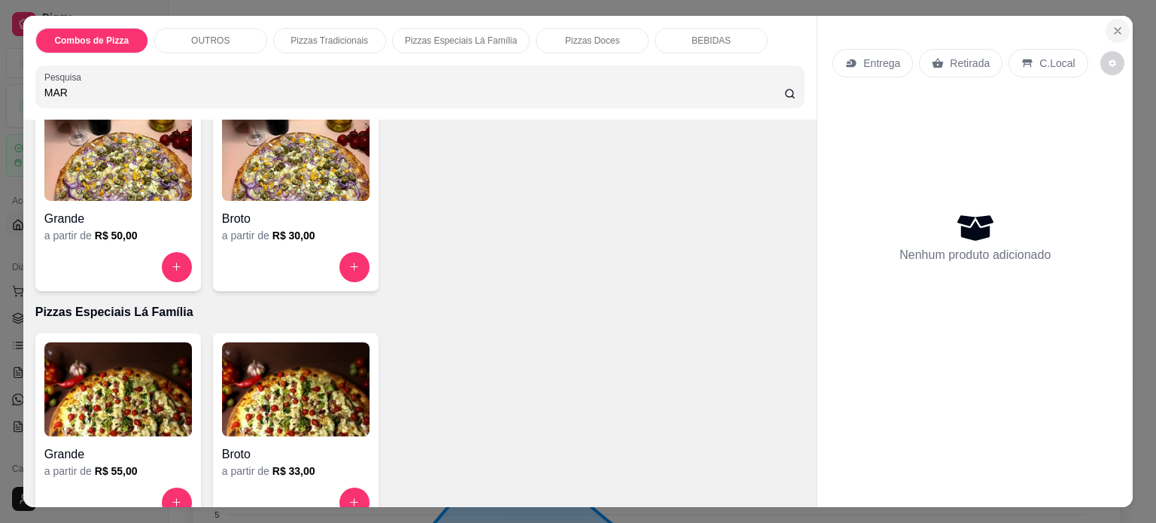
click at [1114, 35] on button "Close" at bounding box center [1117, 31] width 24 height 24
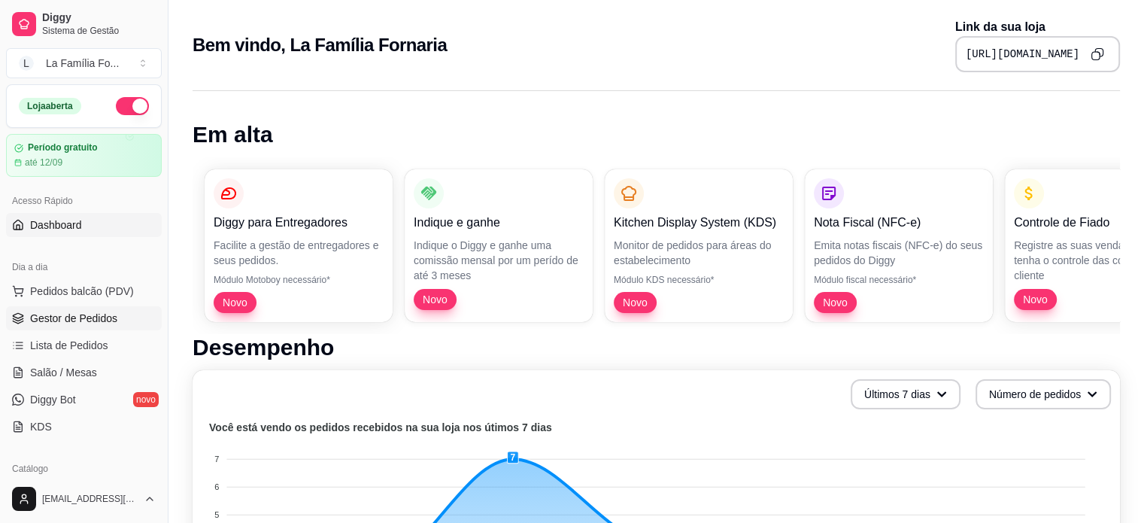
click at [90, 314] on span "Gestor de Pedidos" at bounding box center [73, 318] width 87 height 15
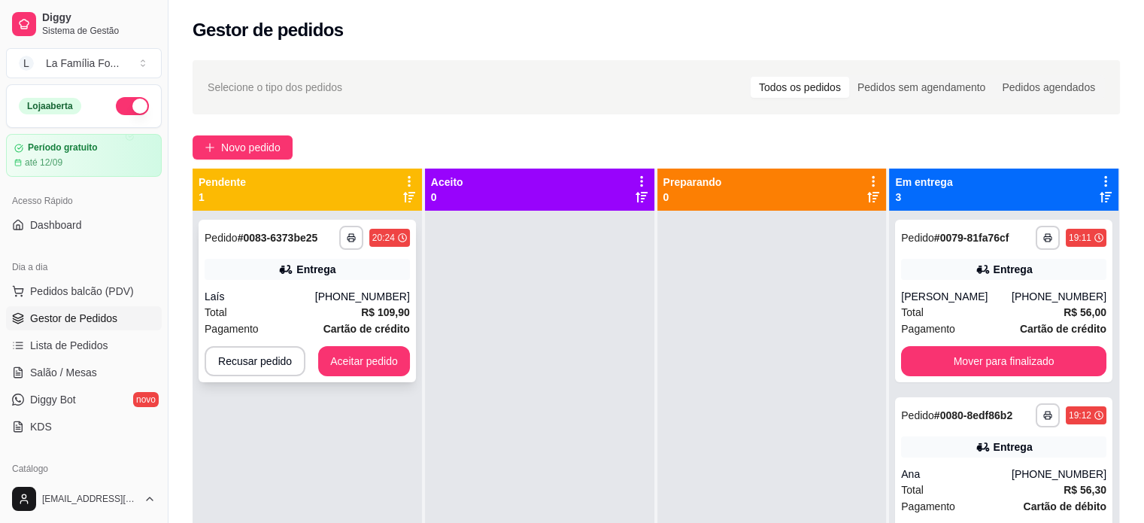
click at [334, 311] on div "Total R$ 109,90" at bounding box center [307, 312] width 205 height 17
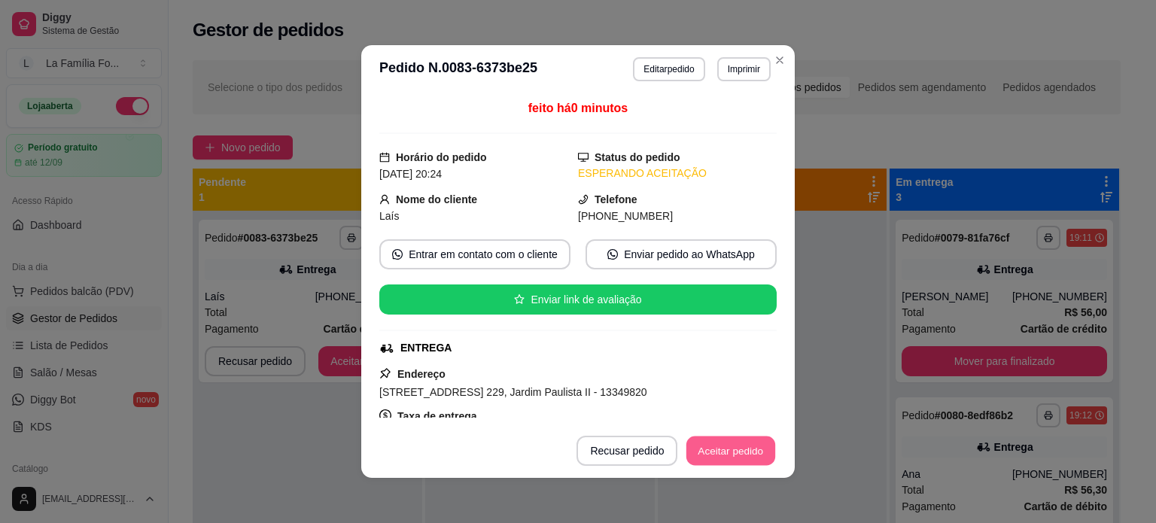
click at [719, 445] on button "Aceitar pedido" at bounding box center [730, 450] width 89 height 29
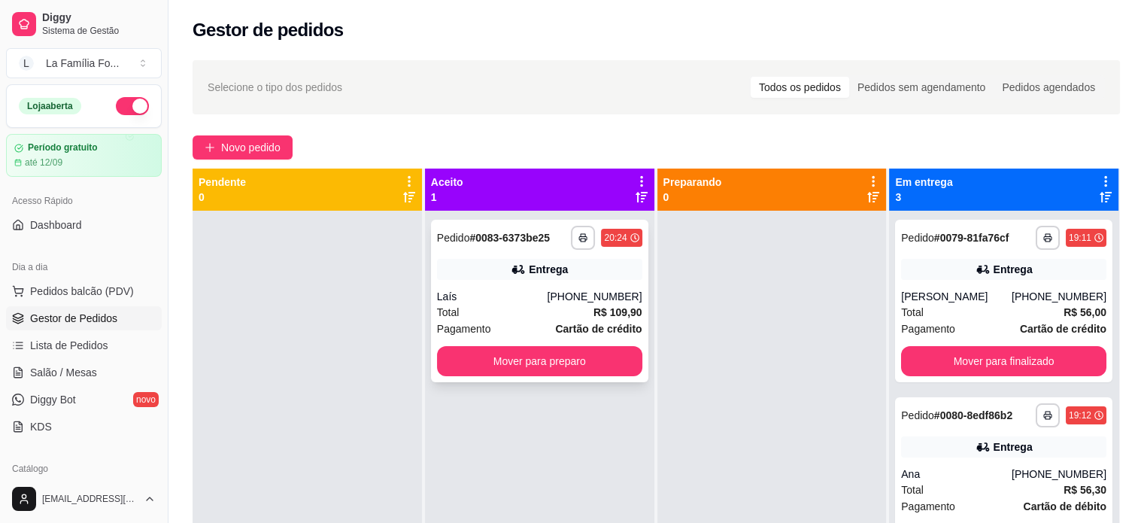
click at [626, 304] on span "R$ 109,90" at bounding box center [618, 312] width 49 height 17
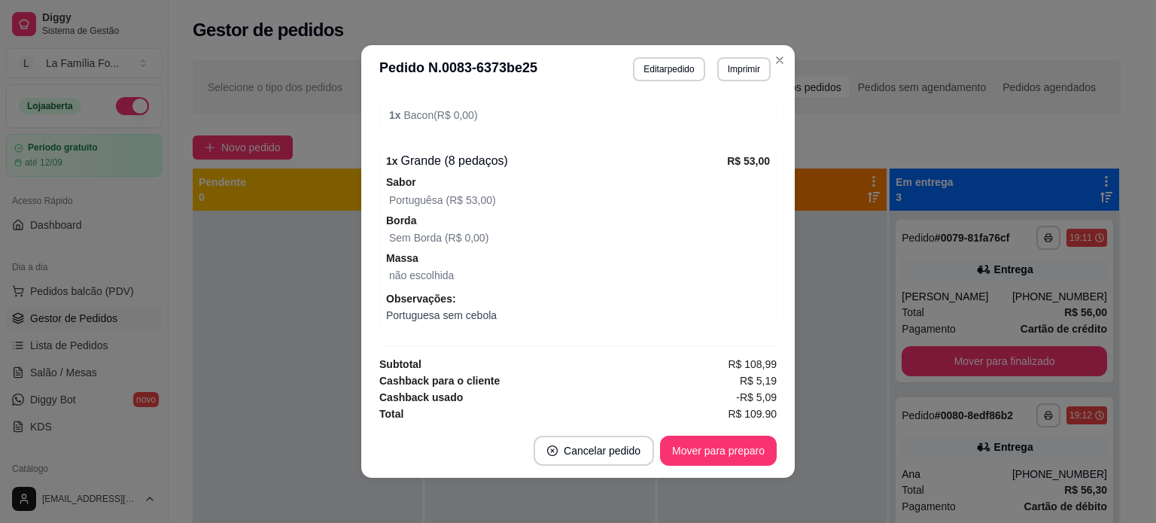
scroll to position [541, 0]
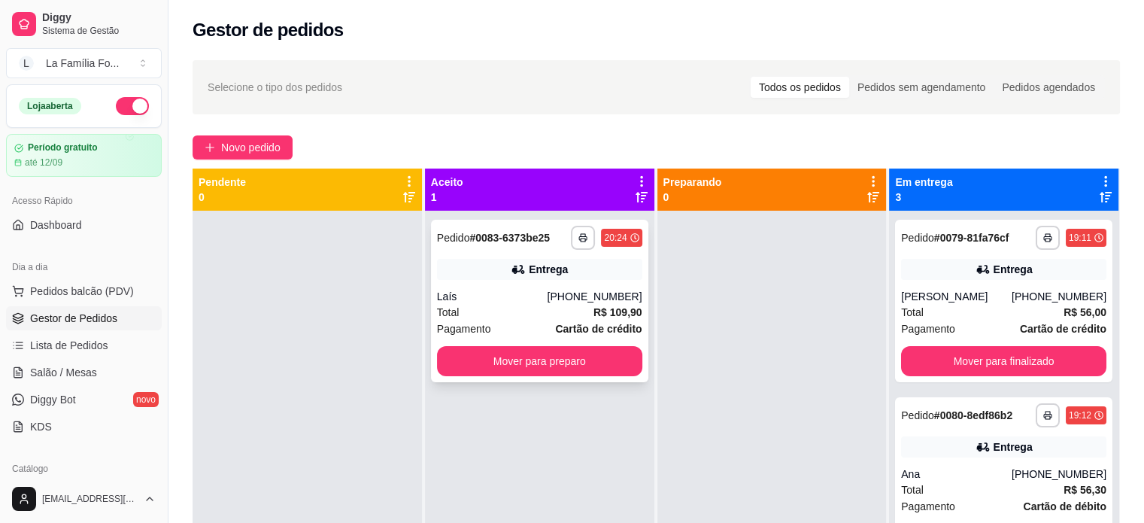
click at [609, 273] on div "Entrega" at bounding box center [539, 269] width 205 height 21
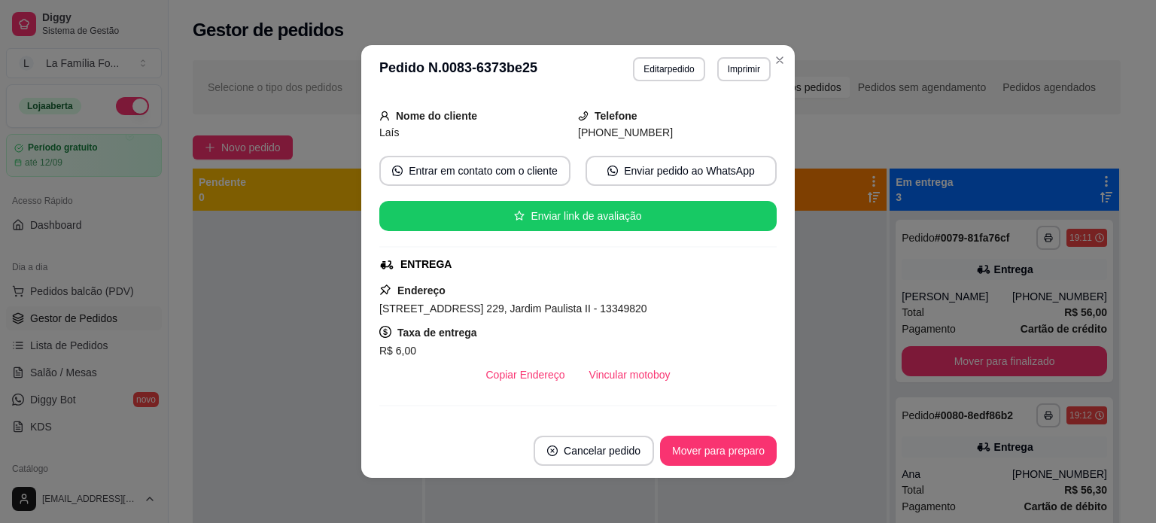
scroll to position [90, 0]
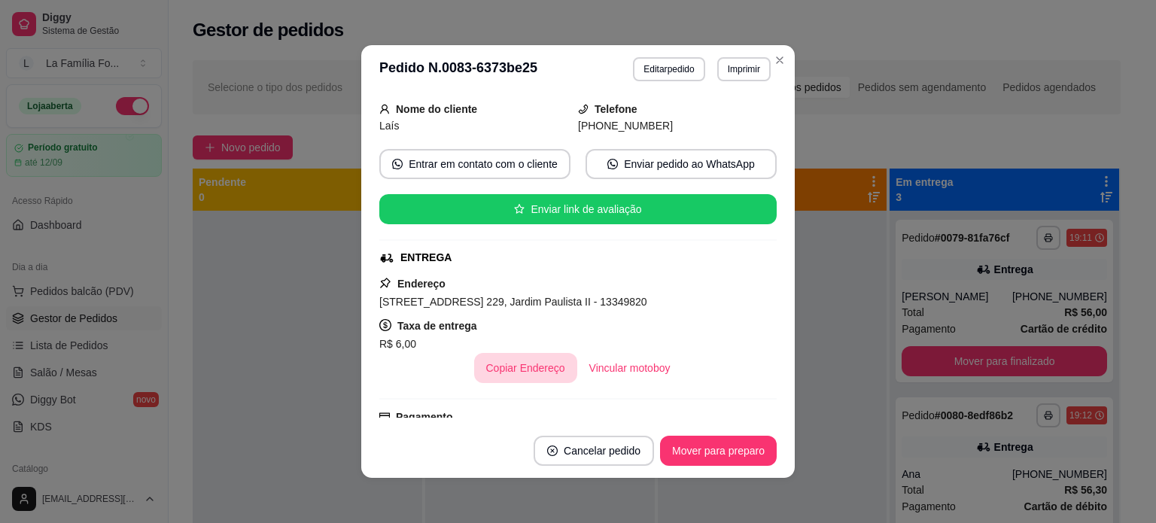
click at [514, 369] on button "Copiar Endereço" at bounding box center [525, 368] width 103 height 30
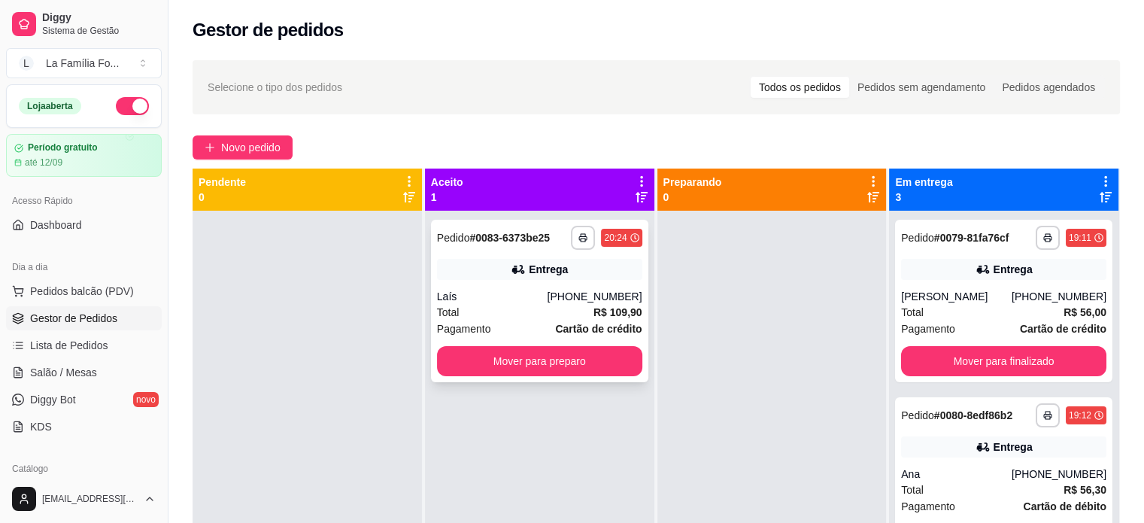
click at [537, 332] on div "Pagamento Cartão de crédito" at bounding box center [539, 329] width 205 height 17
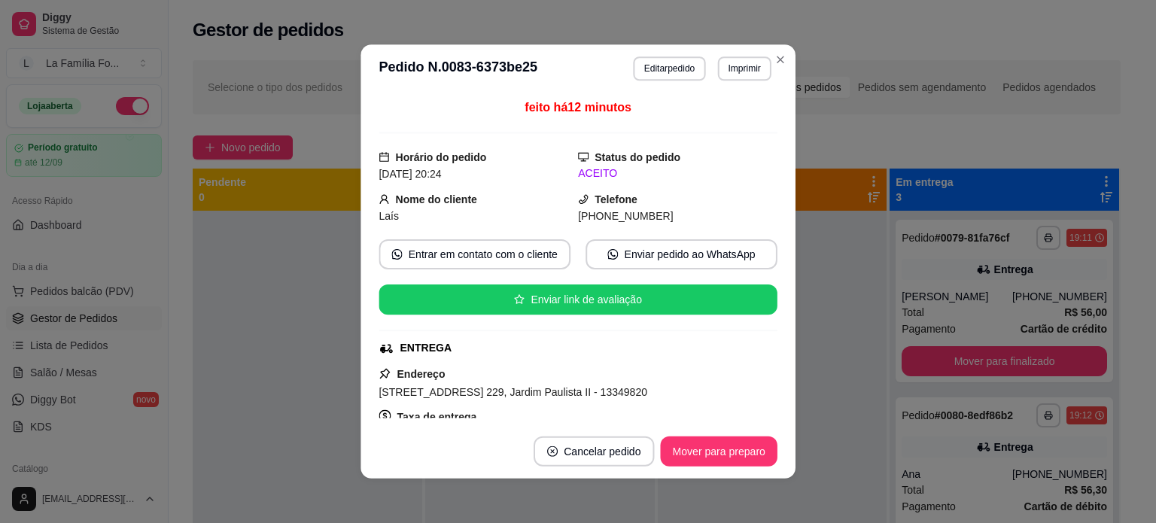
click at [544, 371] on div "Endereço [STREET_ADDRESS] 229, Jardim Paulista II - 13349820 Taxa de entrega R$…" at bounding box center [577, 419] width 398 height 108
click at [737, 434] on footer "Cancelar pedido Mover para preparo" at bounding box center [577, 451] width 433 height 54
click at [722, 448] on button "Mover para preparo" at bounding box center [717, 450] width 113 height 29
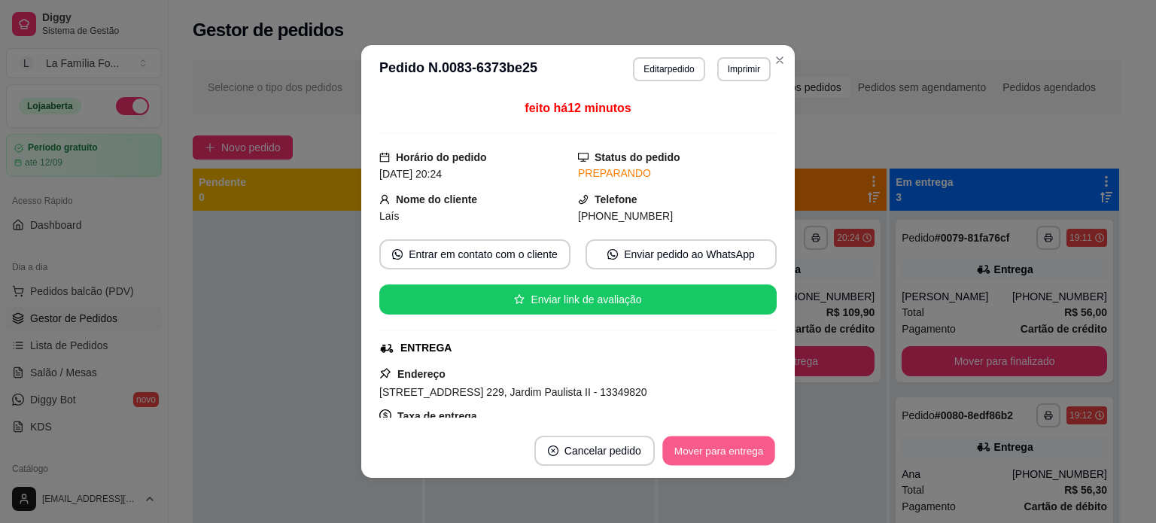
click at [724, 450] on button "Mover para entrega" at bounding box center [718, 450] width 113 height 29
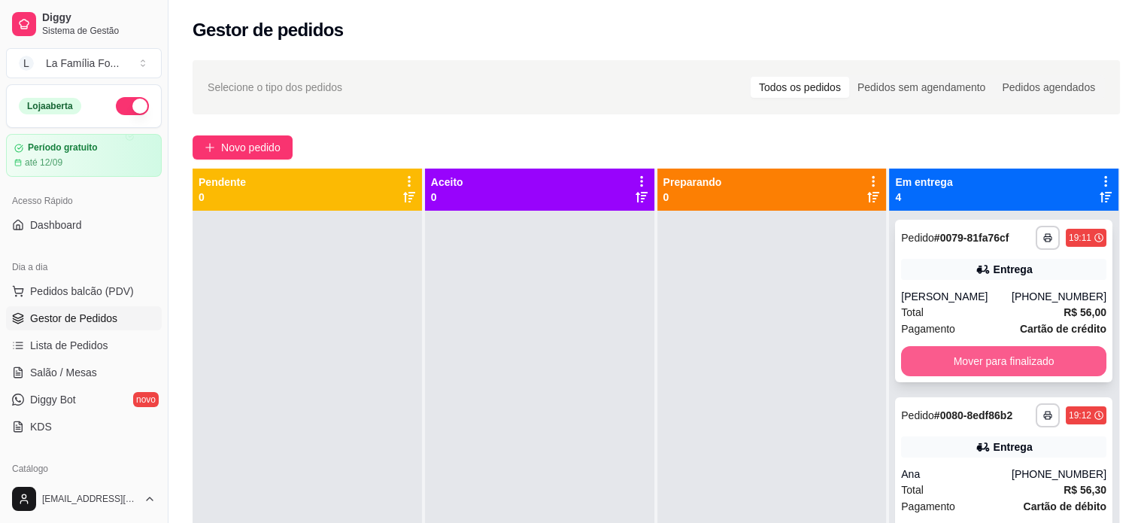
click at [979, 372] on button "Mover para finalizado" at bounding box center [1003, 361] width 205 height 30
click at [979, 372] on button "Mover para finalizado" at bounding box center [1003, 361] width 199 height 29
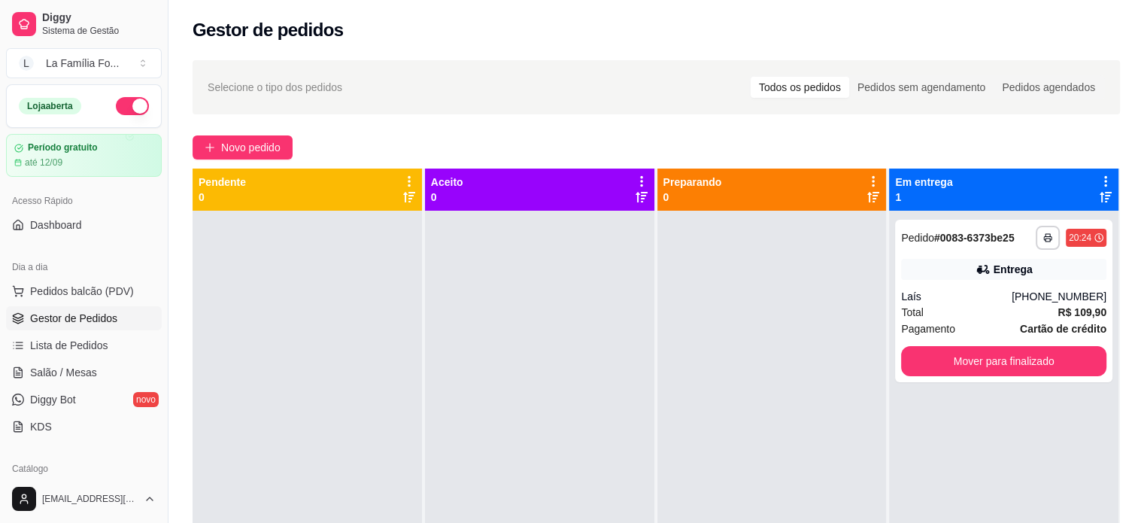
click at [980, 425] on div "**********" at bounding box center [1003, 472] width 229 height 523
click at [670, 351] on div at bounding box center [772, 472] width 229 height 523
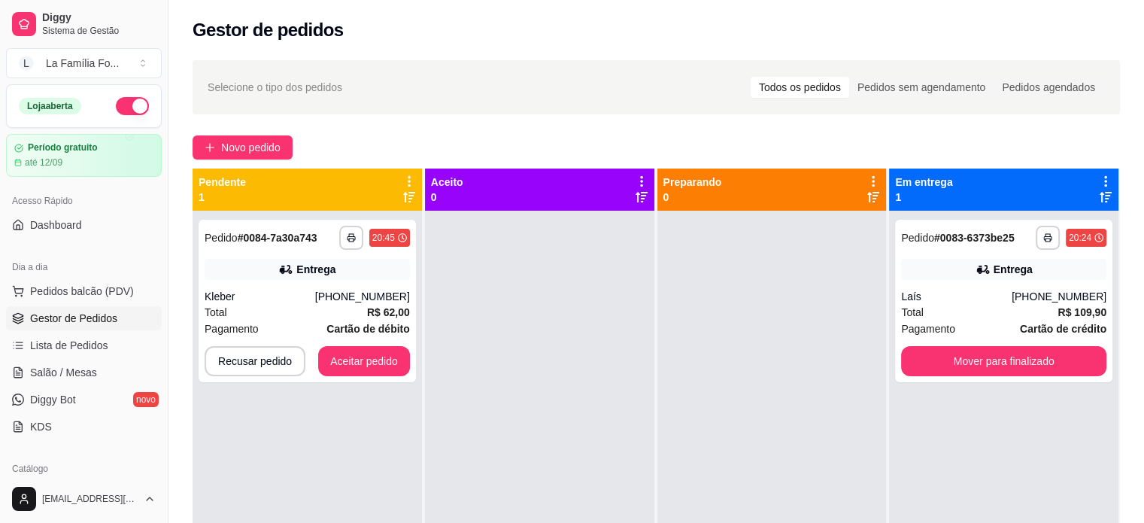
click at [476, 421] on div at bounding box center [539, 472] width 229 height 523
click at [351, 362] on button "Aceitar pedido" at bounding box center [364, 361] width 89 height 29
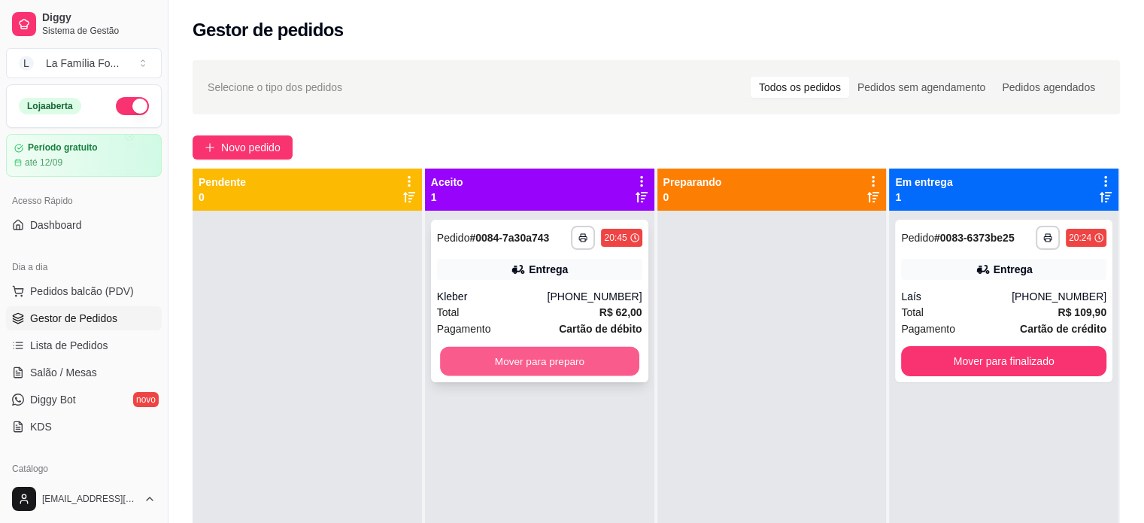
click at [485, 363] on button "Mover para preparo" at bounding box center [539, 361] width 199 height 29
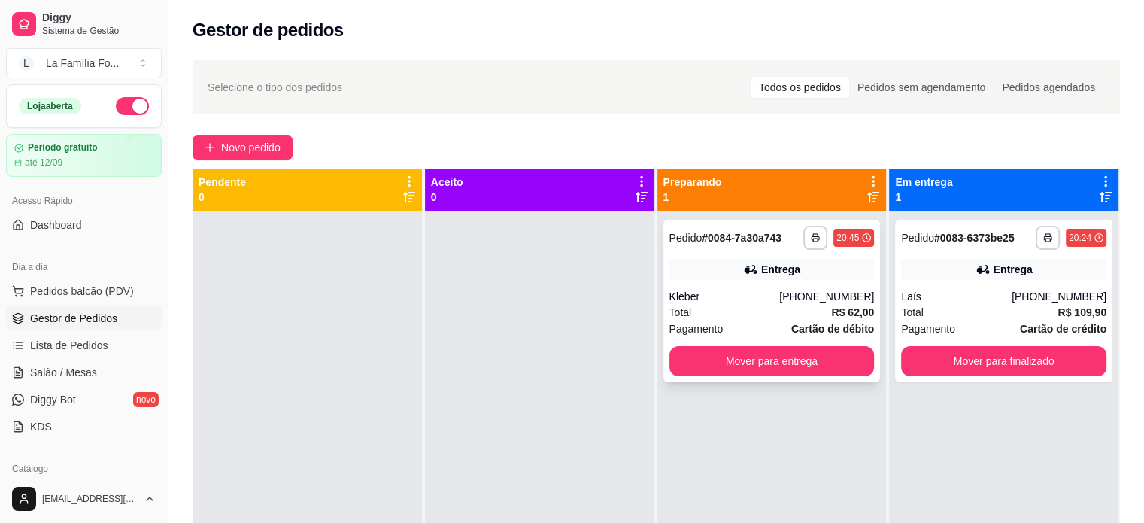
click at [758, 299] on div "Kleber" at bounding box center [725, 296] width 111 height 15
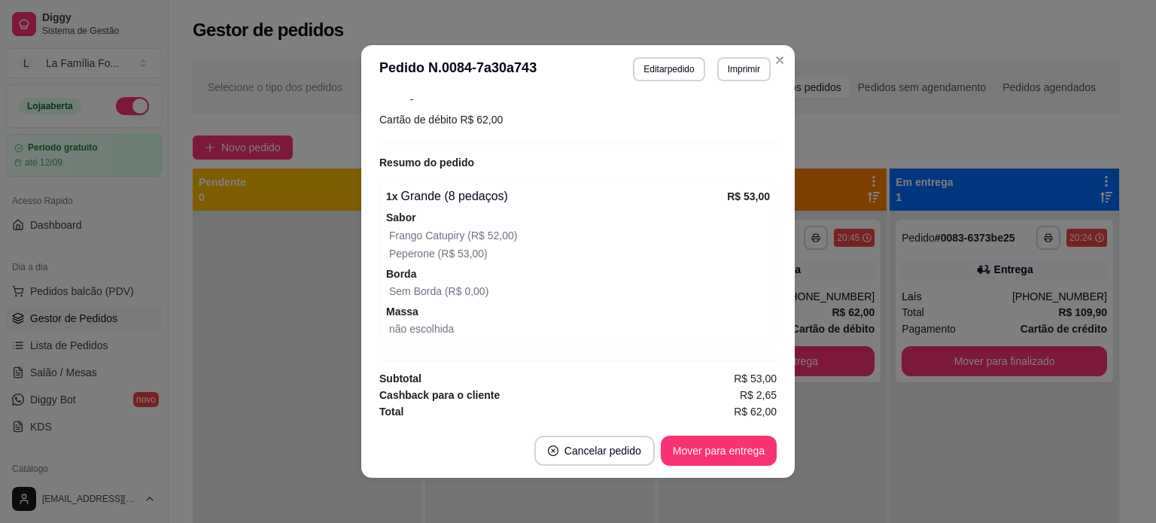
scroll to position [135, 0]
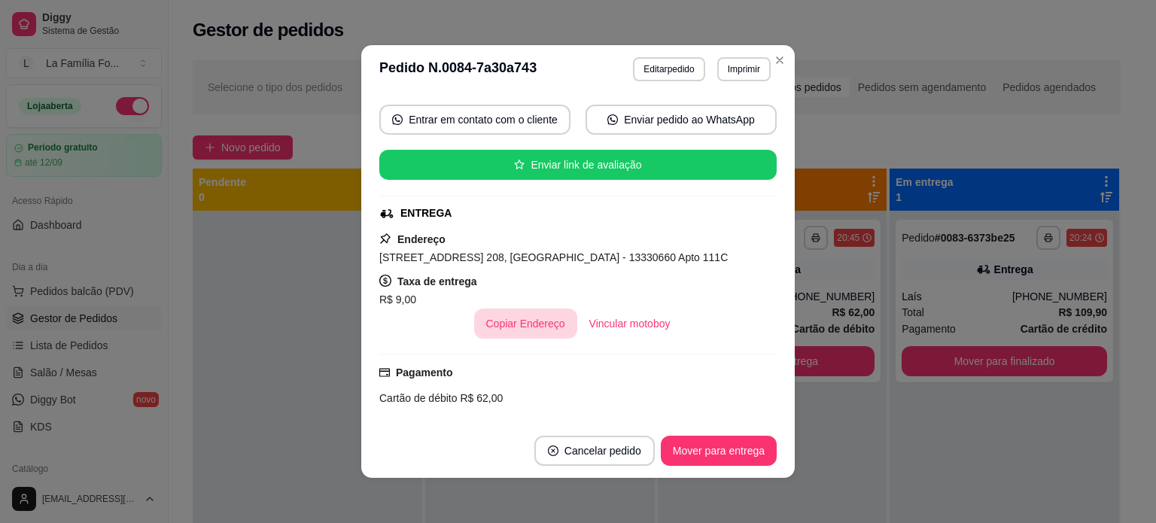
click at [488, 318] on button "Copiar Endereço" at bounding box center [525, 323] width 103 height 30
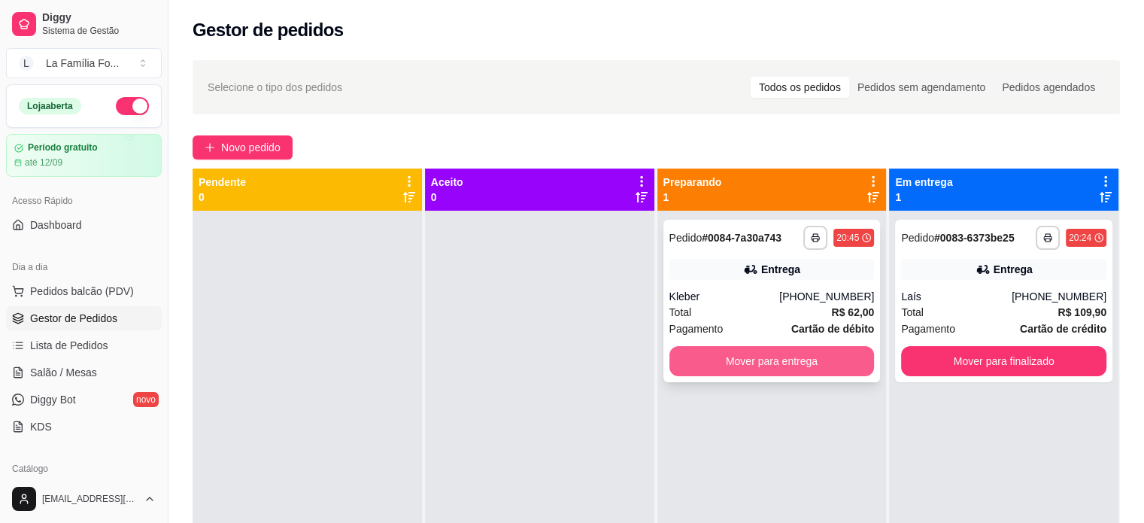
click at [795, 357] on button "Mover para entrega" at bounding box center [772, 361] width 205 height 30
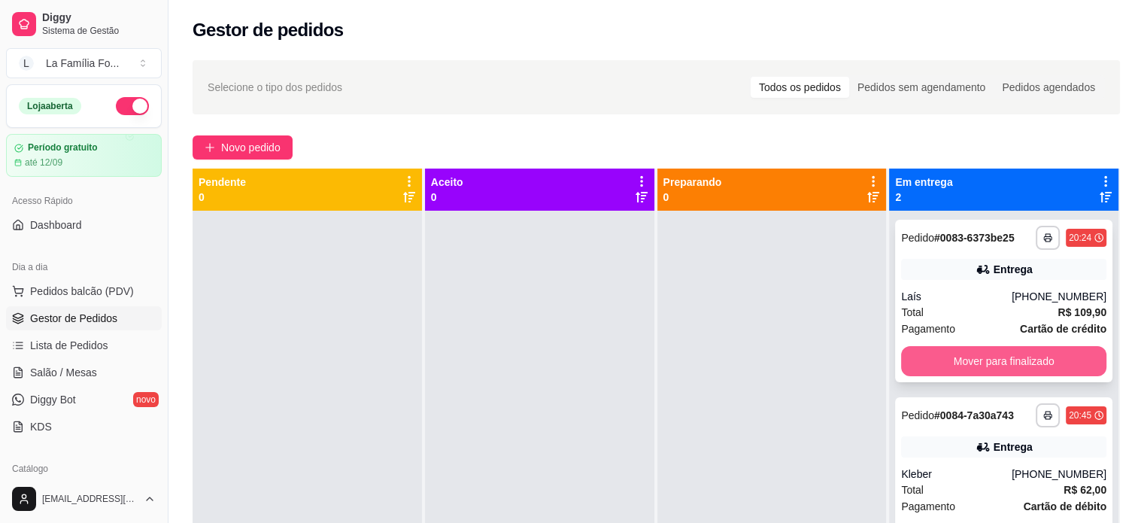
click at [990, 363] on button "Mover para finalizado" at bounding box center [1003, 361] width 205 height 30
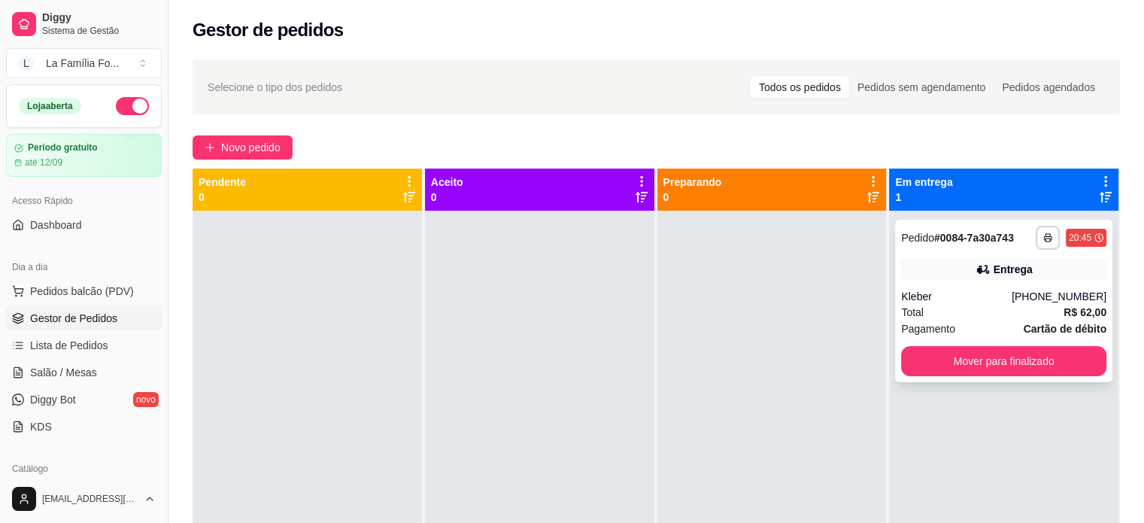
click at [912, 250] on div "**********" at bounding box center [1003, 301] width 217 height 163
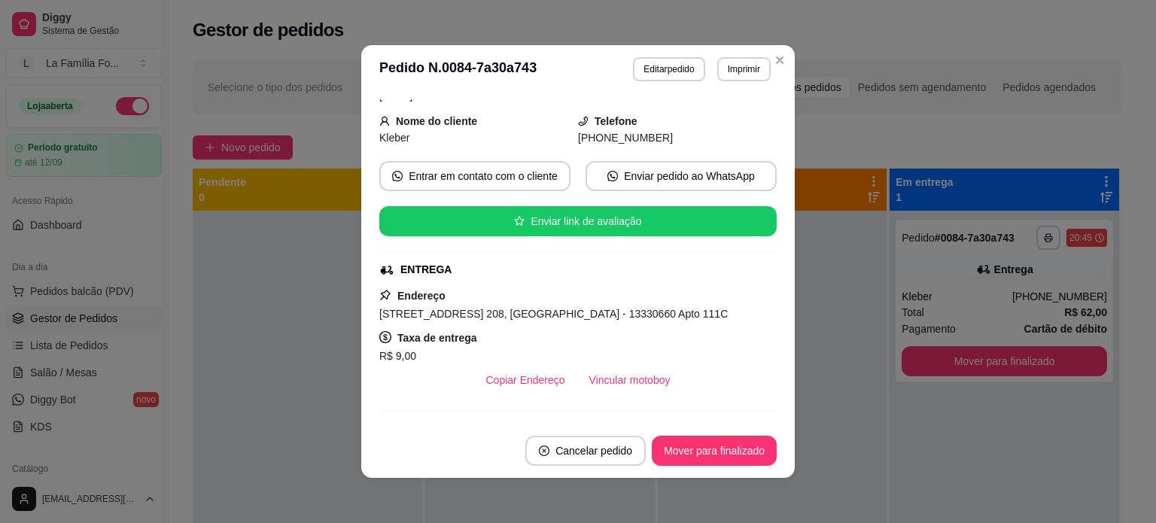
scroll to position [81, 0]
